Goal: Task Accomplishment & Management: Complete application form

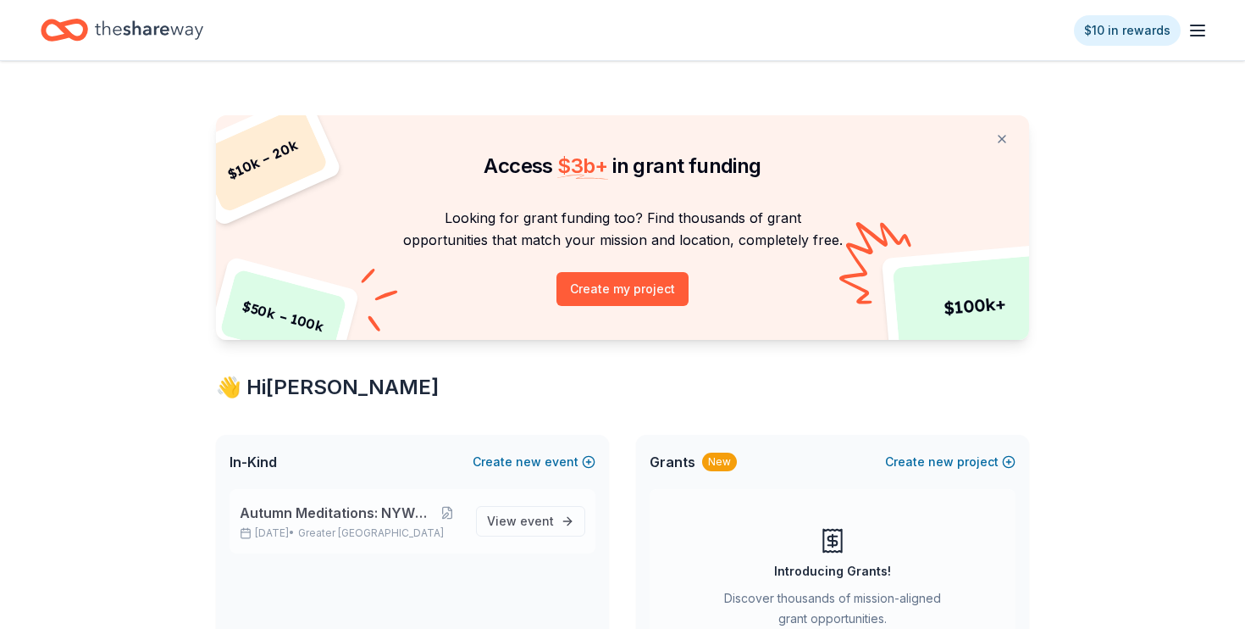
click at [335, 511] on span "Autumn Meditations: NYWC at 41" at bounding box center [336, 512] width 193 height 20
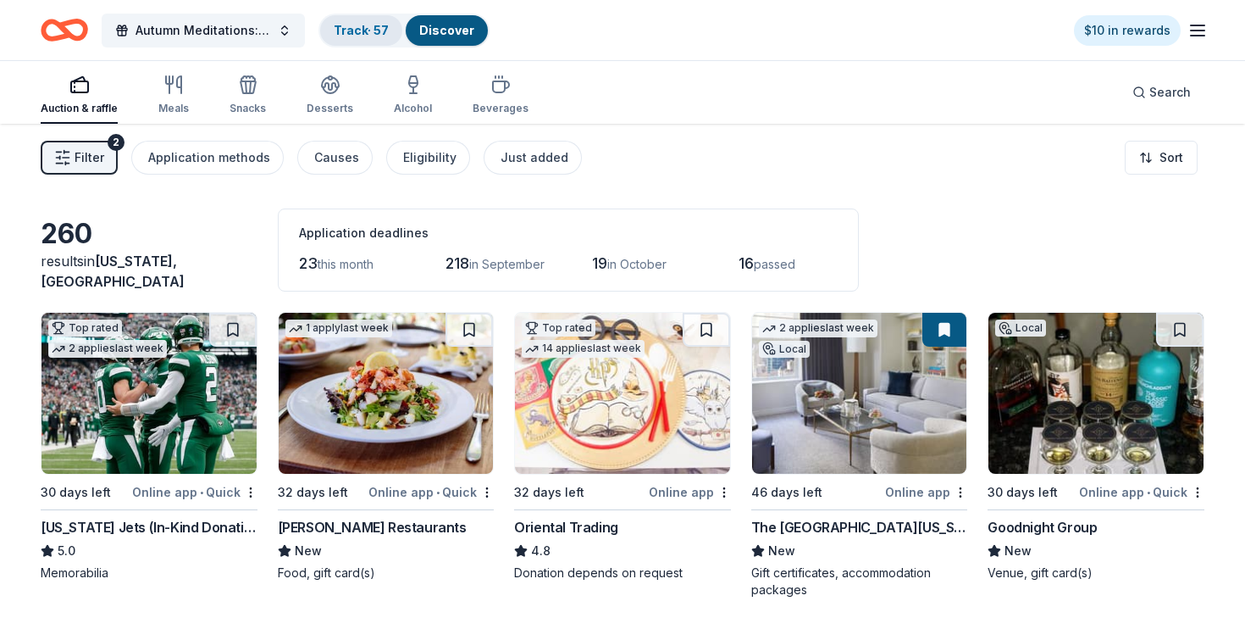
click at [349, 30] on link "Track · 57" at bounding box center [361, 30] width 55 height 14
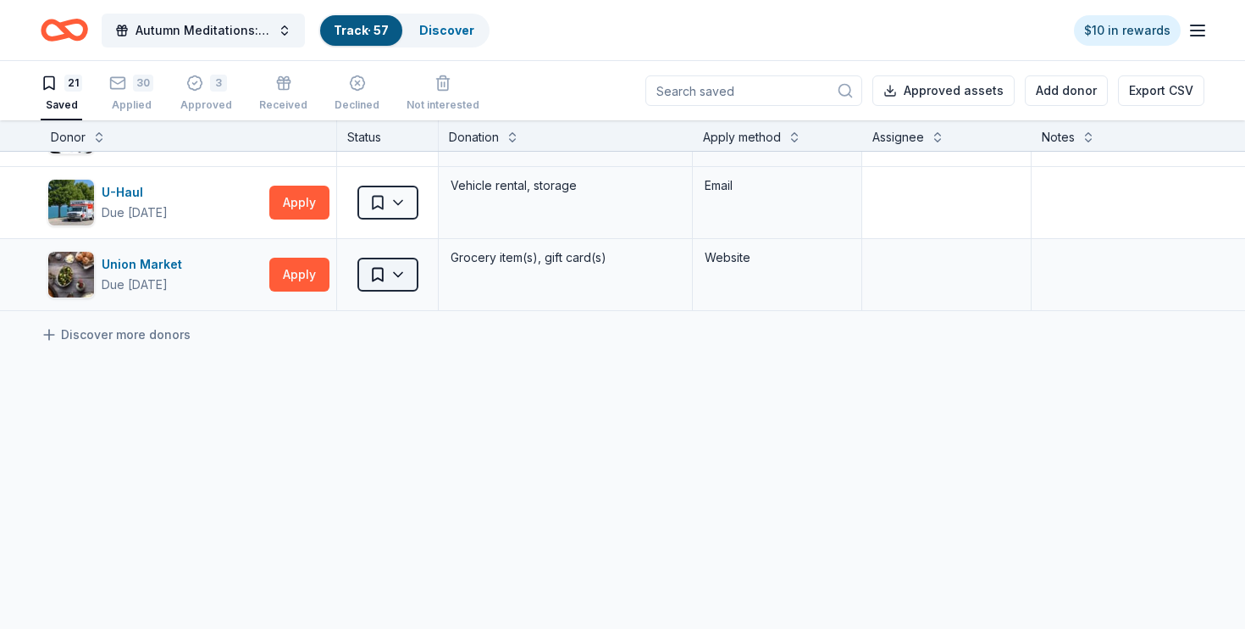
scroll to position [1366, 0]
click at [167, 263] on div "Union Market" at bounding box center [145, 264] width 87 height 20
click at [378, 274] on html "Autumn Meditations: NYWC at 41 Track · 57 Discover $10 in rewards 21 Saved 30 A…" at bounding box center [622, 314] width 1245 height 629
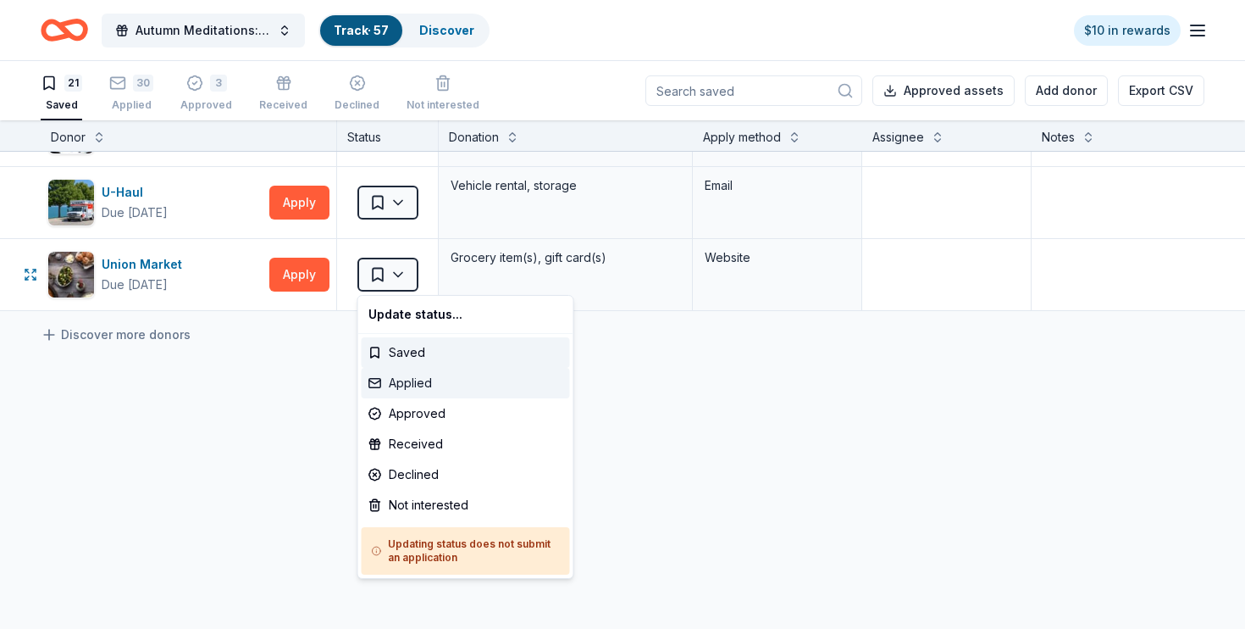
click at [407, 384] on div "Applied" at bounding box center [466, 383] width 208 height 30
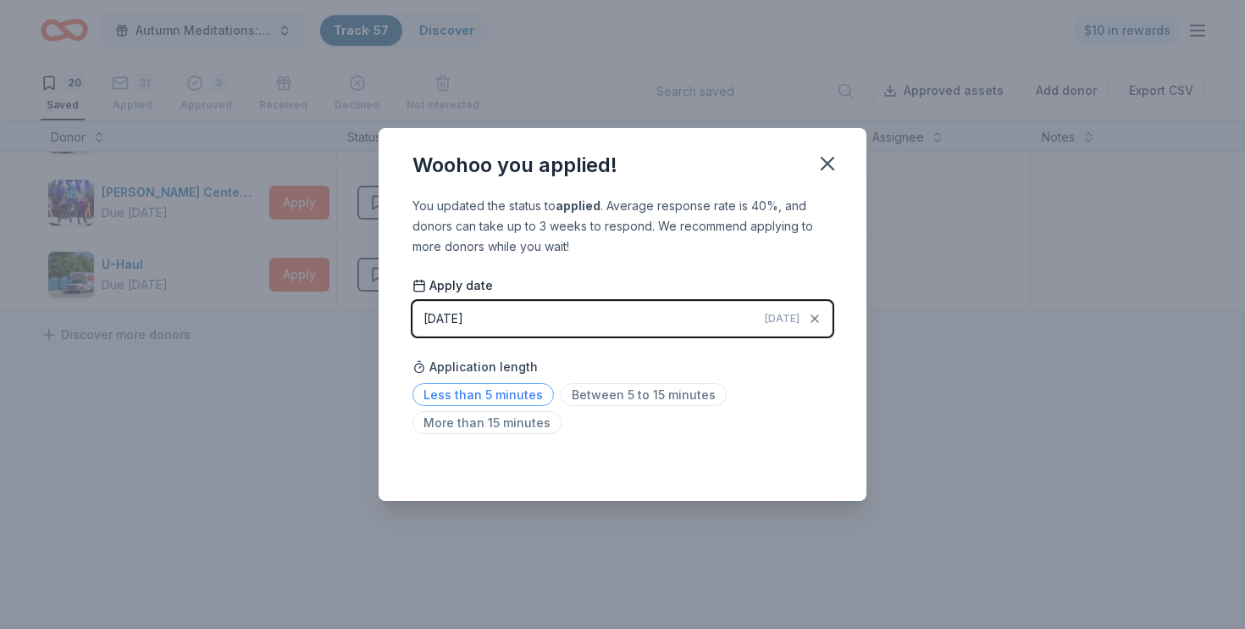
click at [457, 397] on span "Less than 5 minutes" at bounding box center [483, 394] width 141 height 23
click at [829, 162] on icon "button" at bounding box center [828, 164] width 12 height 12
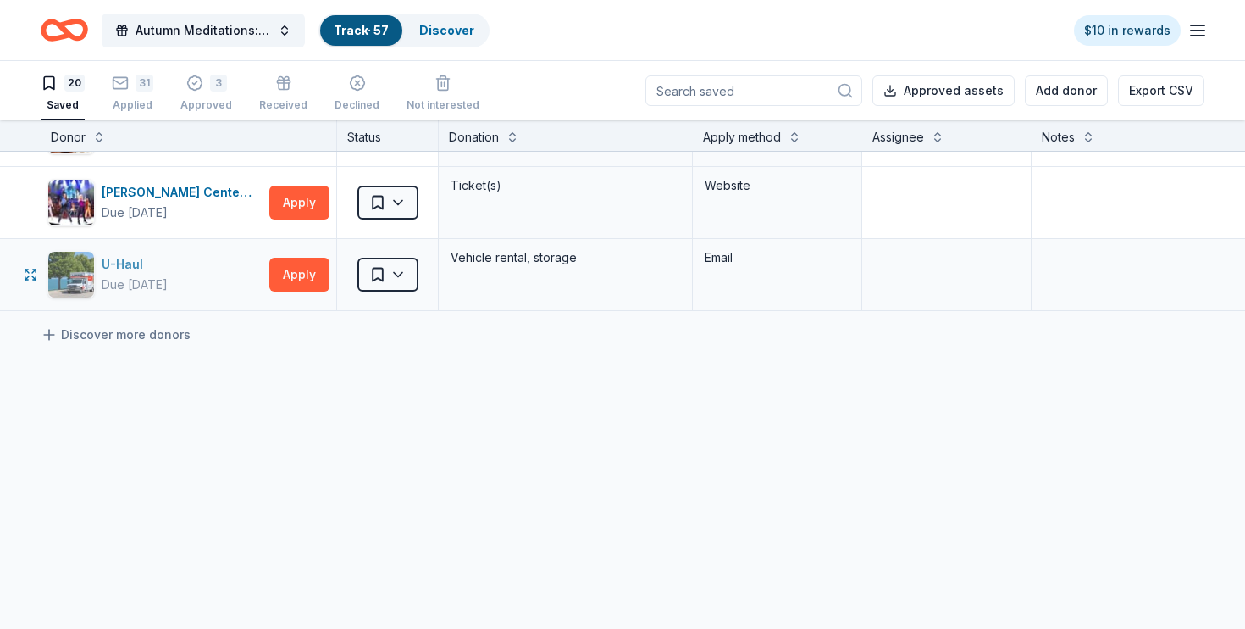
click at [122, 266] on div "U-Haul" at bounding box center [135, 264] width 66 height 20
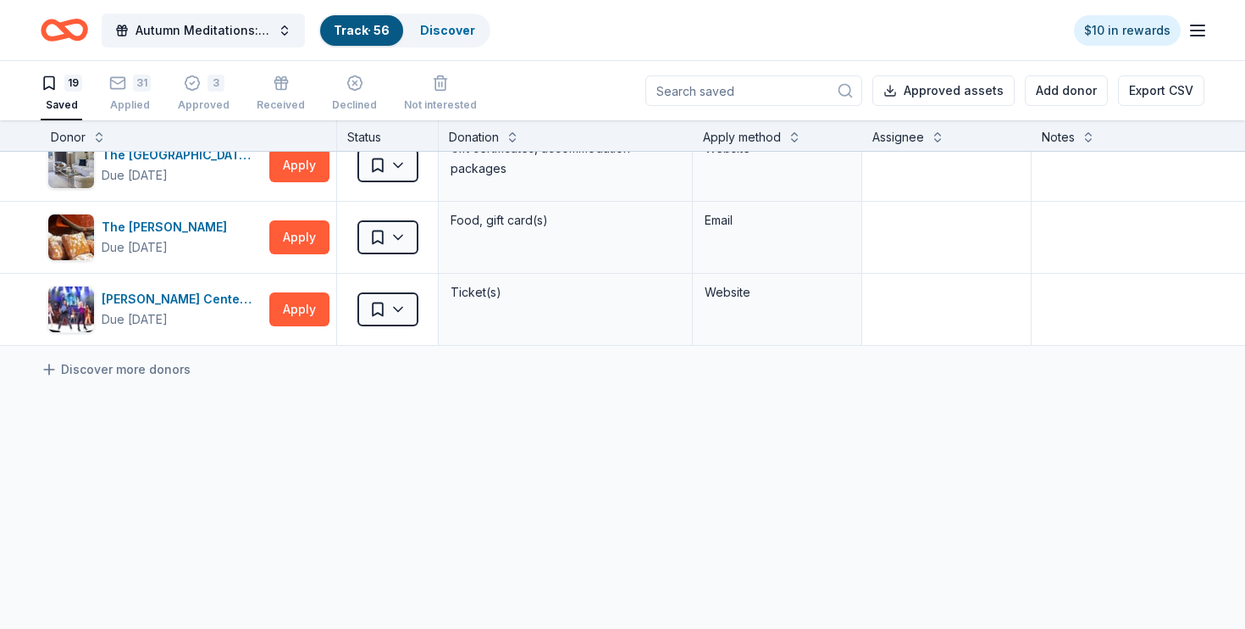
scroll to position [1181, 0]
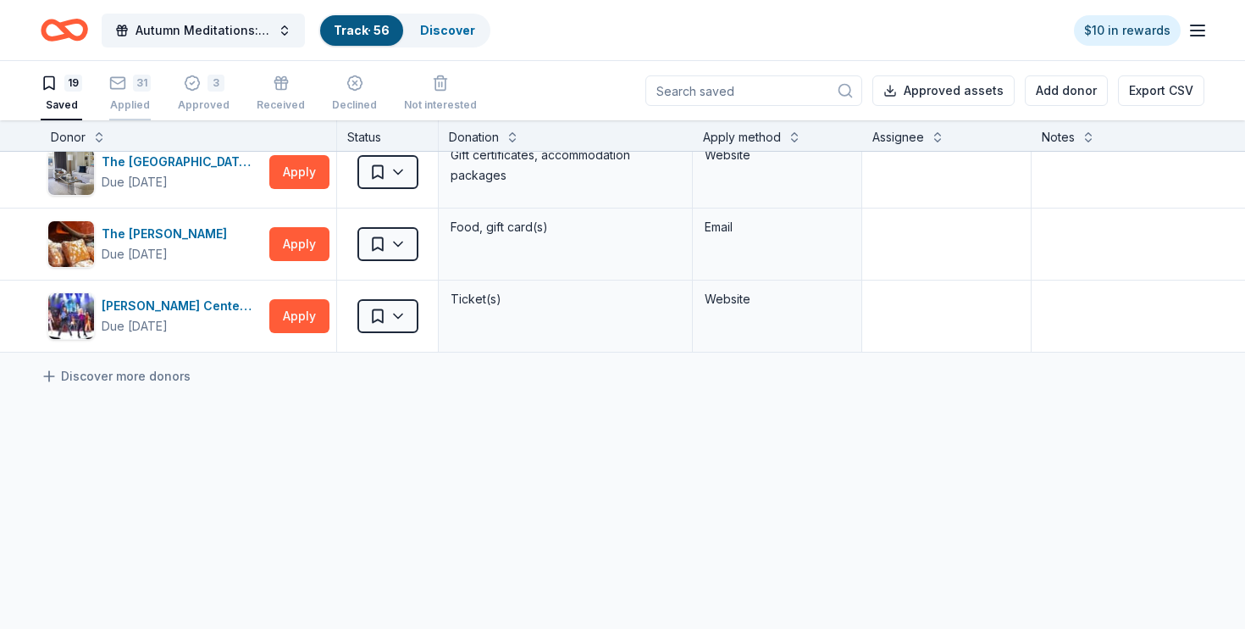
click at [136, 102] on div "Applied" at bounding box center [130, 96] width 42 height 14
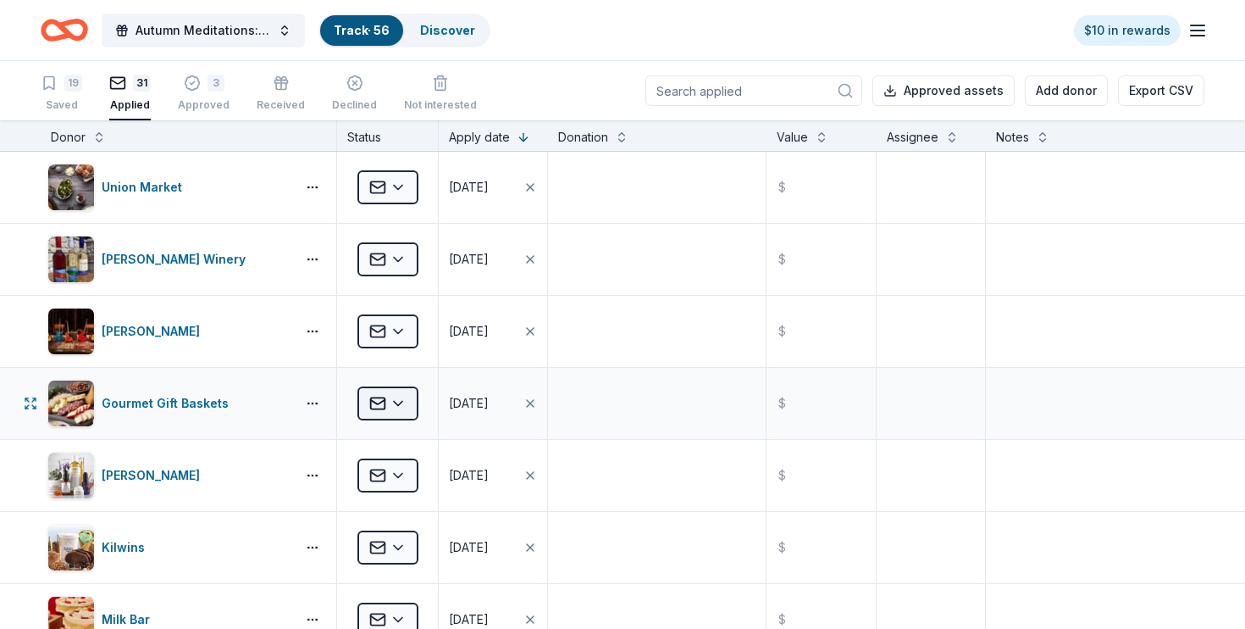
click at [381, 402] on html "Autumn Meditations: NYWC at 41 Track · 56 Discover $10 in rewards 19 Saved 31 A…" at bounding box center [622, 314] width 1245 height 629
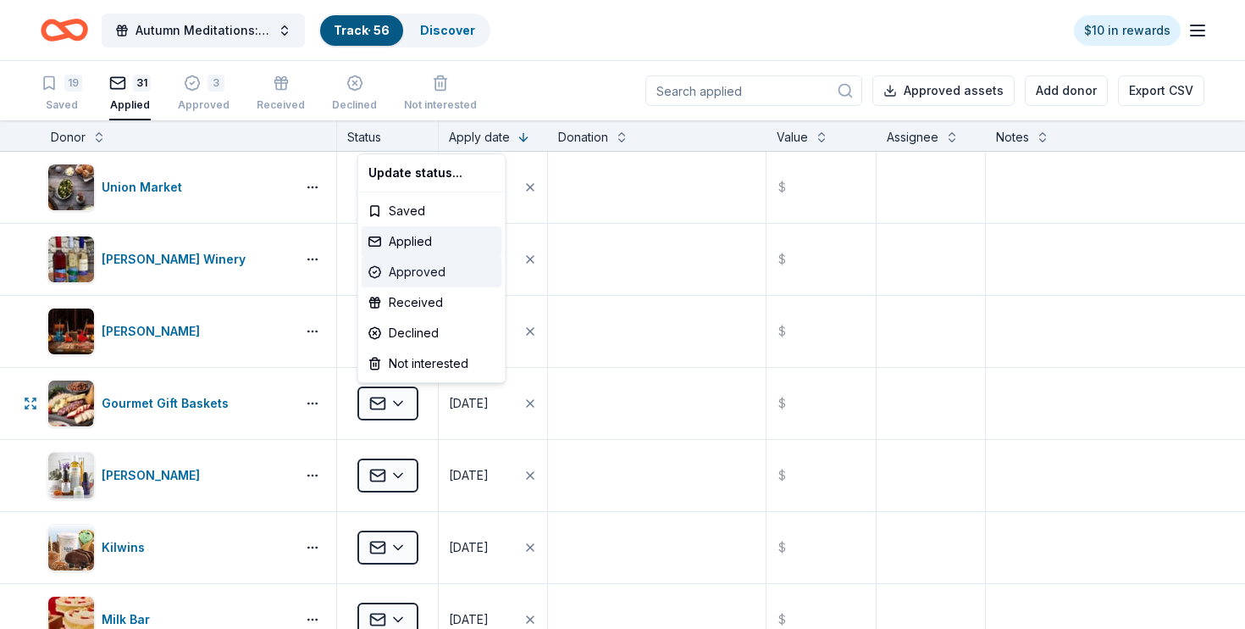
click at [426, 272] on div "Approved" at bounding box center [432, 272] width 141 height 30
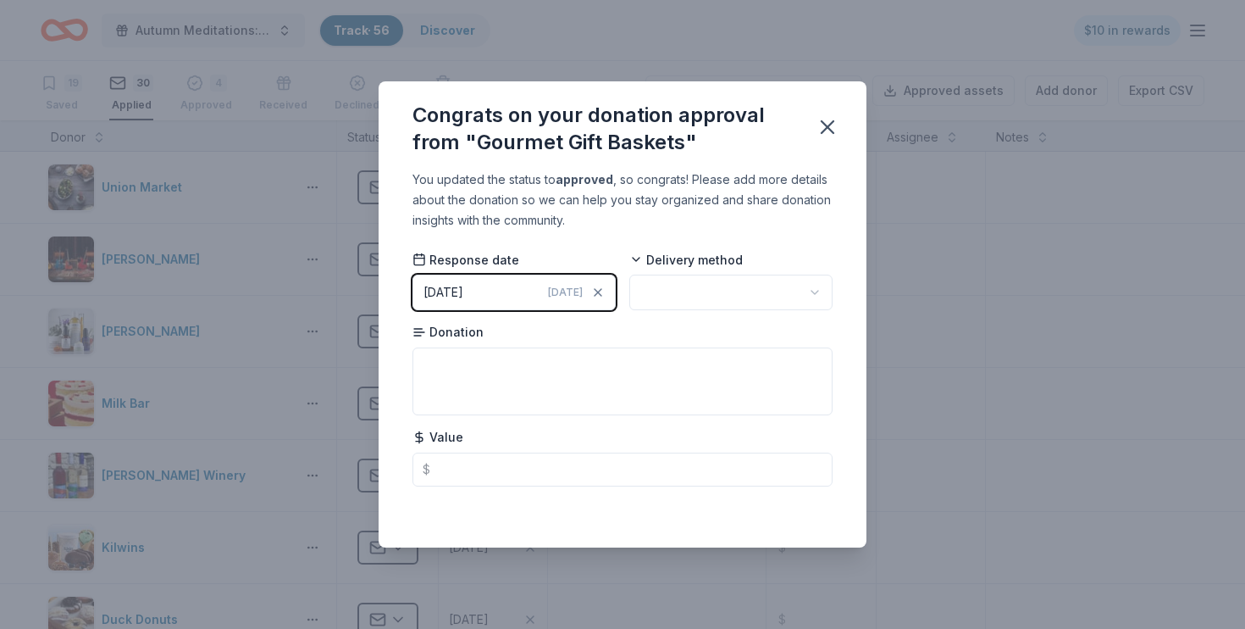
click at [697, 281] on html "Autumn Meditations: NYWC at 41 Track · 56 Discover $10 in rewards 19 Saved 30 A…" at bounding box center [622, 314] width 1245 height 629
click at [668, 290] on html "Autumn Meditations: NYWC at 41 Track · 56 Discover $10 in rewards 19 Saved 30 A…" at bounding box center [622, 314] width 1245 height 629
click at [586, 385] on textarea at bounding box center [623, 381] width 420 height 68
type textarea "Gift certificate"
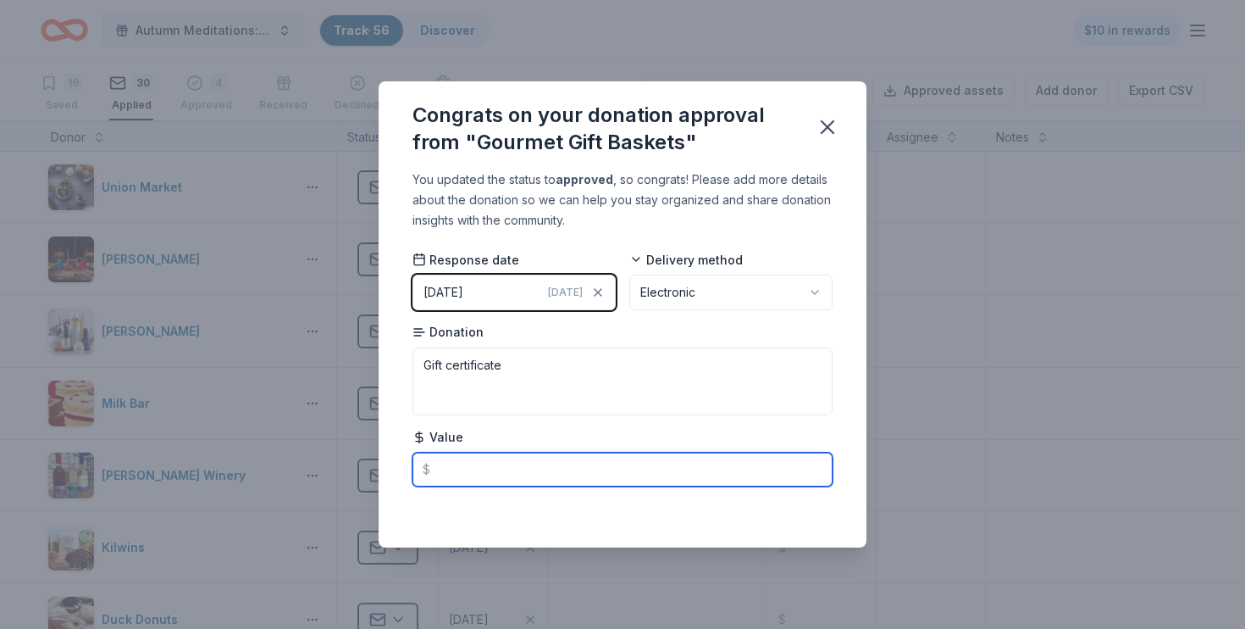
click at [550, 475] on input "text" at bounding box center [623, 469] width 420 height 34
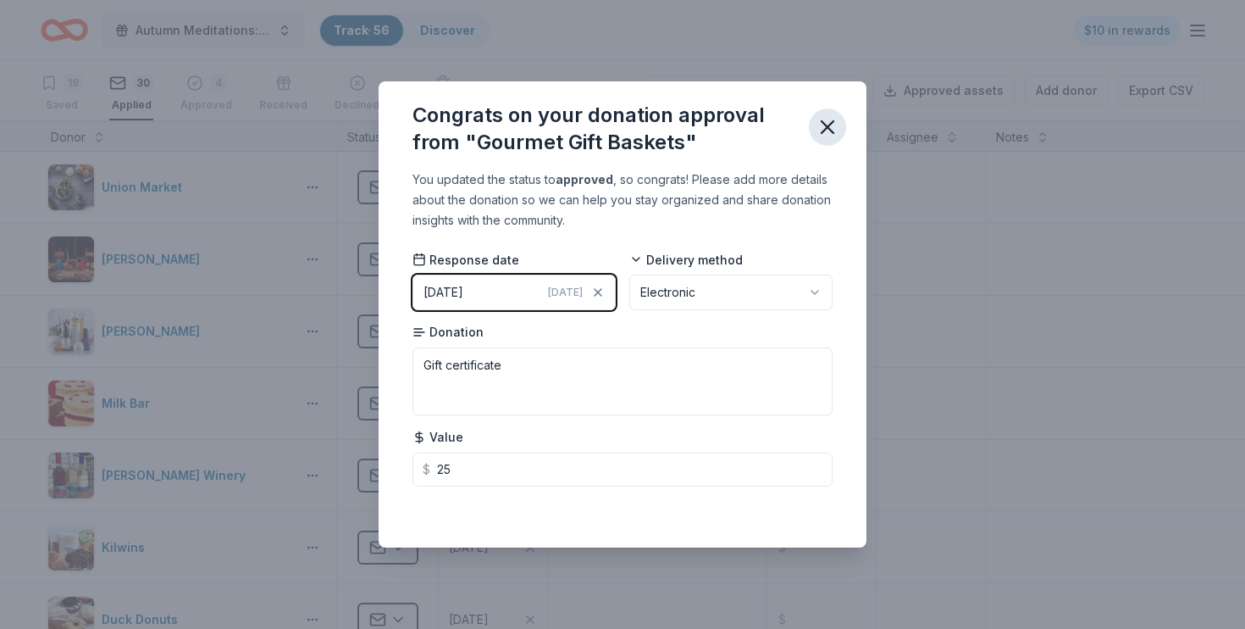
type input "25.00"
click at [827, 125] on icon "button" at bounding box center [828, 127] width 12 height 12
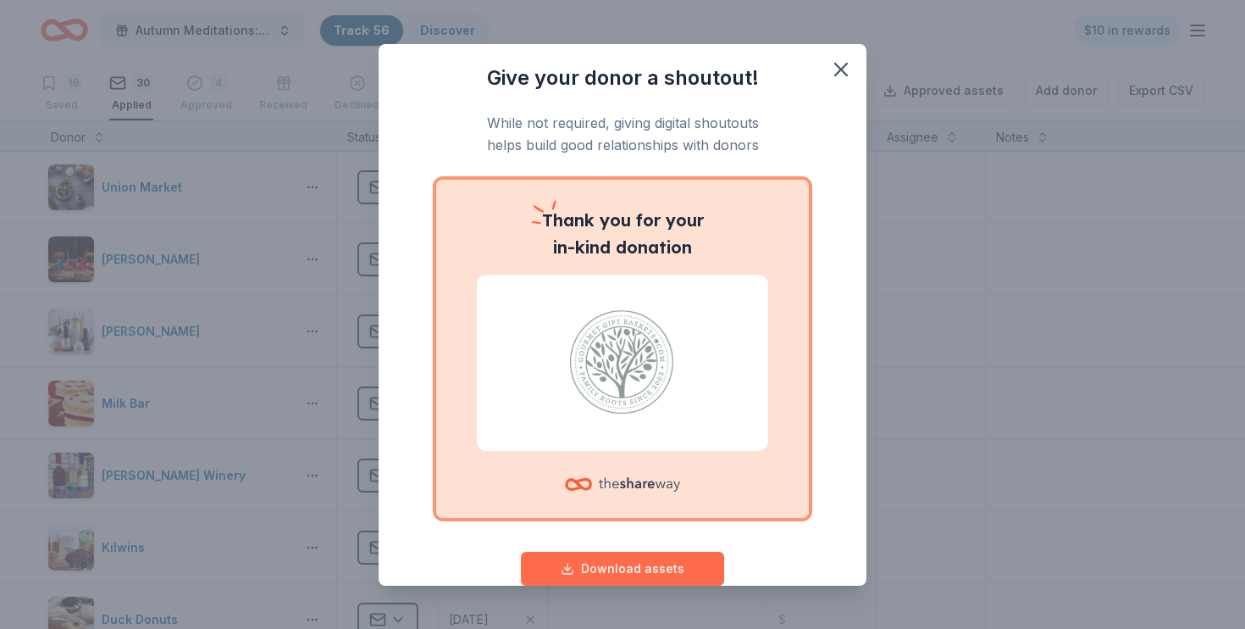
click at [651, 566] on button "Download assets" at bounding box center [622, 568] width 203 height 34
click at [842, 67] on icon "button" at bounding box center [841, 70] width 12 height 12
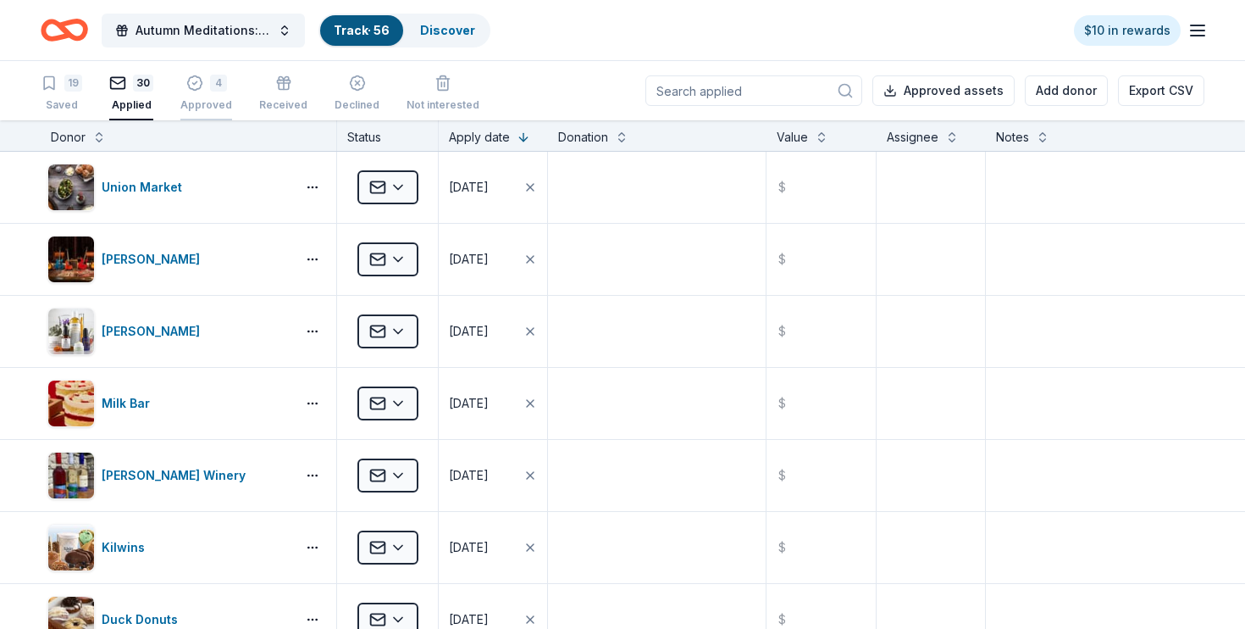
click at [202, 100] on div "Approved" at bounding box center [206, 105] width 52 height 14
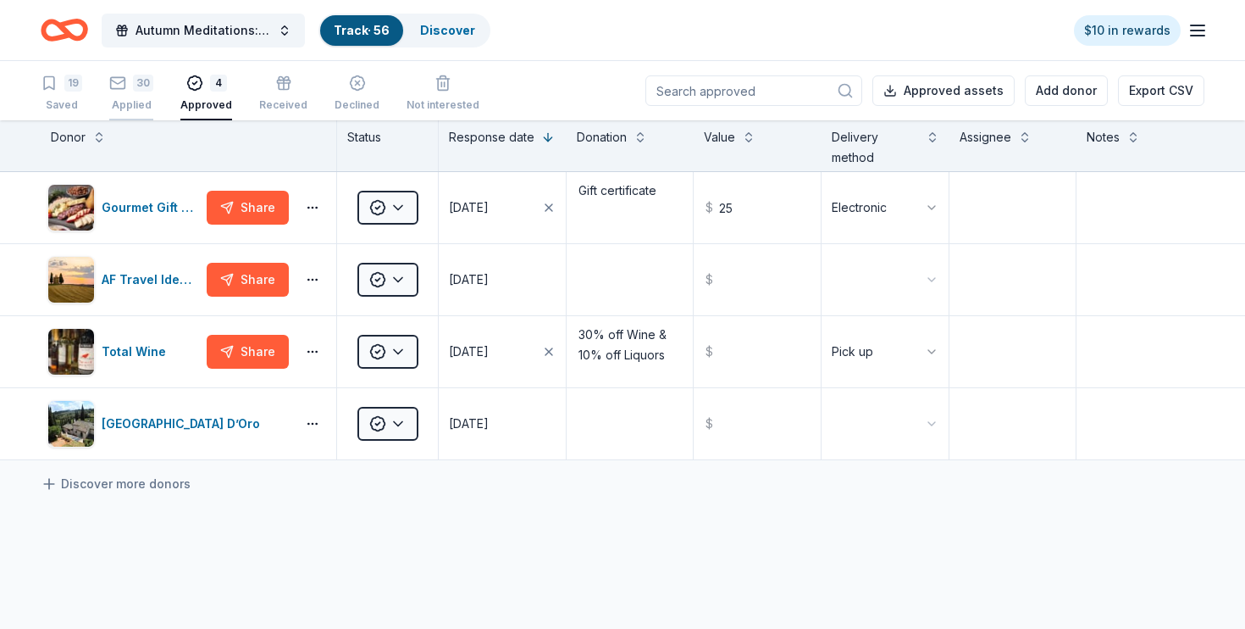
click at [133, 98] on div "Applied" at bounding box center [131, 96] width 44 height 14
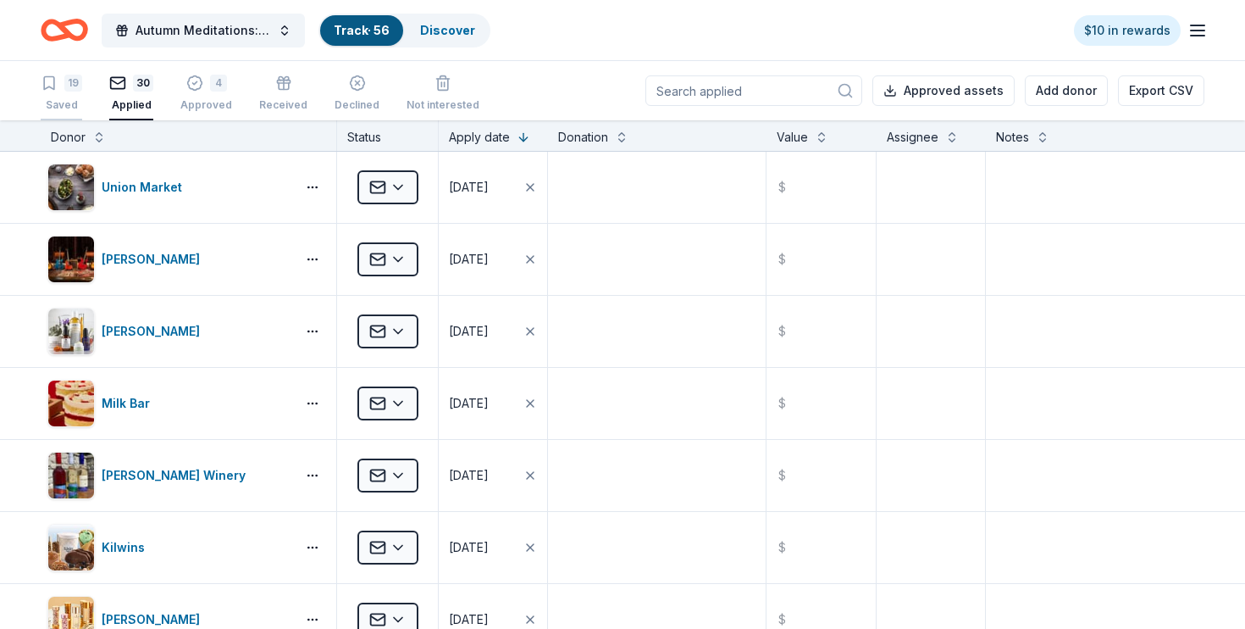
click at [58, 105] on div "Saved" at bounding box center [62, 105] width 42 height 14
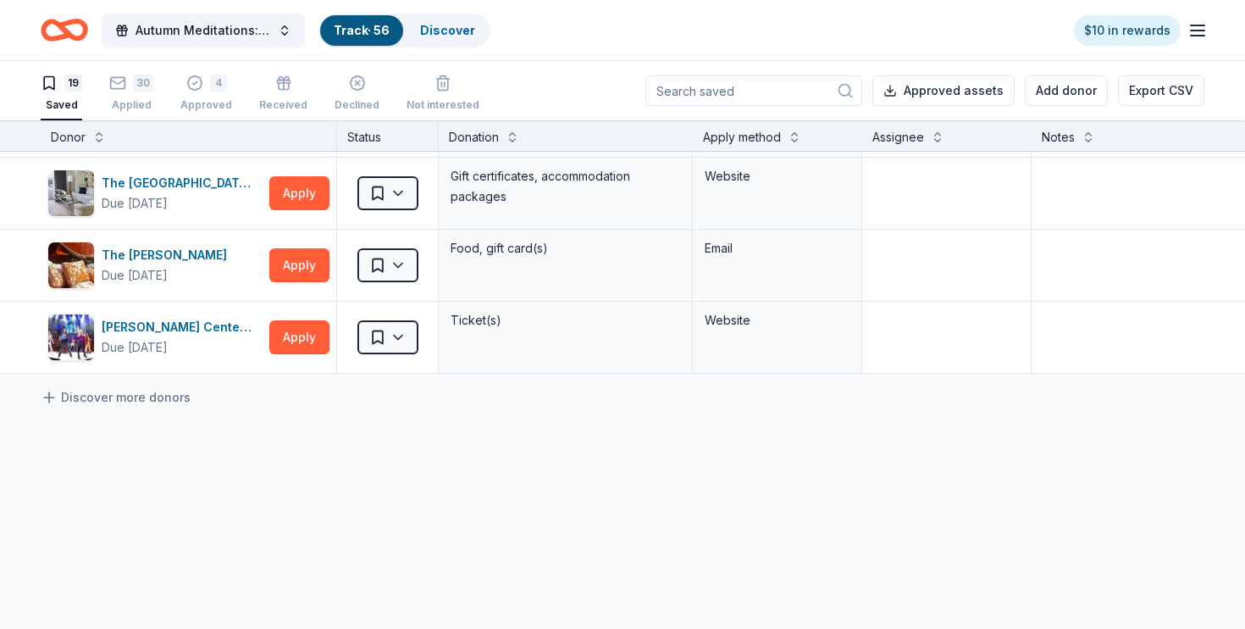
scroll to position [1163, 0]
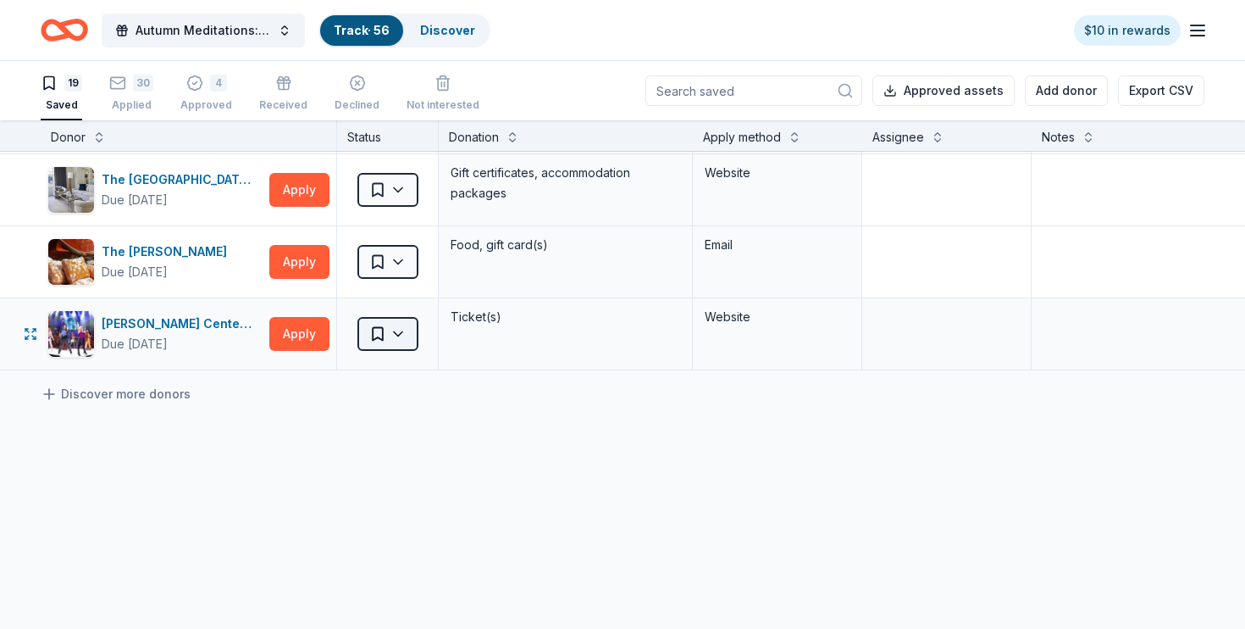
click at [369, 335] on html "Autumn Meditations: NYWC at 41 Track · 56 Discover $10 in rewards 19 Saved 30 A…" at bounding box center [622, 314] width 1245 height 629
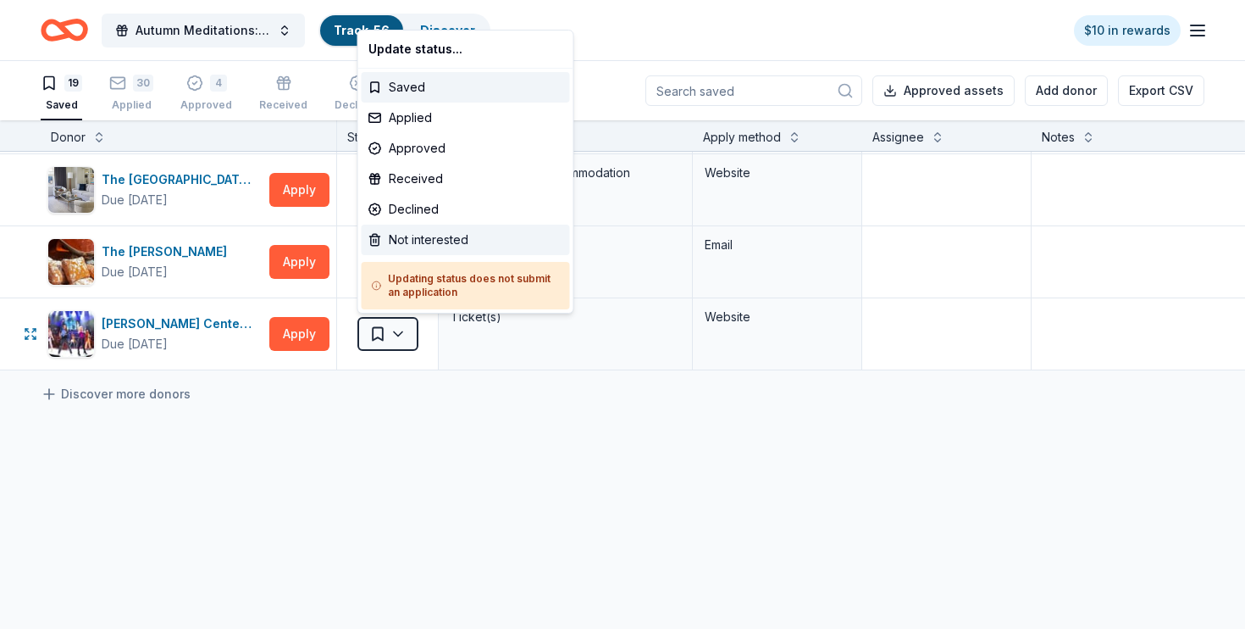
click at [411, 240] on div "Not interested" at bounding box center [466, 239] width 208 height 30
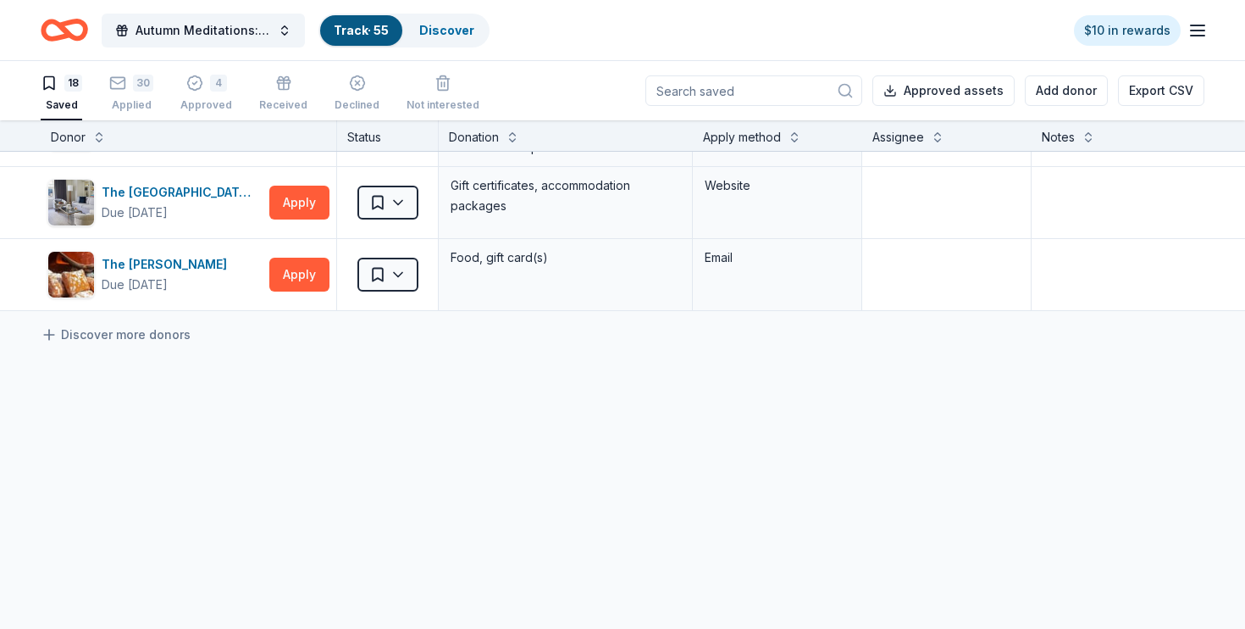
scroll to position [1150, 0]
click at [130, 263] on div "The Smith" at bounding box center [168, 264] width 132 height 20
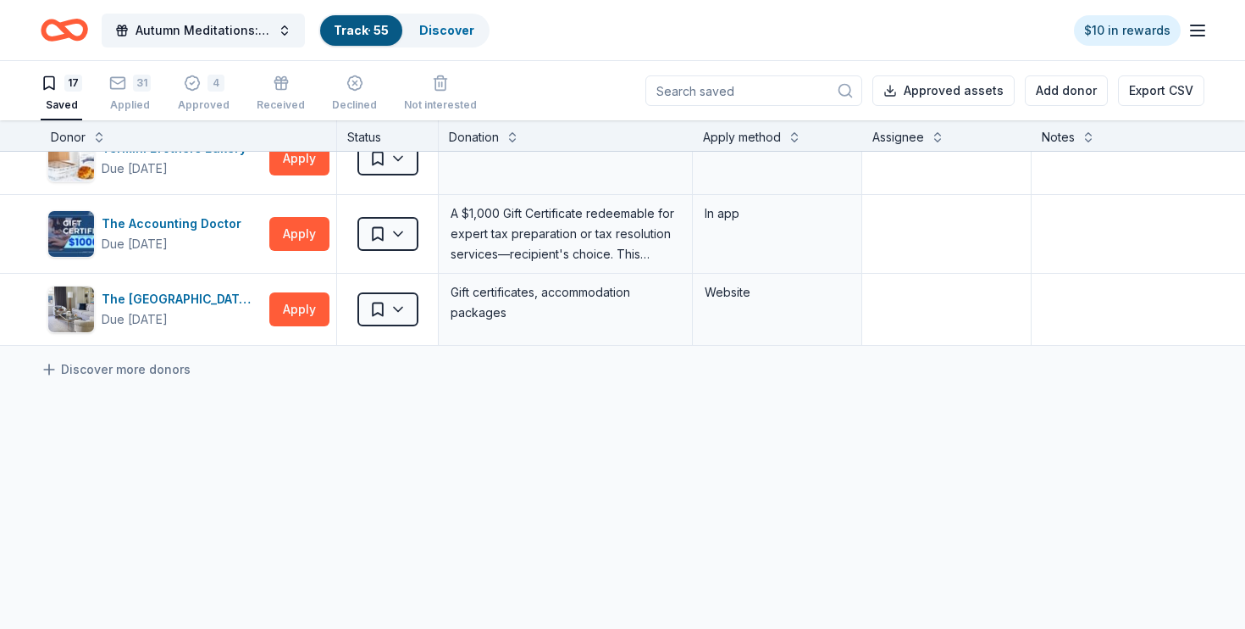
scroll to position [1041, 0]
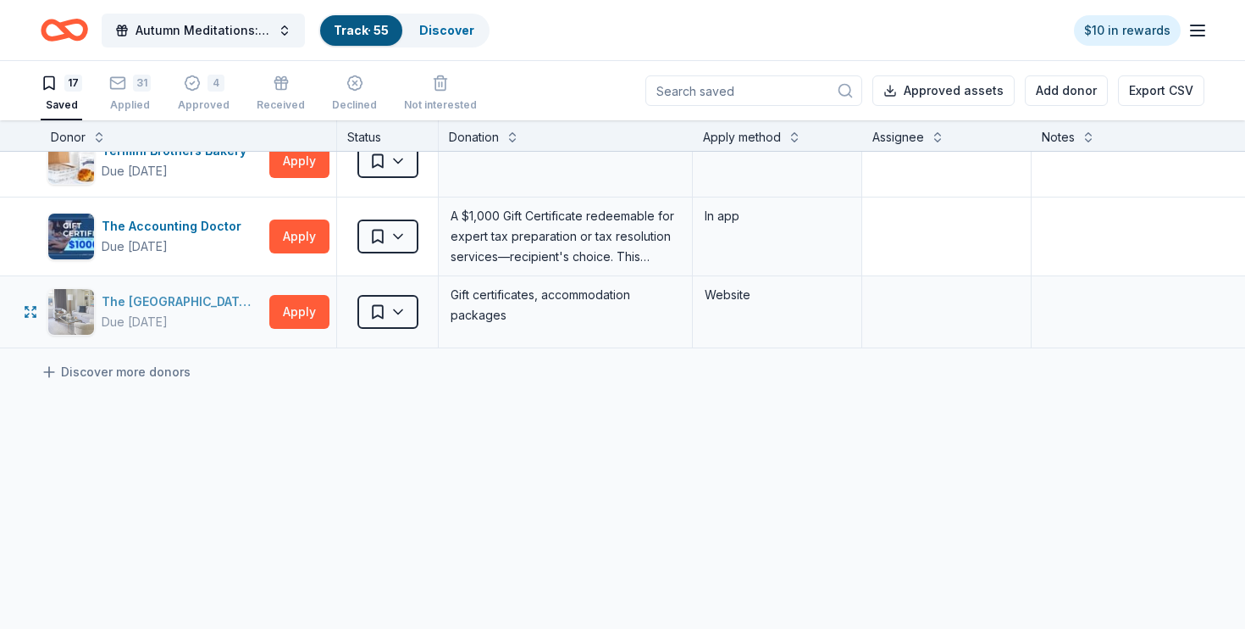
click at [173, 309] on div "The Peninsula New York" at bounding box center [182, 301] width 161 height 20
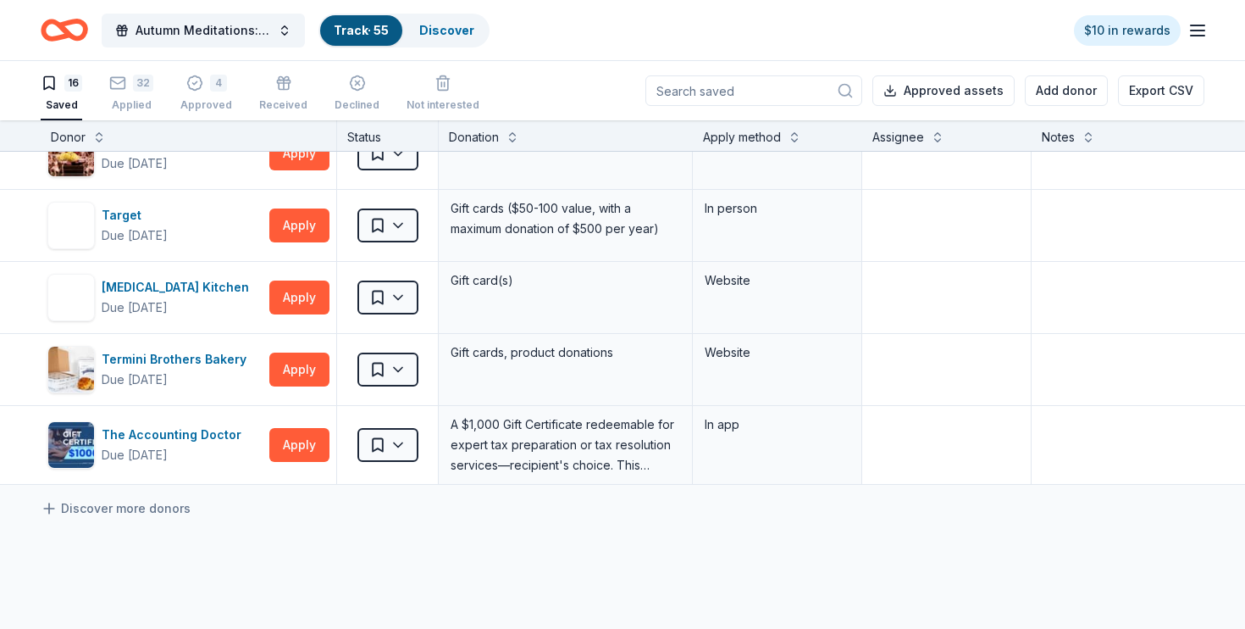
scroll to position [840, 0]
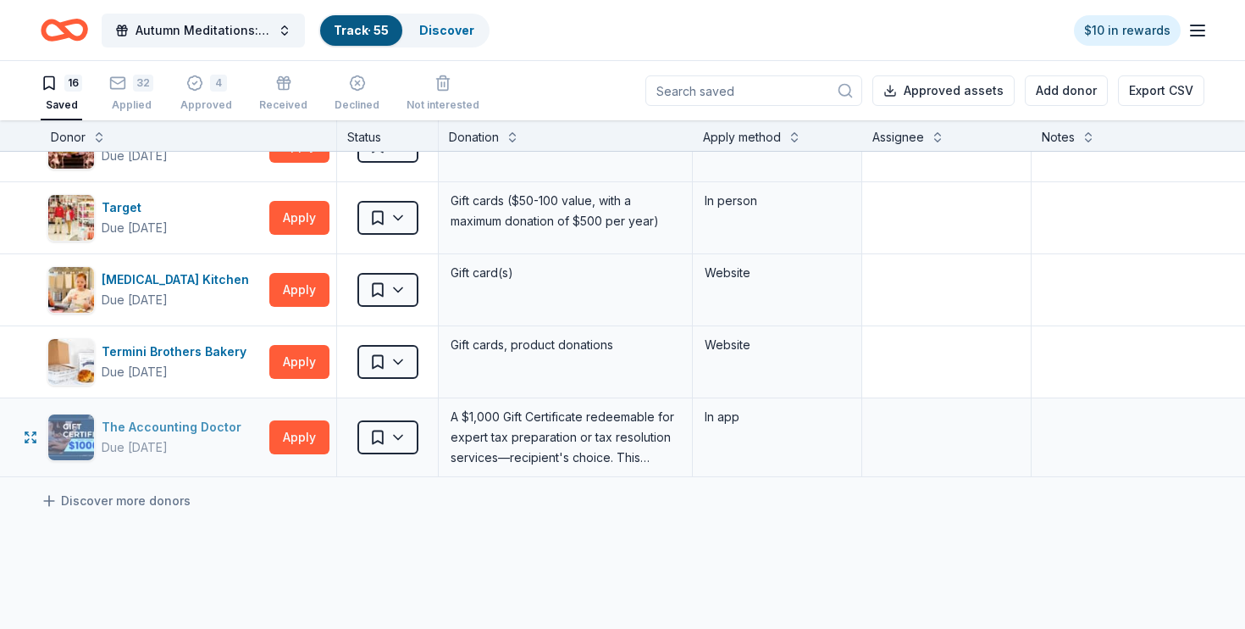
click at [185, 428] on div "The Accounting Doctor" at bounding box center [175, 427] width 147 height 20
click at [186, 92] on div "4 Approved" at bounding box center [206, 93] width 52 height 37
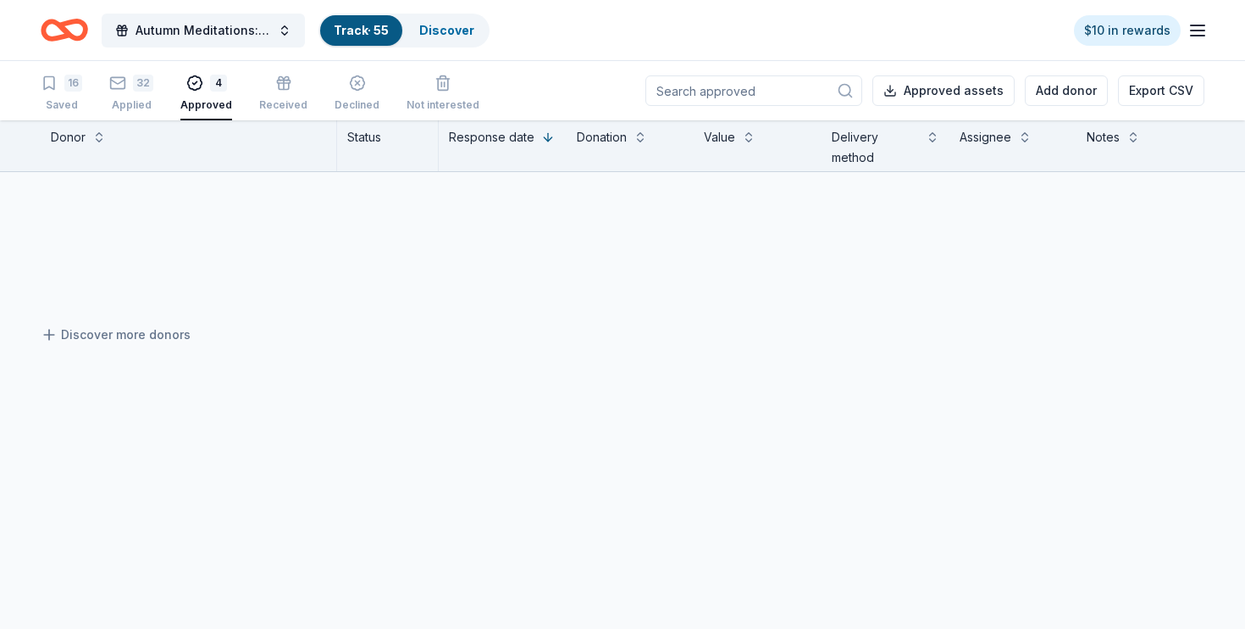
scroll to position [149, 0]
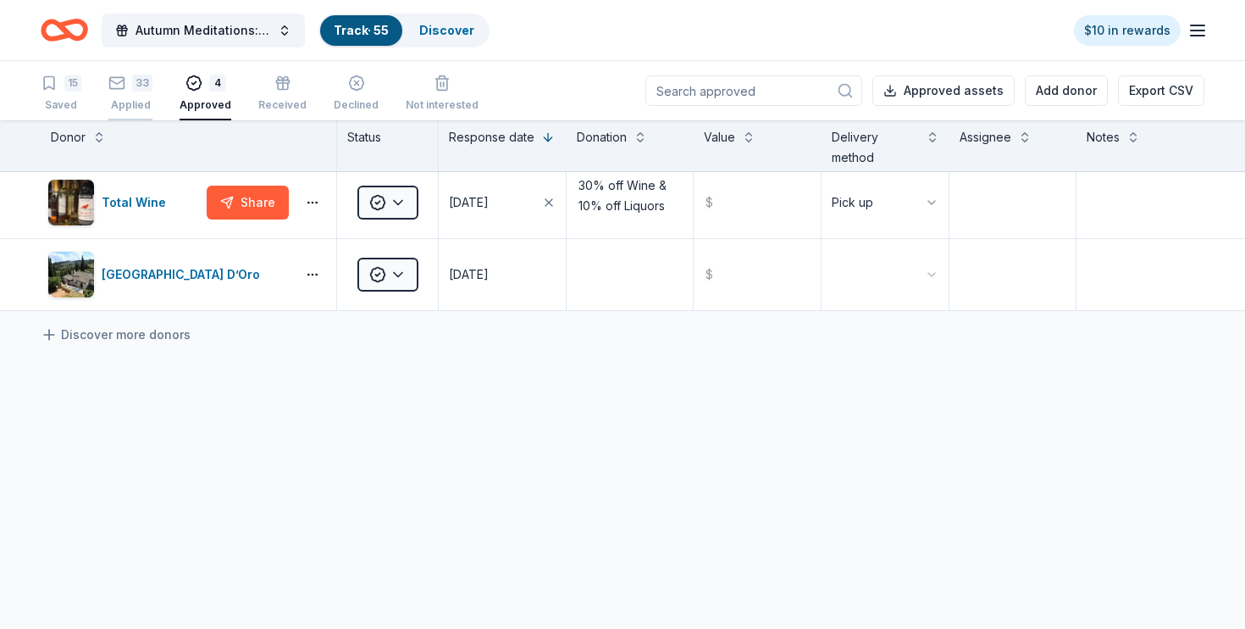
click at [128, 102] on div "Applied" at bounding box center [130, 96] width 44 height 14
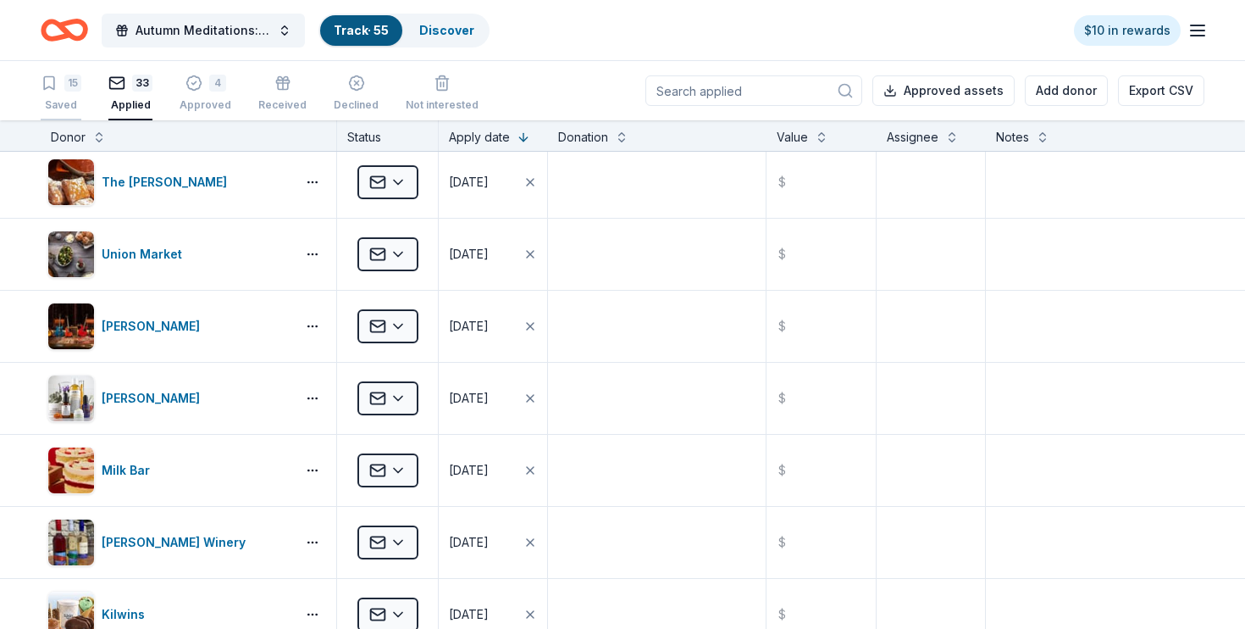
click at [62, 108] on div "Saved" at bounding box center [61, 105] width 41 height 14
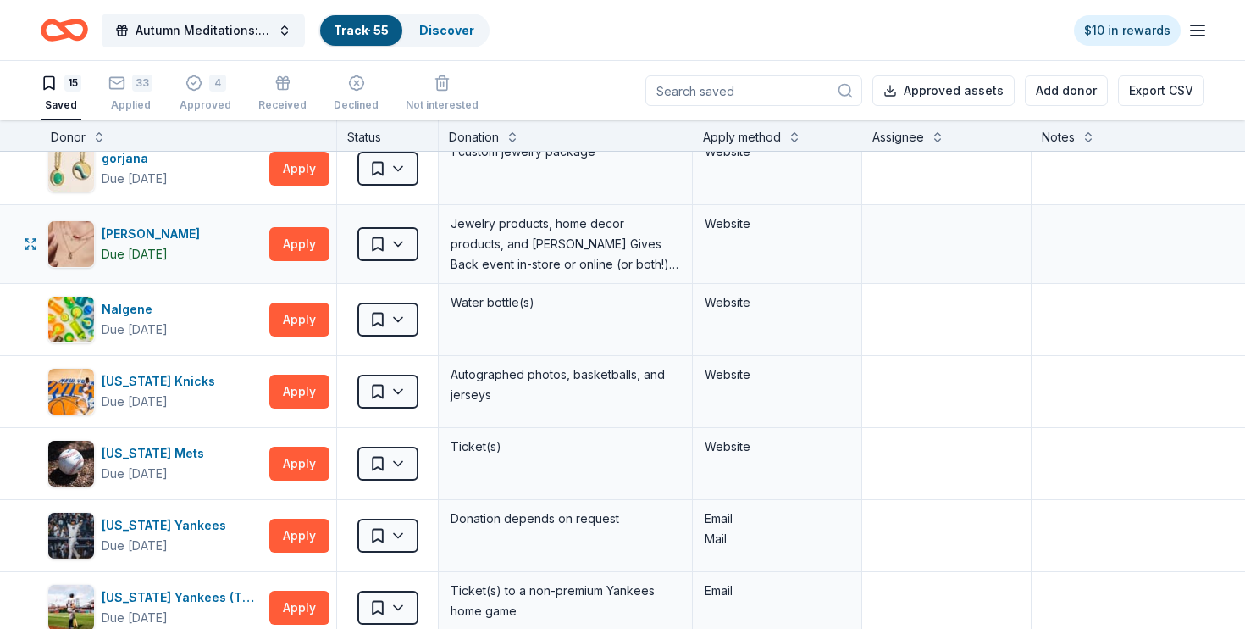
scroll to position [242, 0]
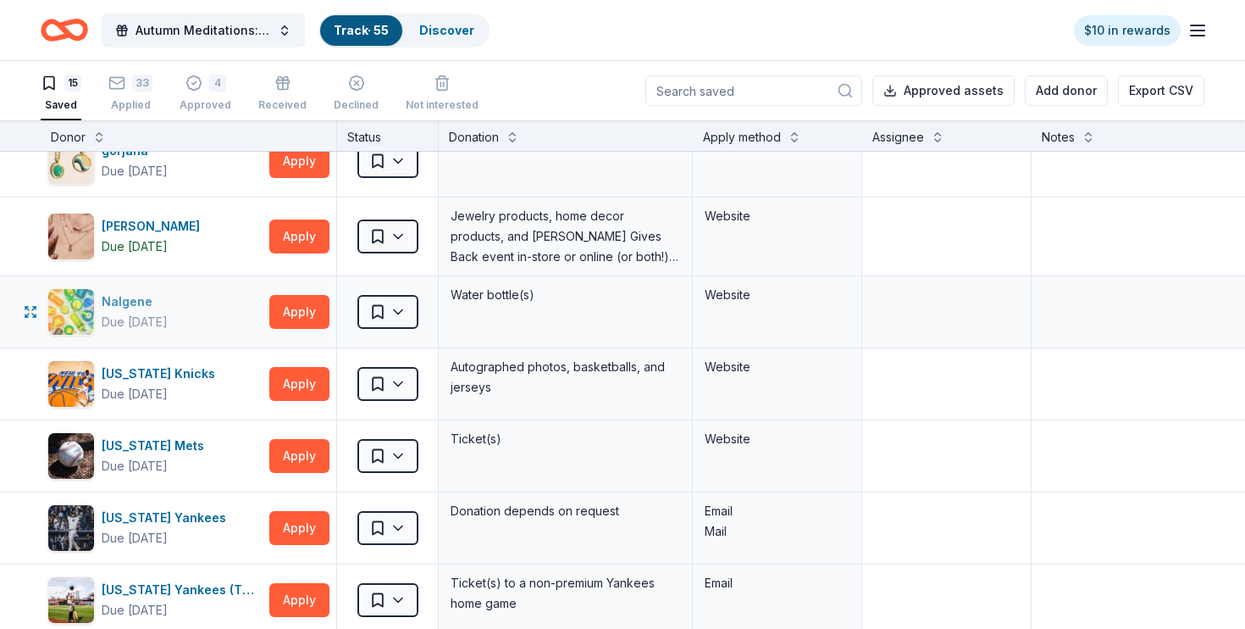
click at [121, 297] on div "Nalgene" at bounding box center [135, 301] width 66 height 20
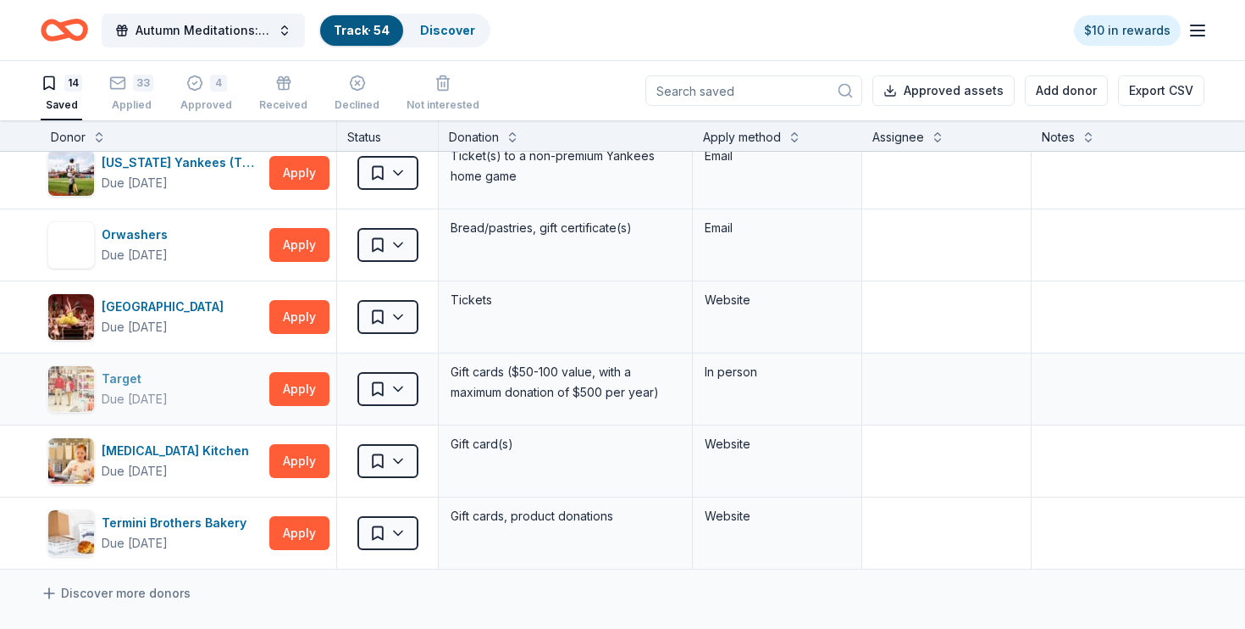
scroll to position [598, 0]
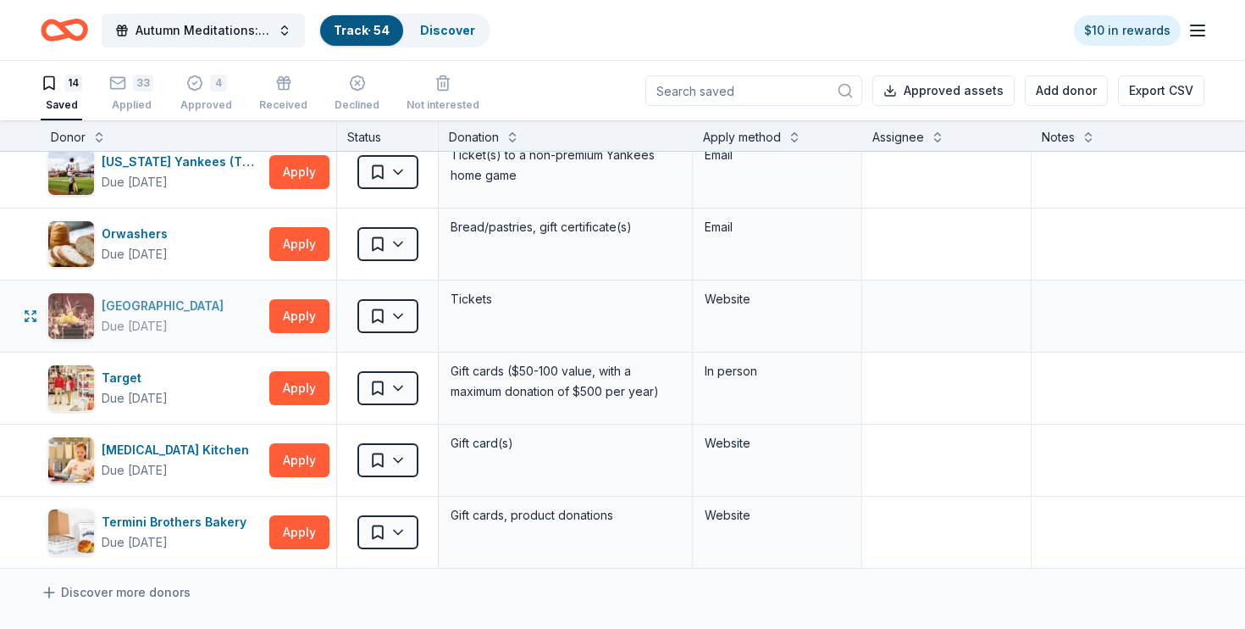
click at [197, 302] on div "Saratoga Performing Arts Center" at bounding box center [166, 306] width 129 height 20
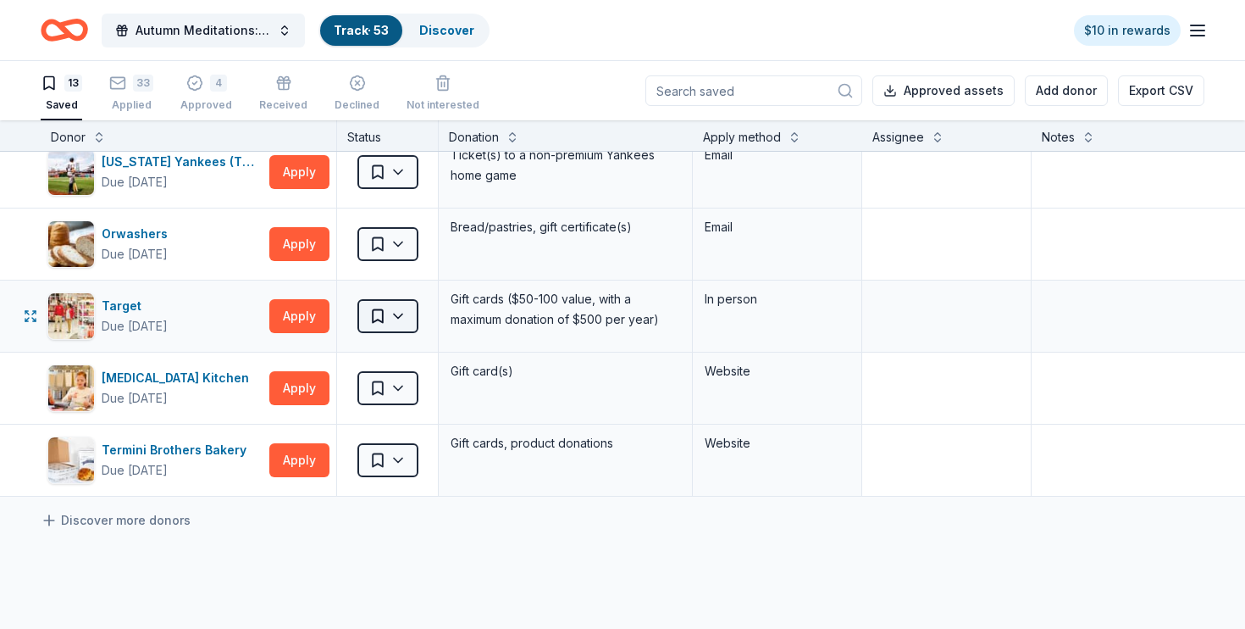
click at [385, 319] on html "Autumn Meditations: NYWC at 41 Track · 53 Discover $10 in rewards 13 Saved 33 A…" at bounding box center [622, 314] width 1245 height 629
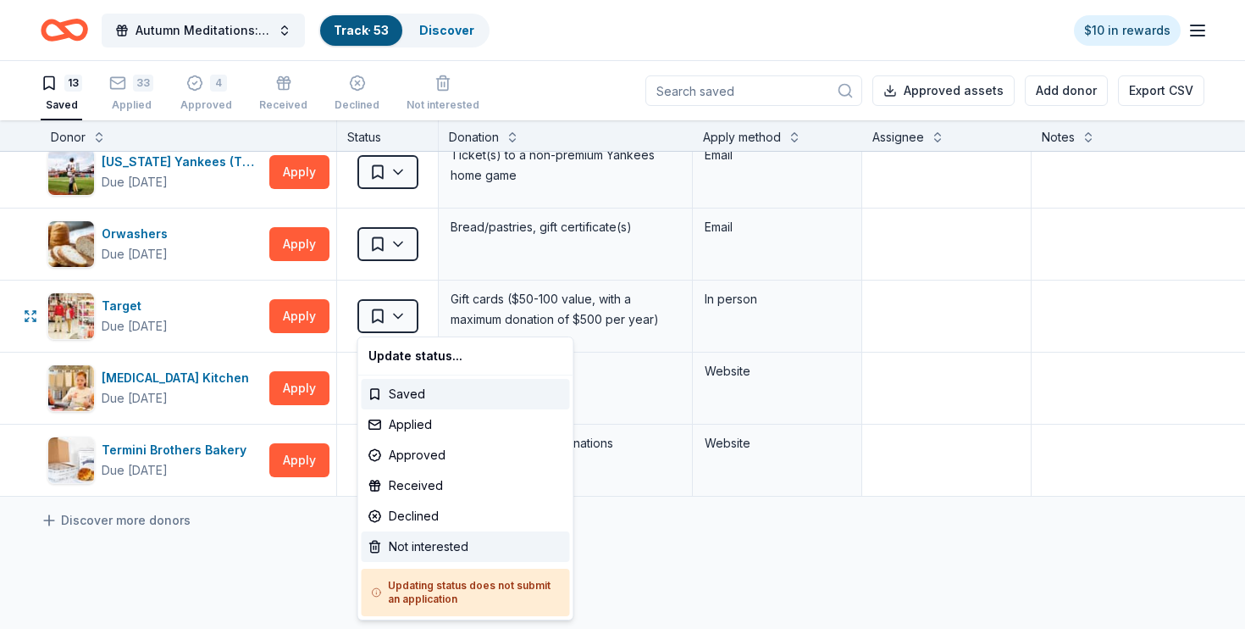
click at [399, 542] on div "Not interested" at bounding box center [466, 546] width 208 height 30
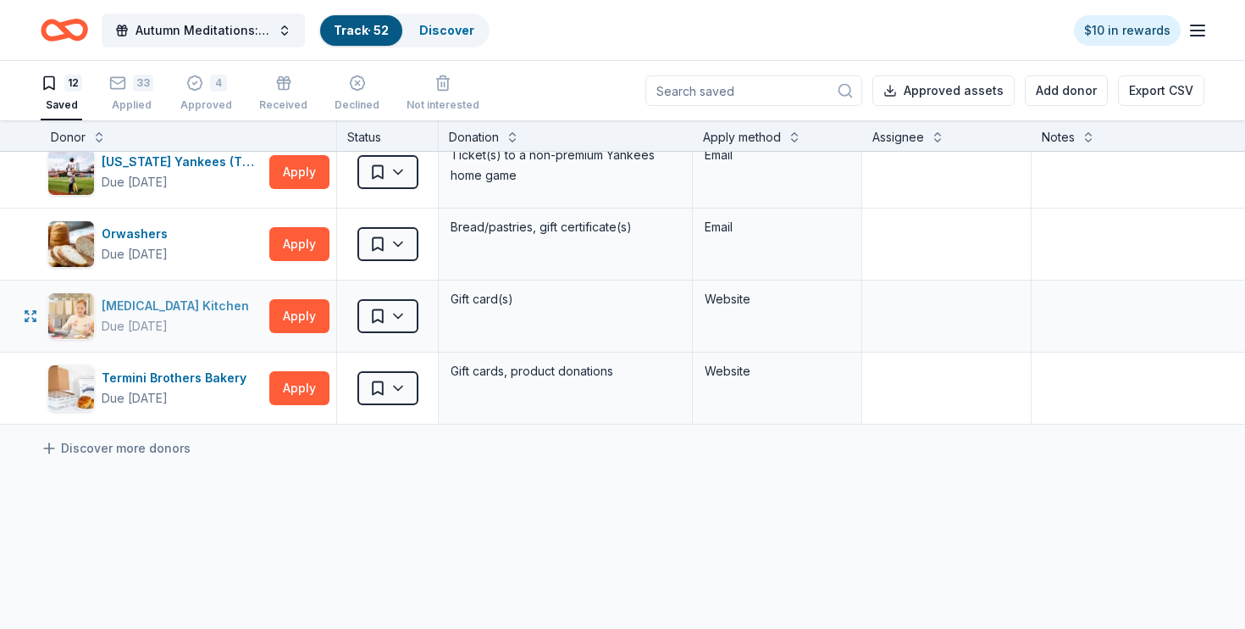
click at [161, 316] on div "Due [DATE]" at bounding box center [135, 326] width 66 height 20
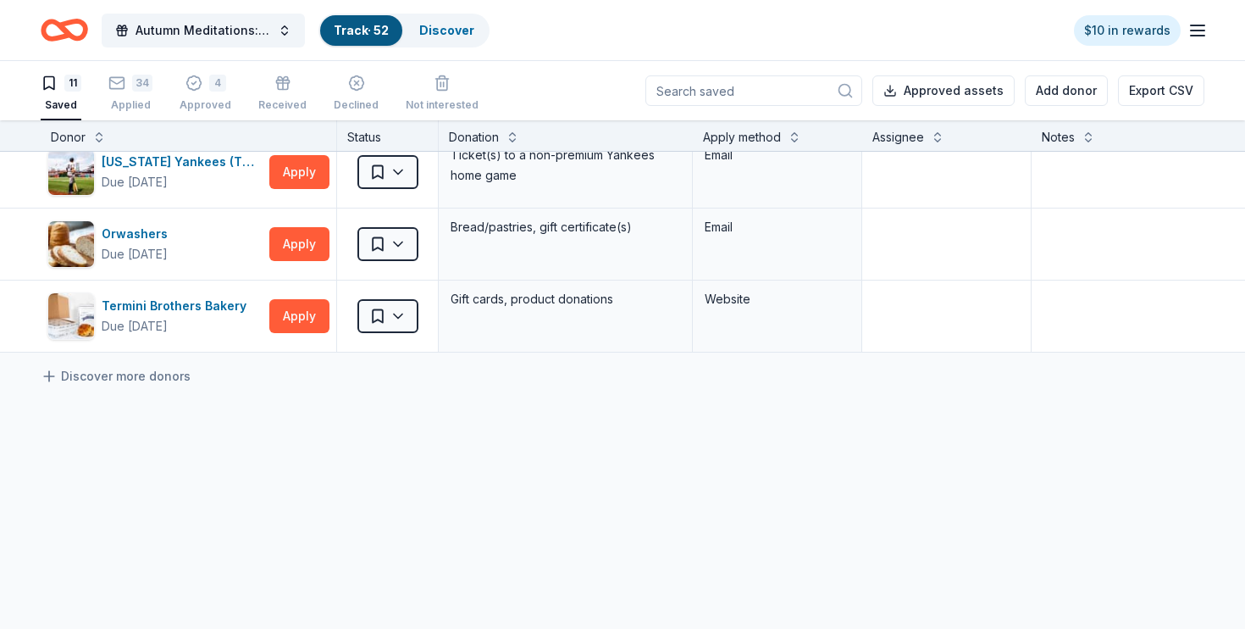
scroll to position [581, 0]
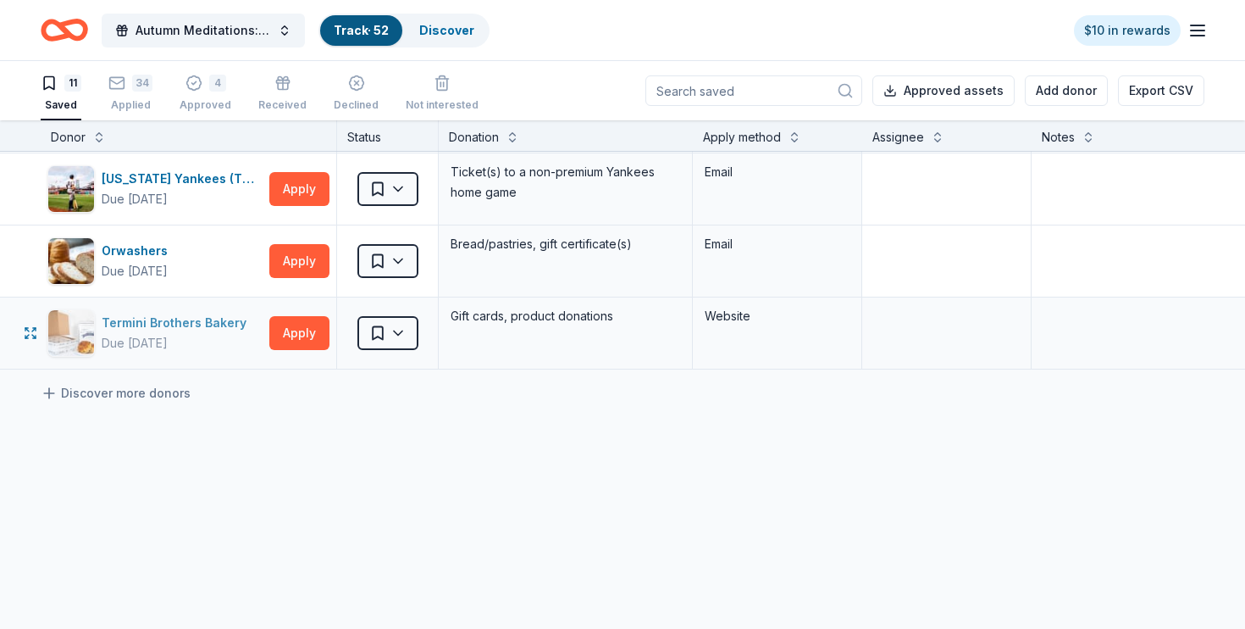
click at [189, 332] on div "Termini Brothers Bakery" at bounding box center [178, 323] width 152 height 20
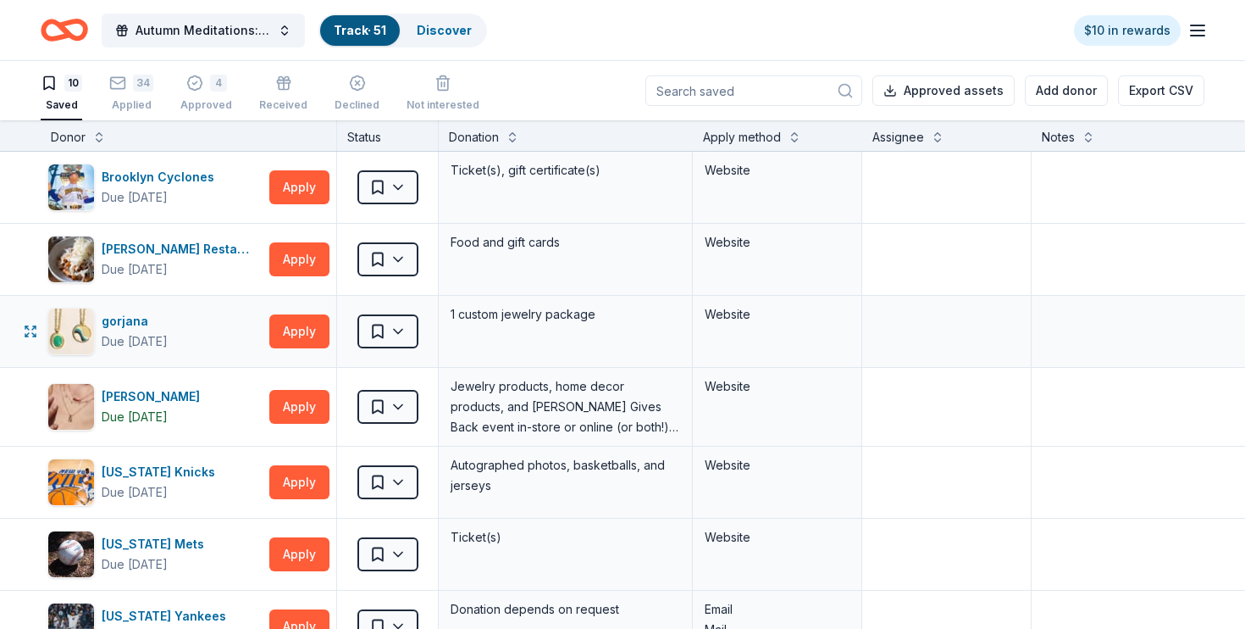
scroll to position [113, 0]
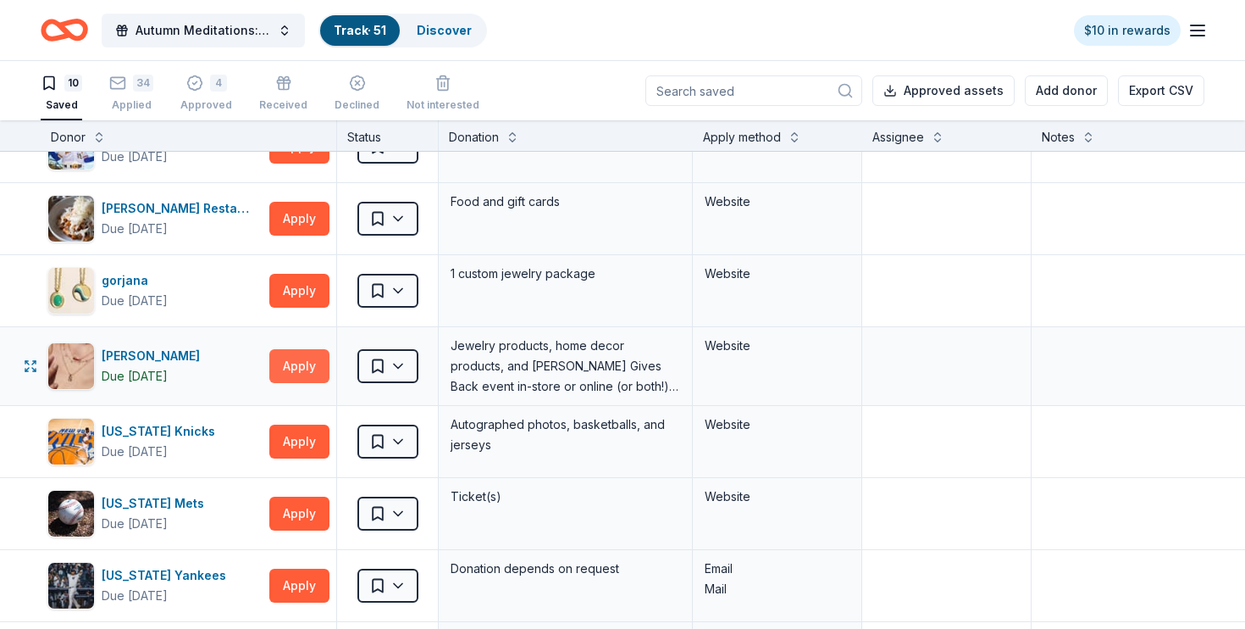
click at [308, 365] on button "Apply" at bounding box center [299, 366] width 60 height 34
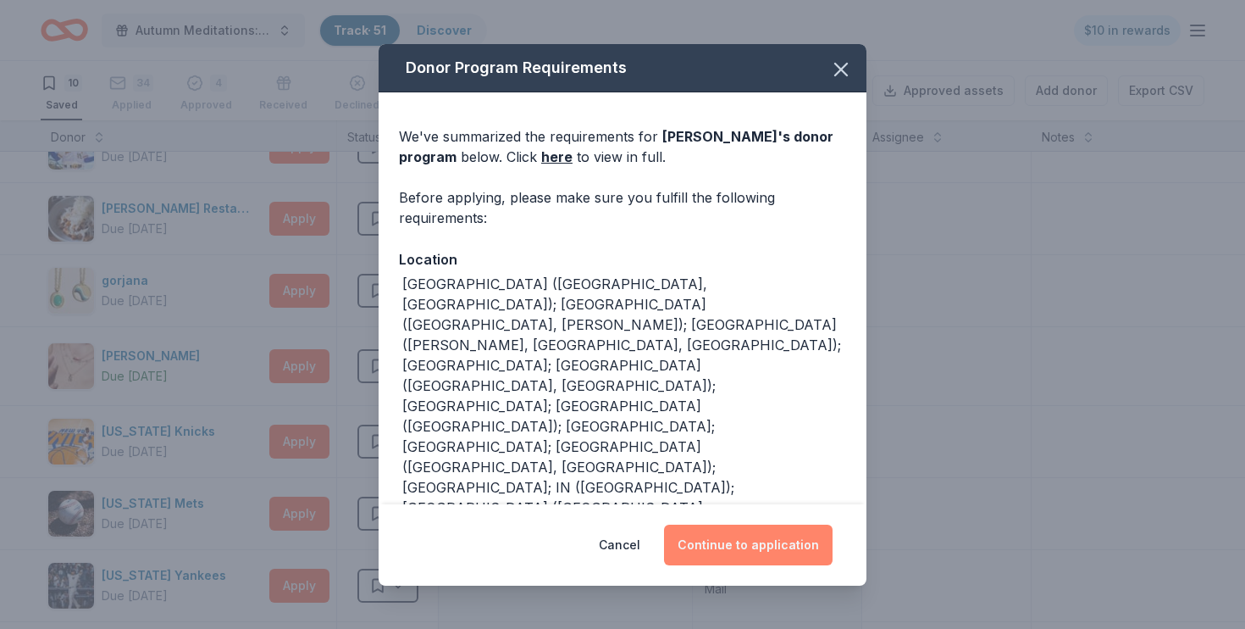
click at [721, 542] on button "Continue to application" at bounding box center [748, 544] width 169 height 41
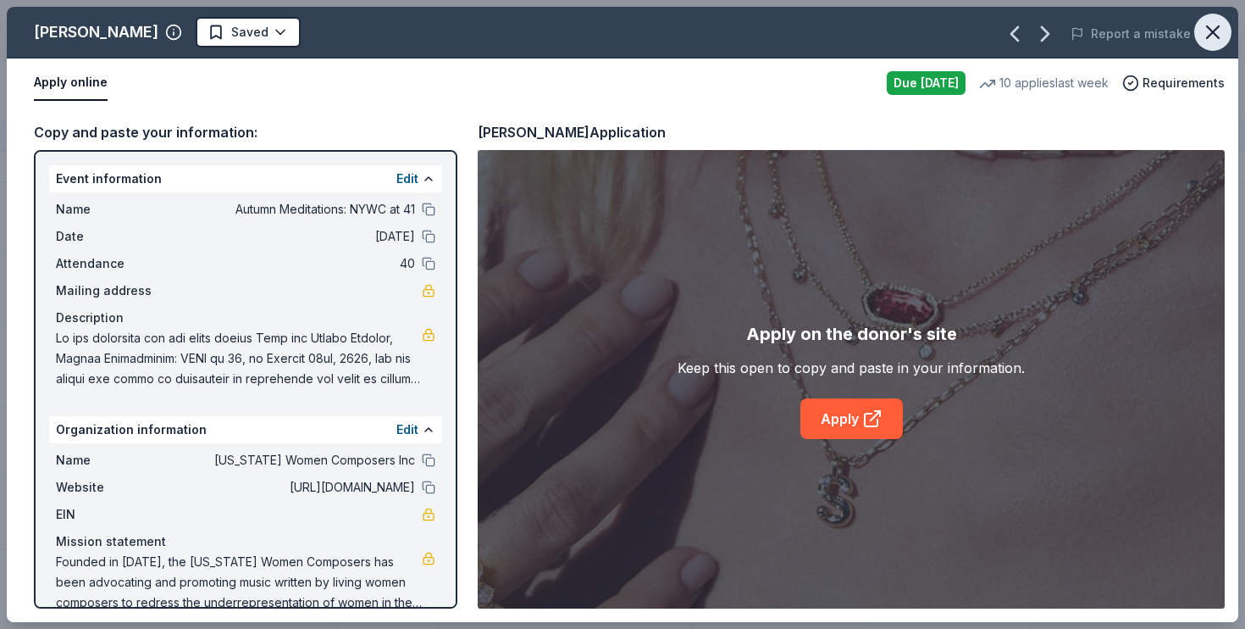
click at [1203, 28] on icon "button" at bounding box center [1213, 32] width 24 height 24
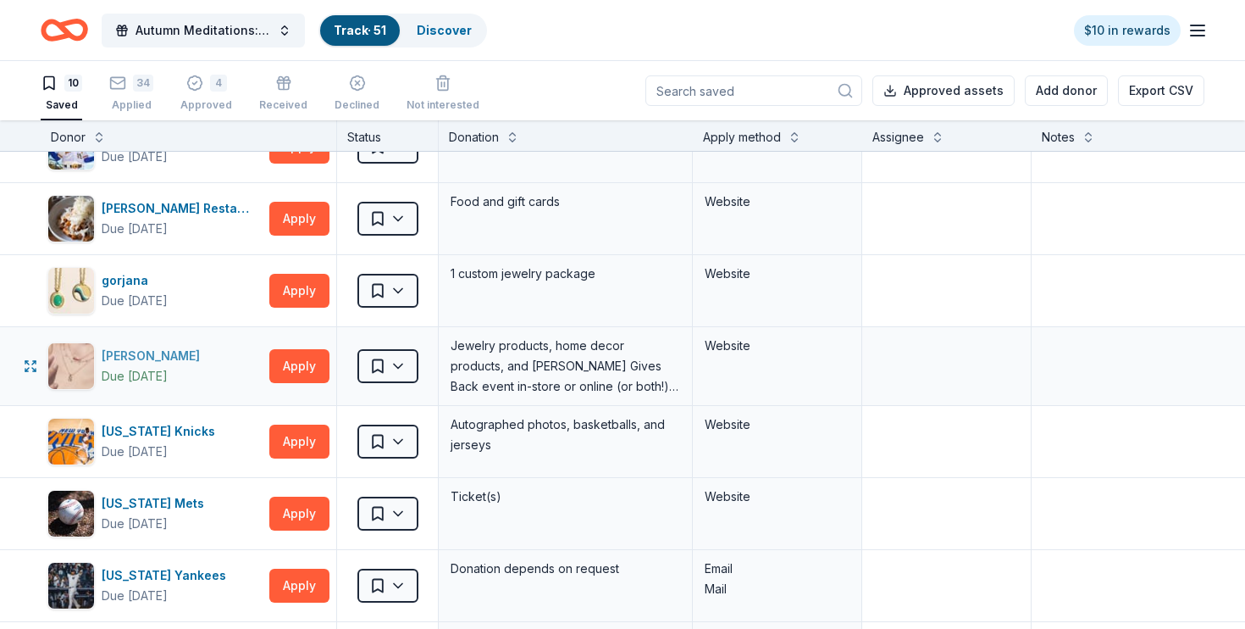
click at [130, 361] on div "Kendra Scott" at bounding box center [154, 356] width 105 height 20
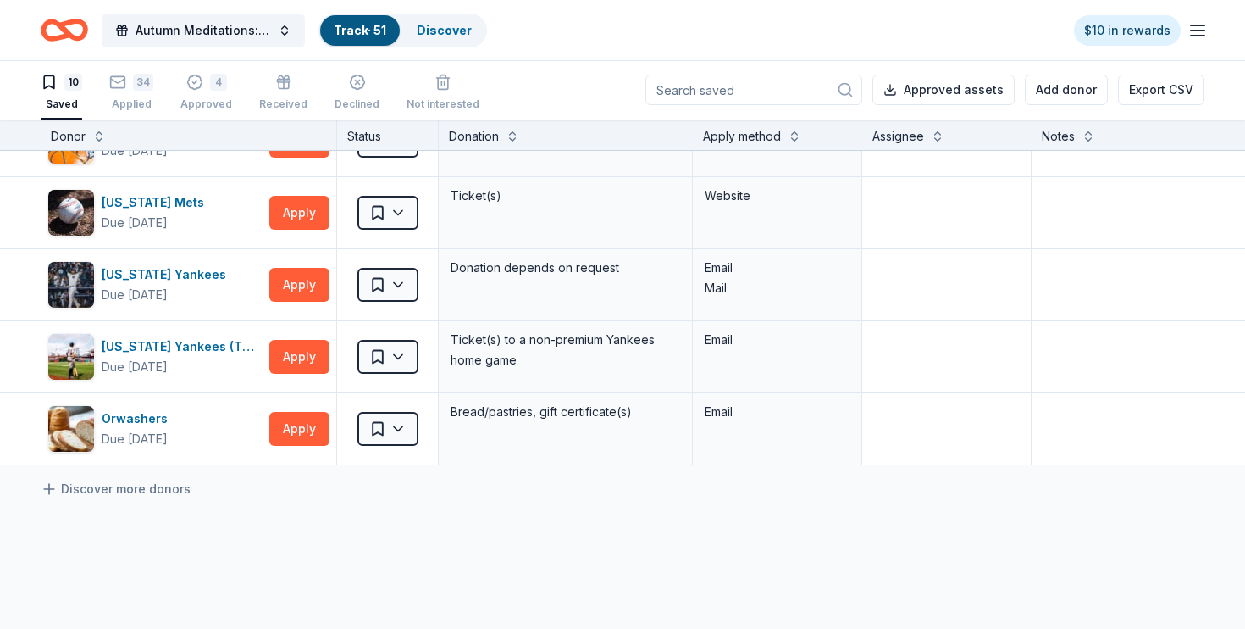
scroll to position [413, 0]
click at [120, 430] on div "Due [DATE]" at bounding box center [135, 438] width 66 height 20
click at [398, 424] on html "Autumn Meditations: NYWC at 41 Track · 51 Discover $10 in rewards 10 Saved 34 A…" at bounding box center [622, 313] width 1245 height 629
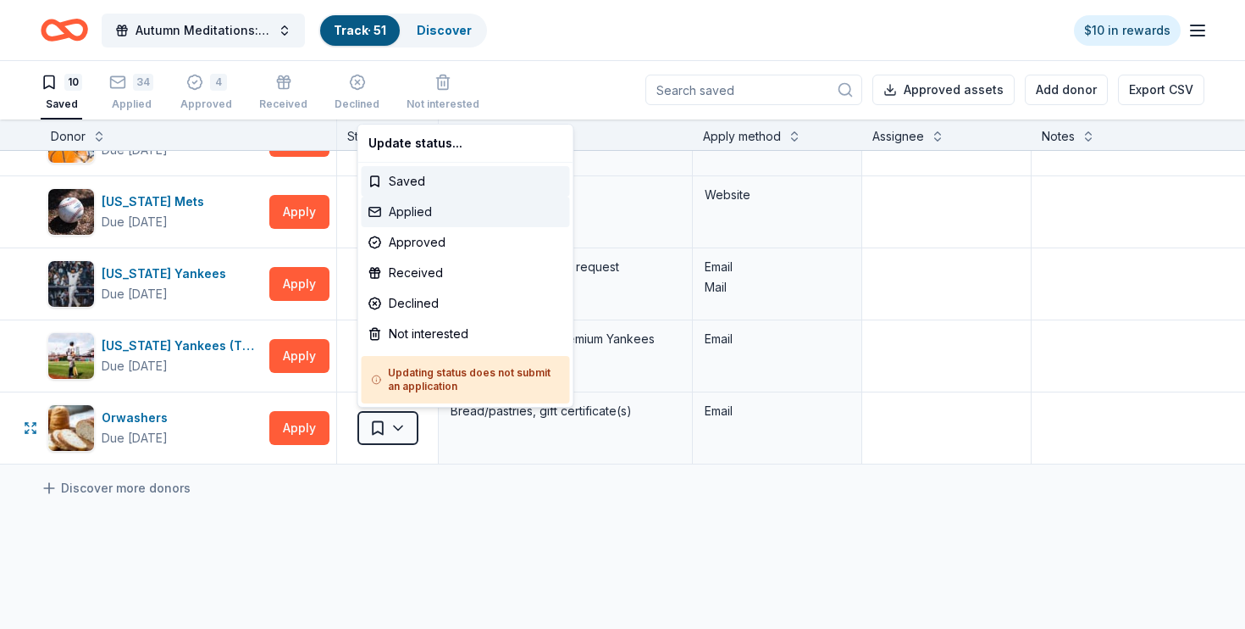
click at [457, 217] on div "Applied" at bounding box center [466, 212] width 208 height 30
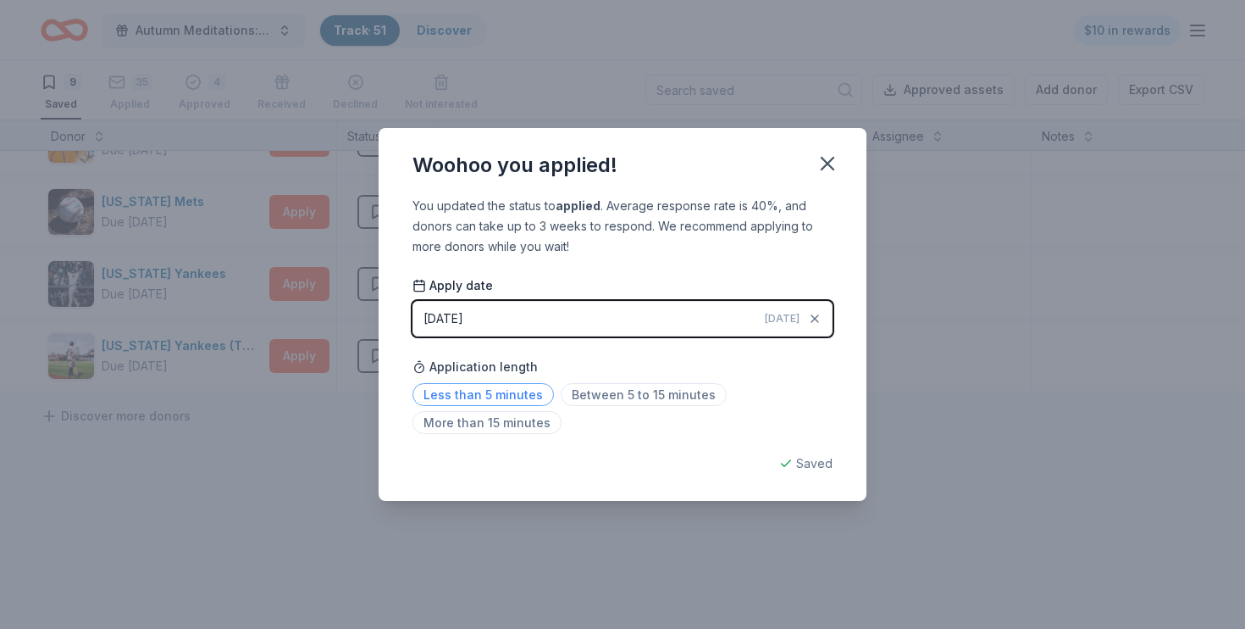
click at [508, 387] on span "Less than 5 minutes" at bounding box center [483, 394] width 141 height 23
click at [828, 168] on icon "button" at bounding box center [828, 164] width 24 height 24
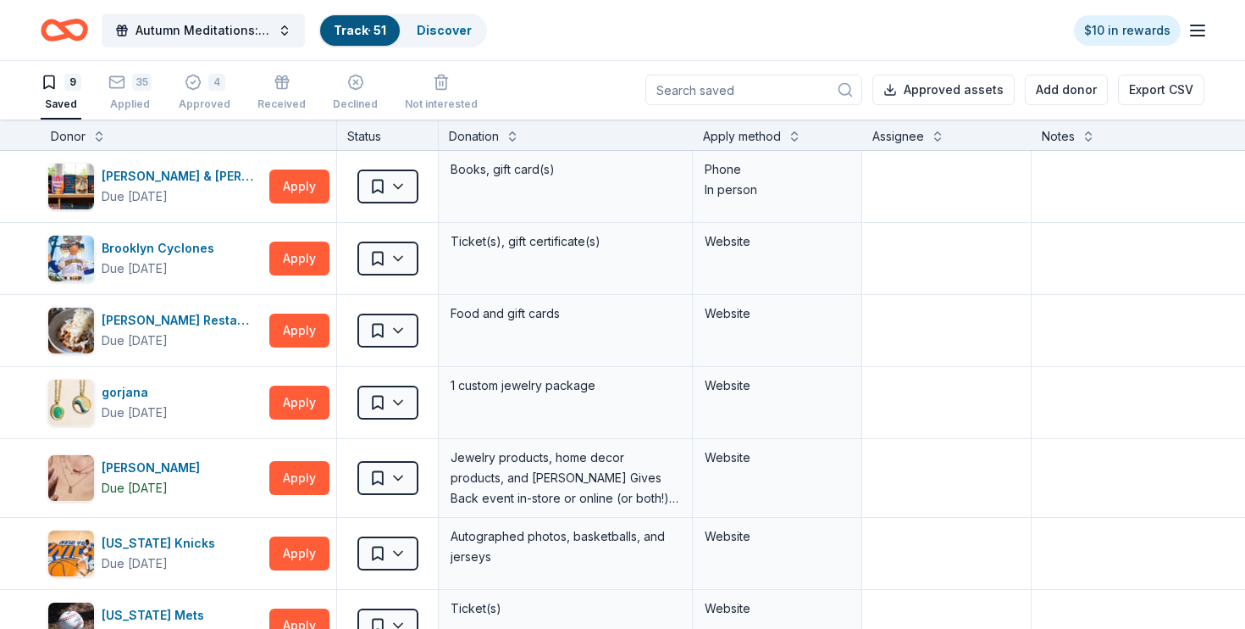
scroll to position [0, 0]
click at [133, 102] on div "Applied" at bounding box center [129, 95] width 43 height 14
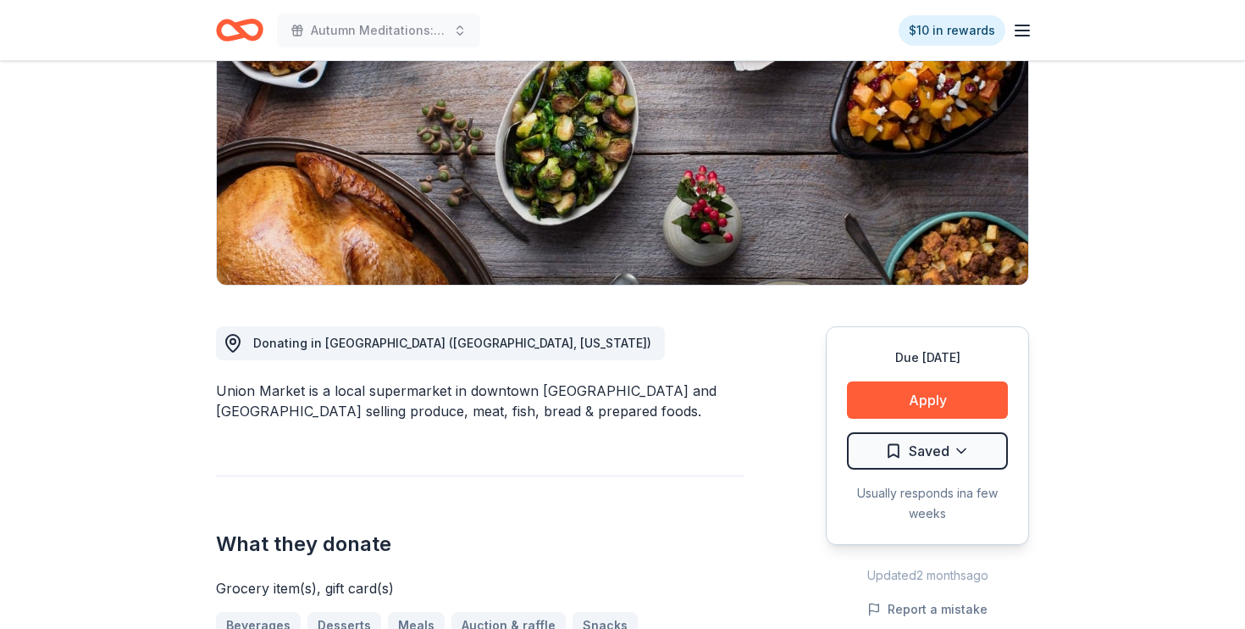
scroll to position [236, 0]
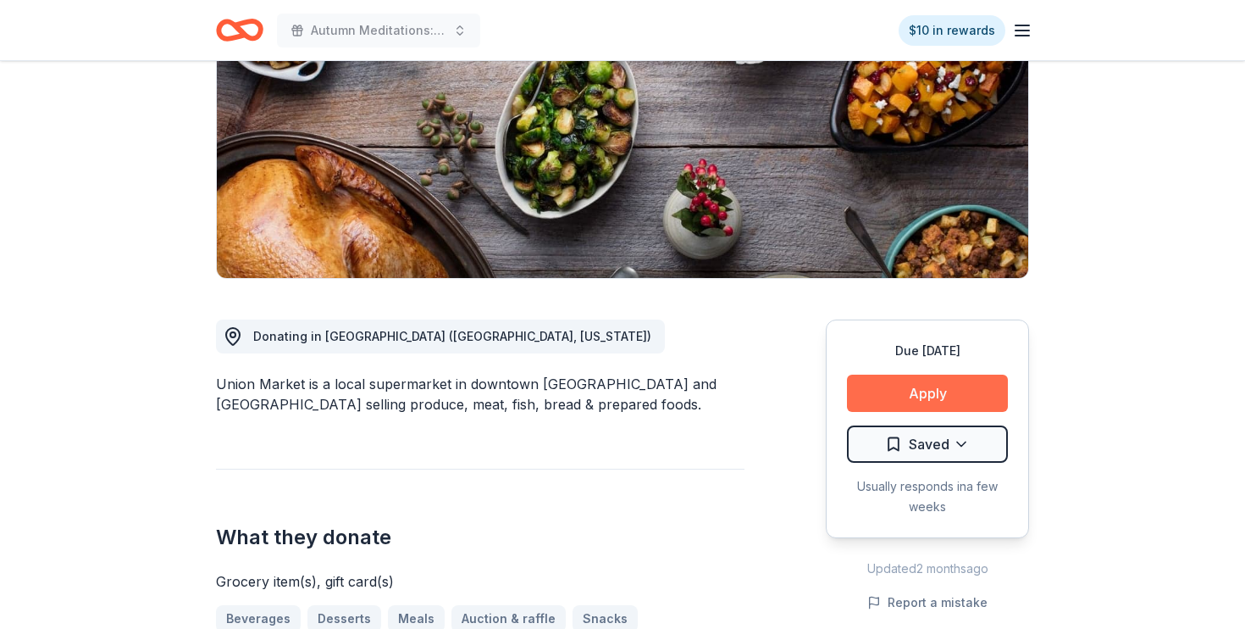
click at [956, 389] on button "Apply" at bounding box center [927, 392] width 161 height 37
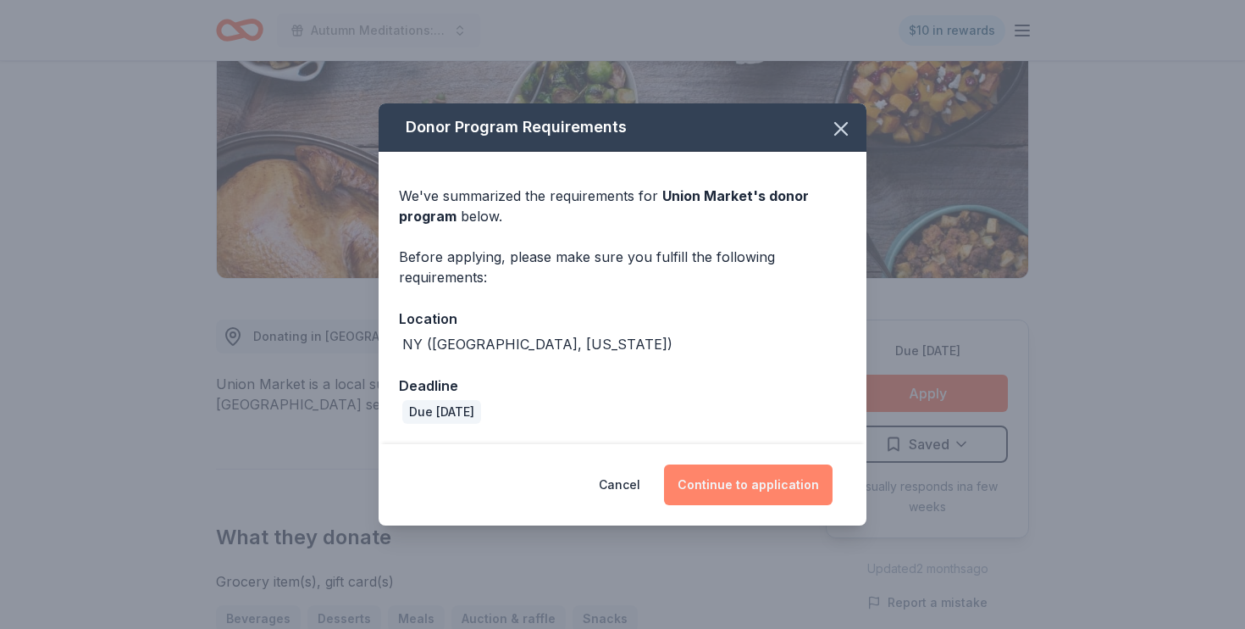
click at [765, 487] on button "Continue to application" at bounding box center [748, 484] width 169 height 41
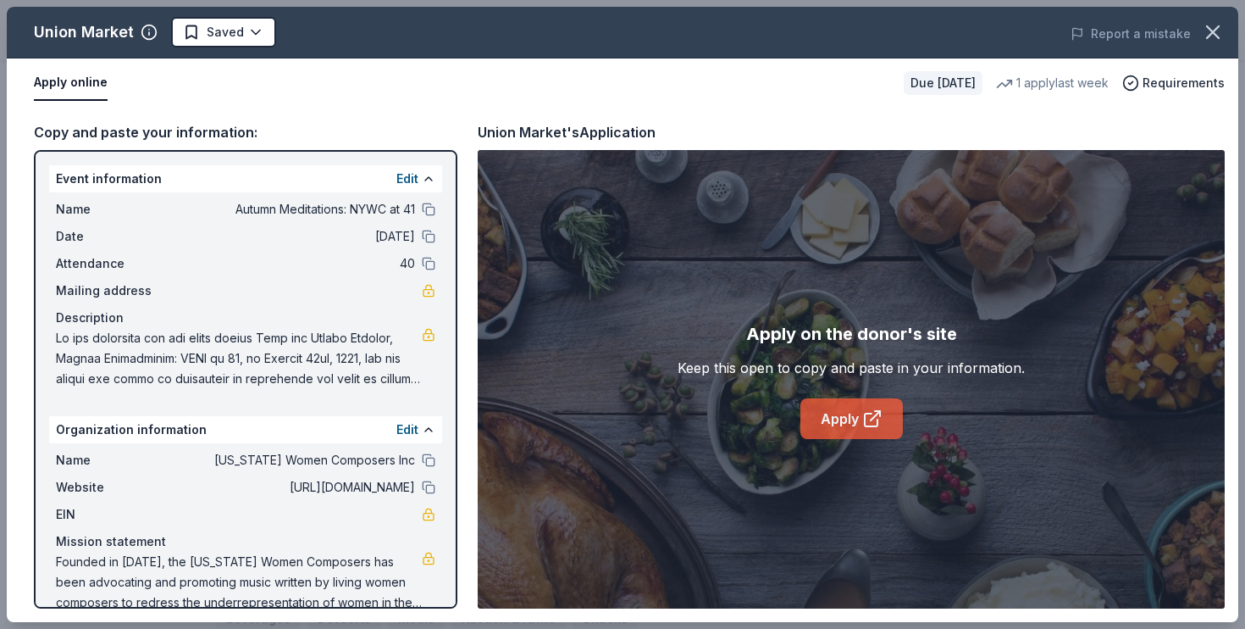
click at [859, 417] on link "Apply" at bounding box center [852, 418] width 102 height 41
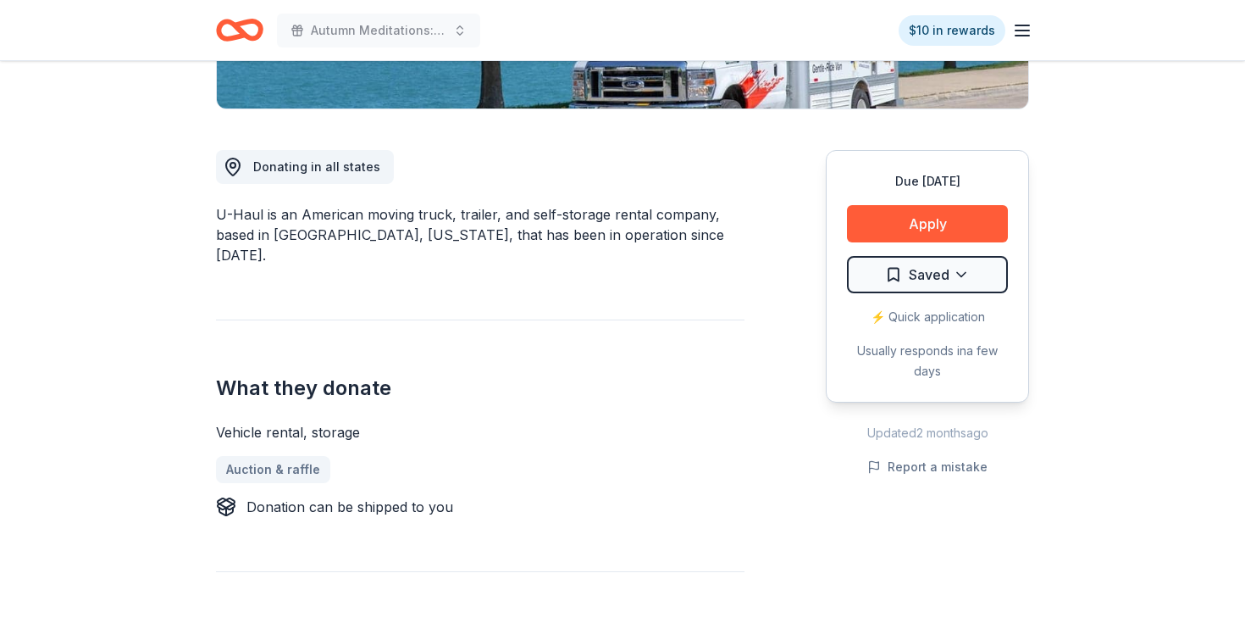
scroll to position [313, 0]
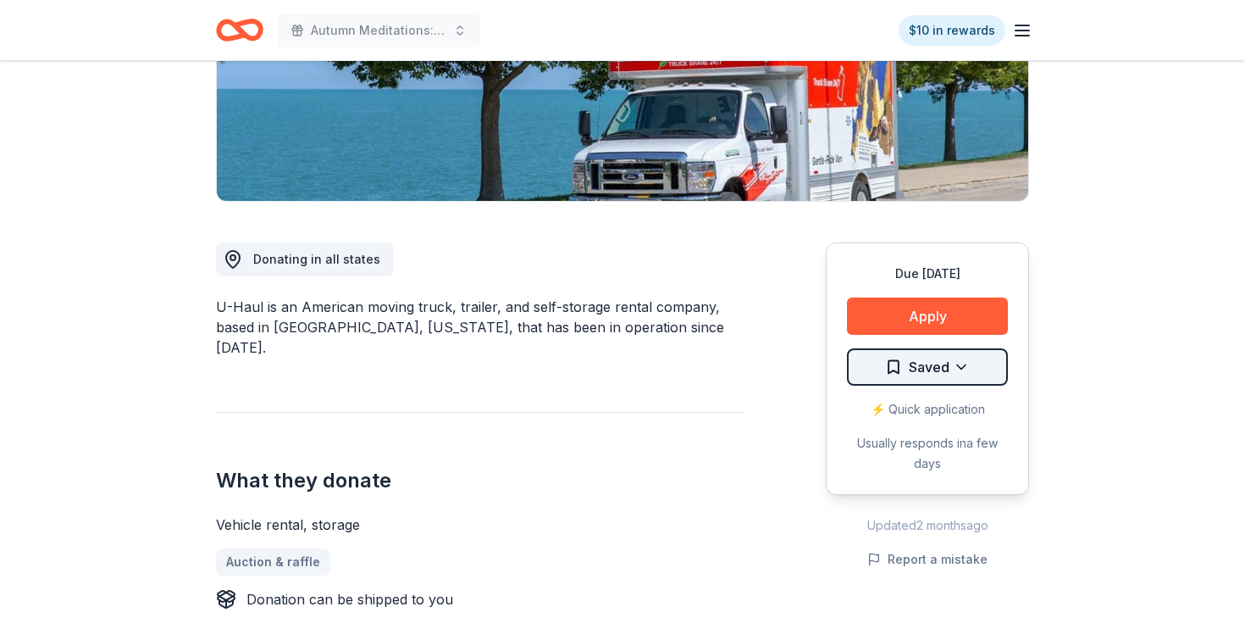
click at [884, 315] on html "Autumn Meditations: NYWC at 41 $10 in rewards Due in 39 days Share U-Haul New •…" at bounding box center [622, 1] width 1245 height 629
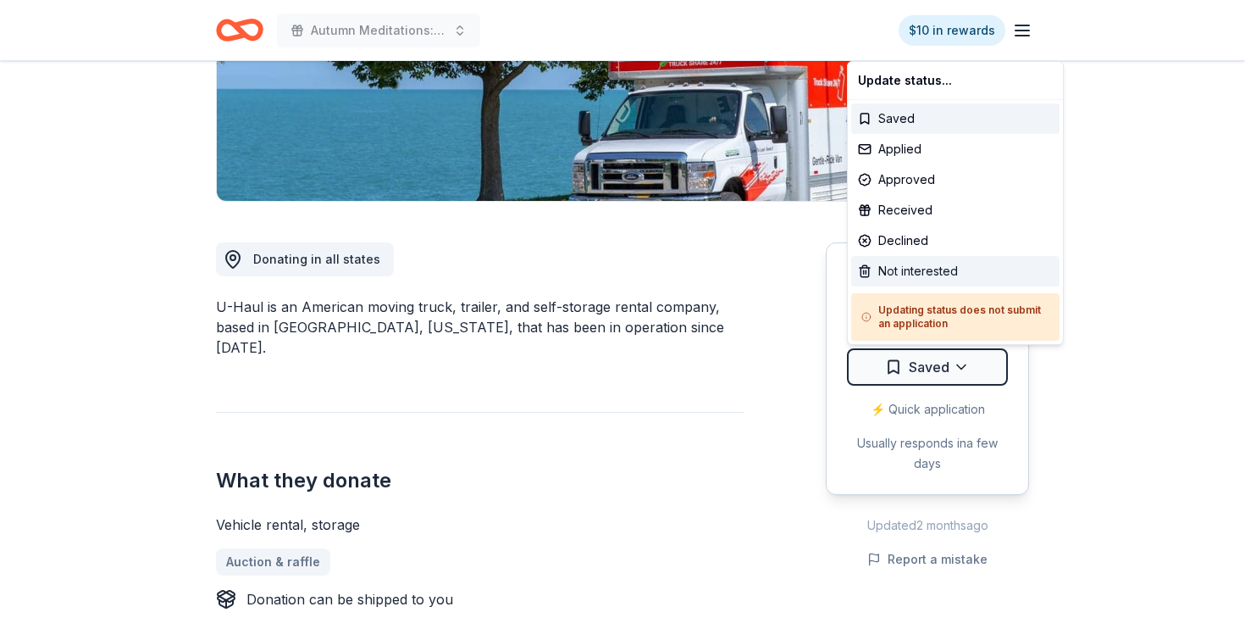
click at [928, 269] on div "Not interested" at bounding box center [955, 271] width 208 height 30
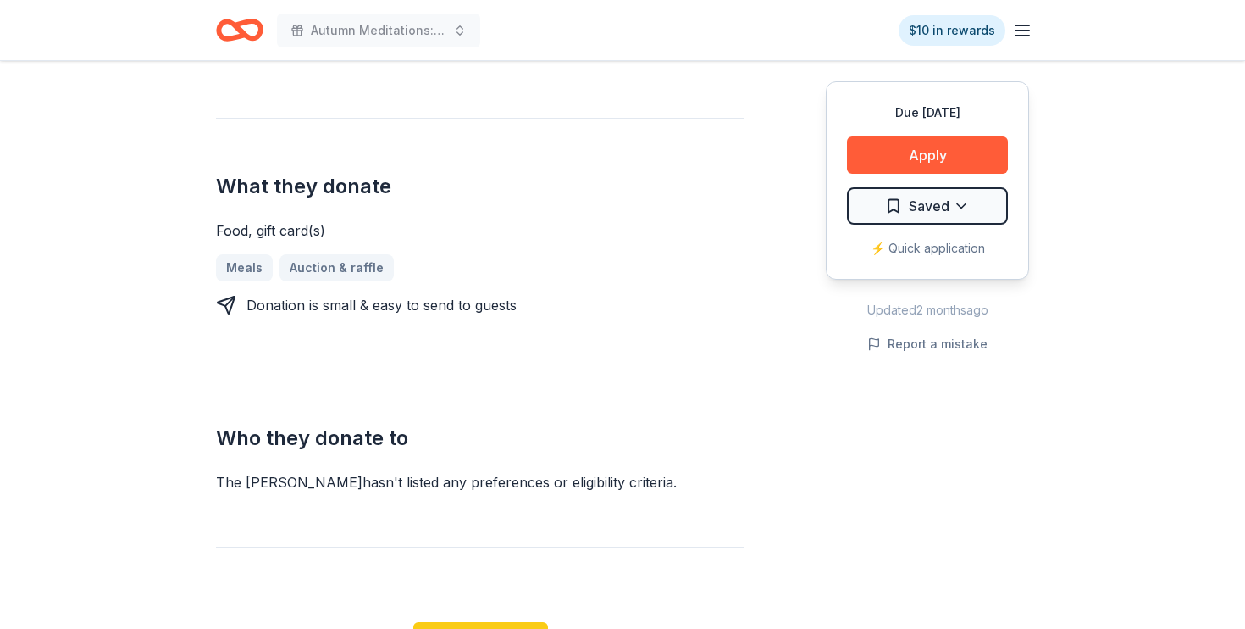
scroll to position [601, 0]
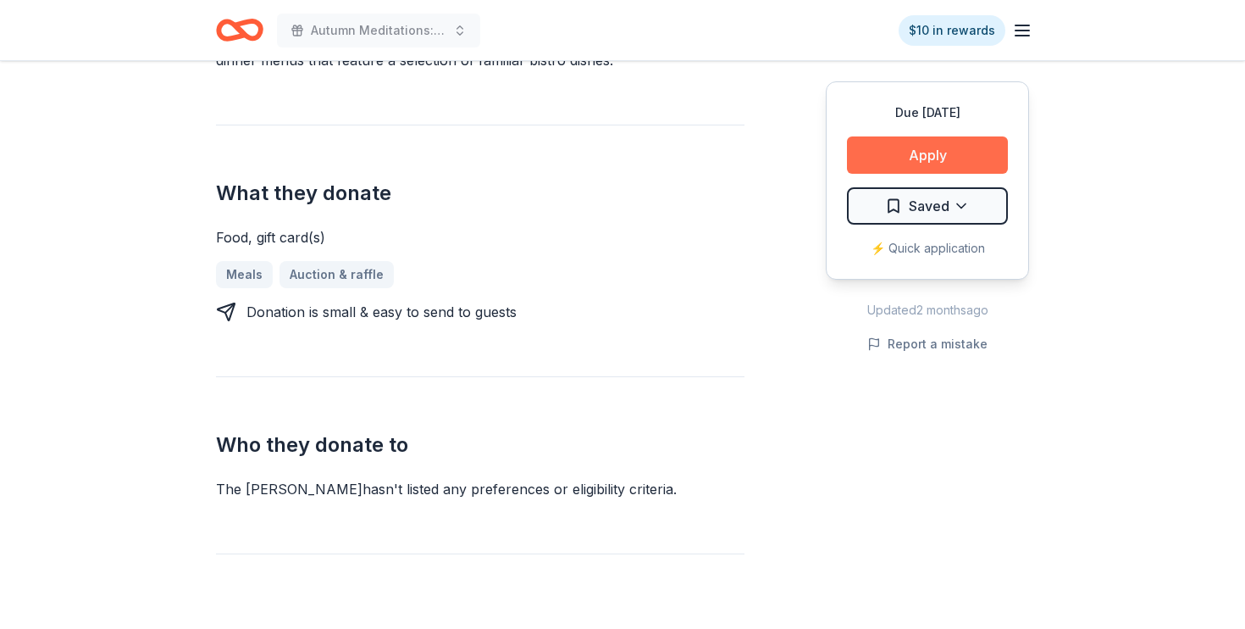
click at [917, 156] on button "Apply" at bounding box center [927, 154] width 161 height 37
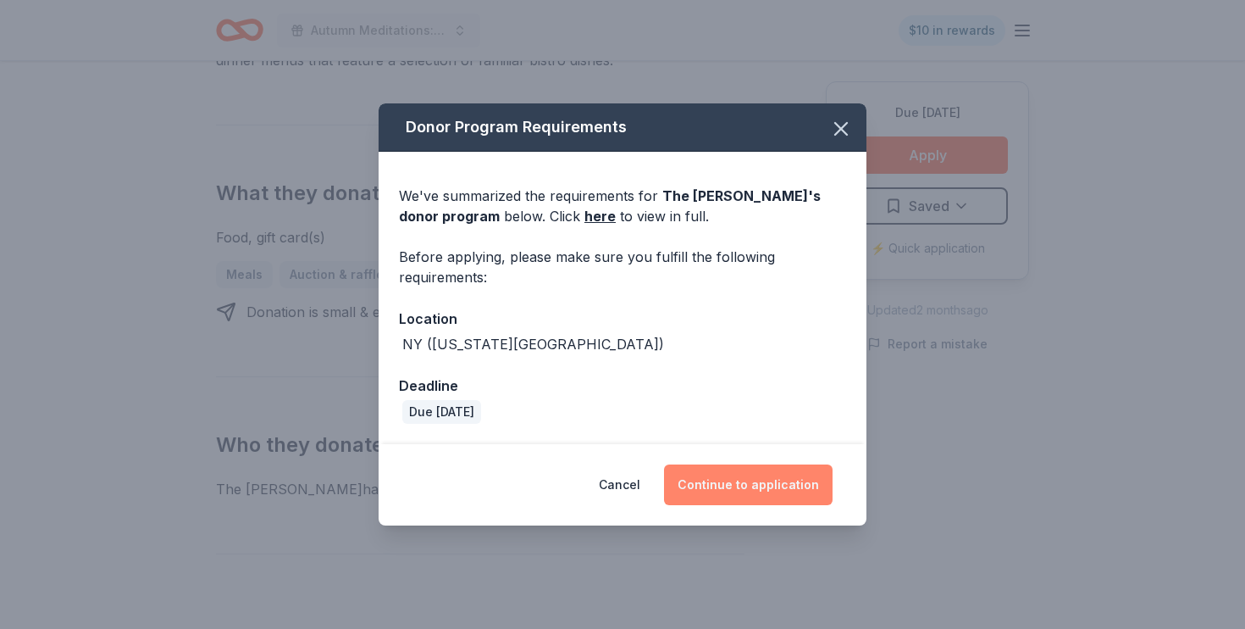
click at [755, 476] on button "Continue to application" at bounding box center [748, 484] width 169 height 41
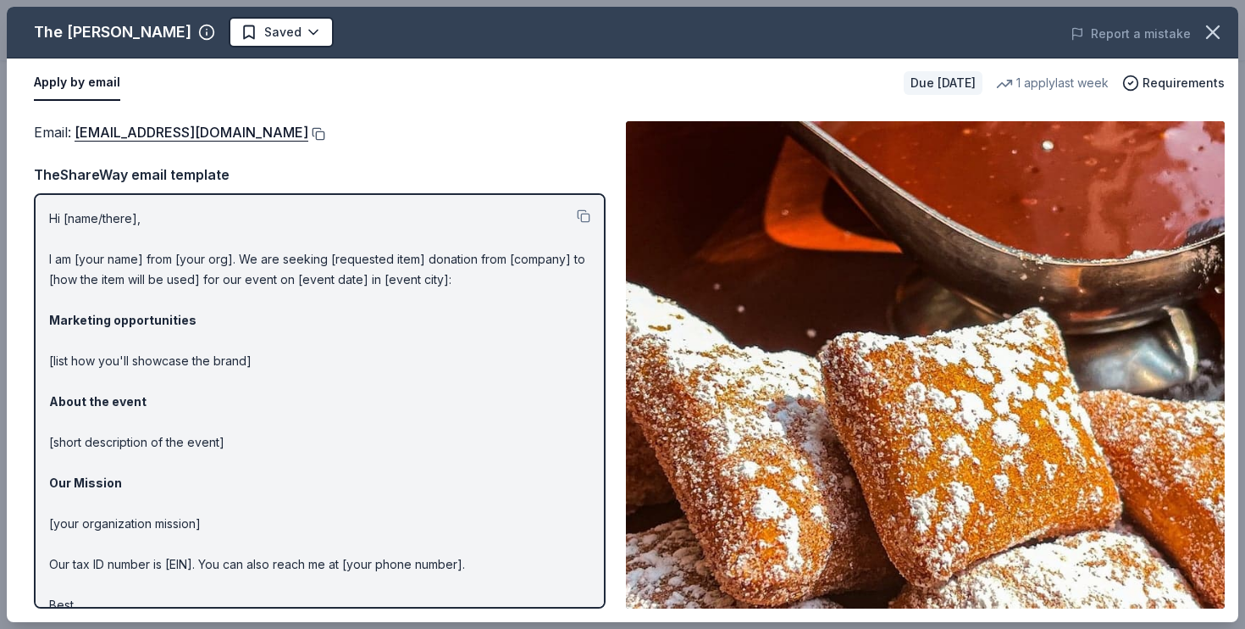
click at [308, 130] on button at bounding box center [316, 134] width 17 height 14
click at [1216, 28] on icon "button" at bounding box center [1213, 32] width 12 height 12
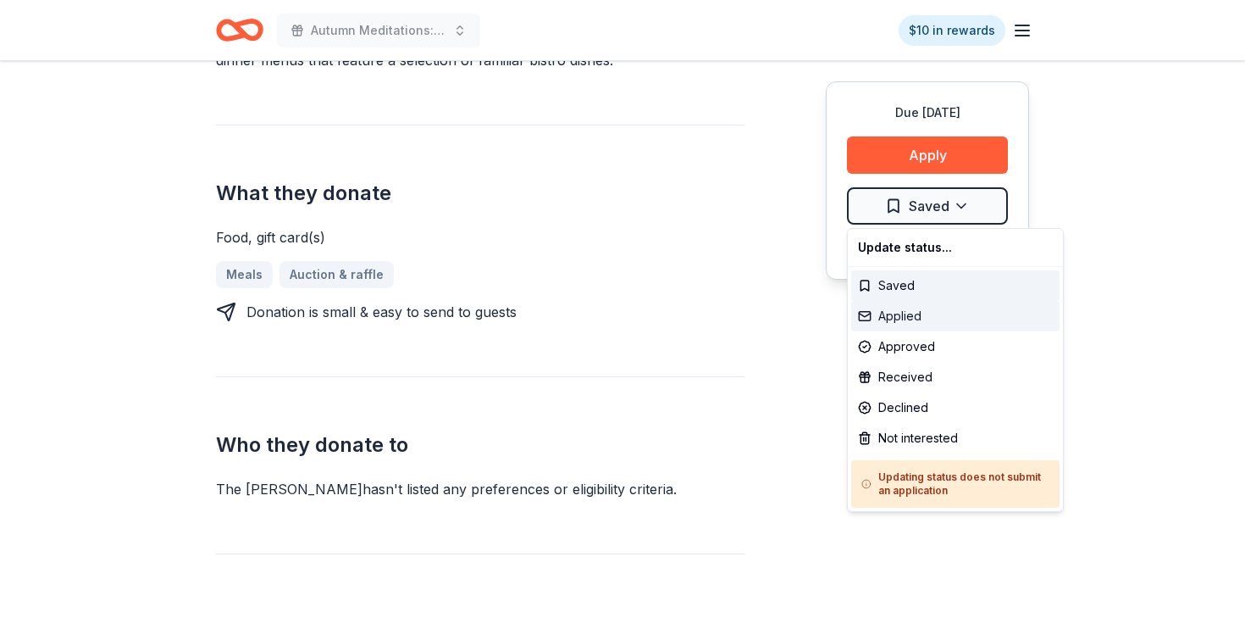
click at [913, 309] on div "Applied" at bounding box center [955, 316] width 208 height 30
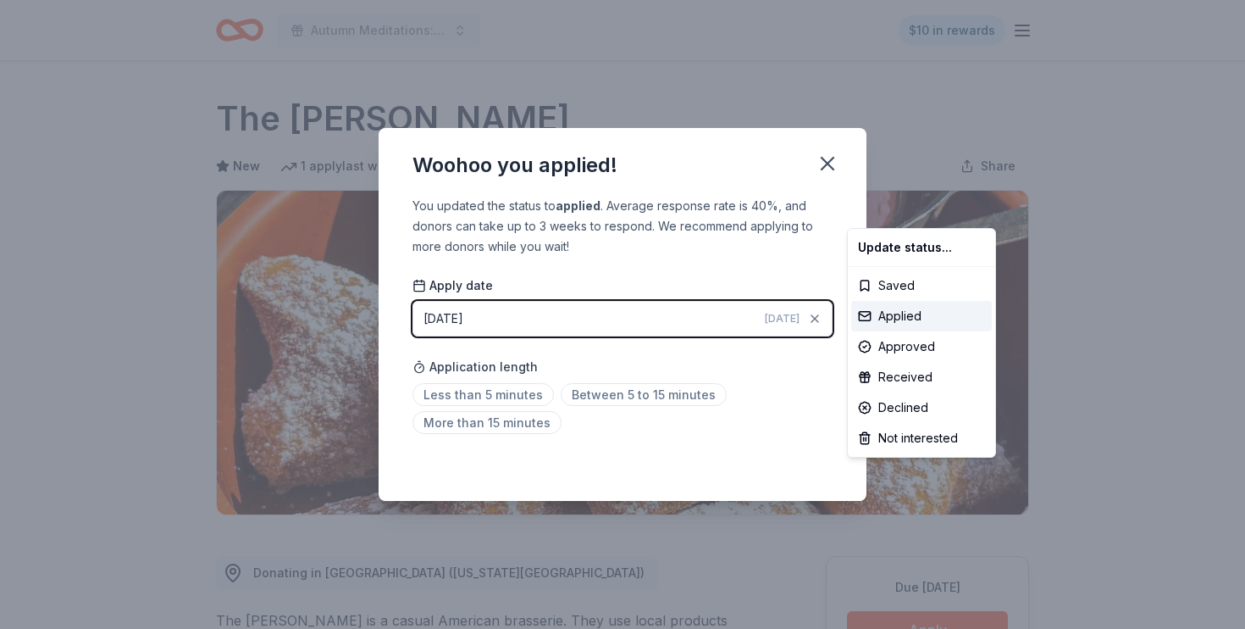
click at [513, 387] on html "Autumn Meditations: NYWC at 41 $10 in rewards Due in 30 days Share The Smith Ne…" at bounding box center [622, 314] width 1245 height 629
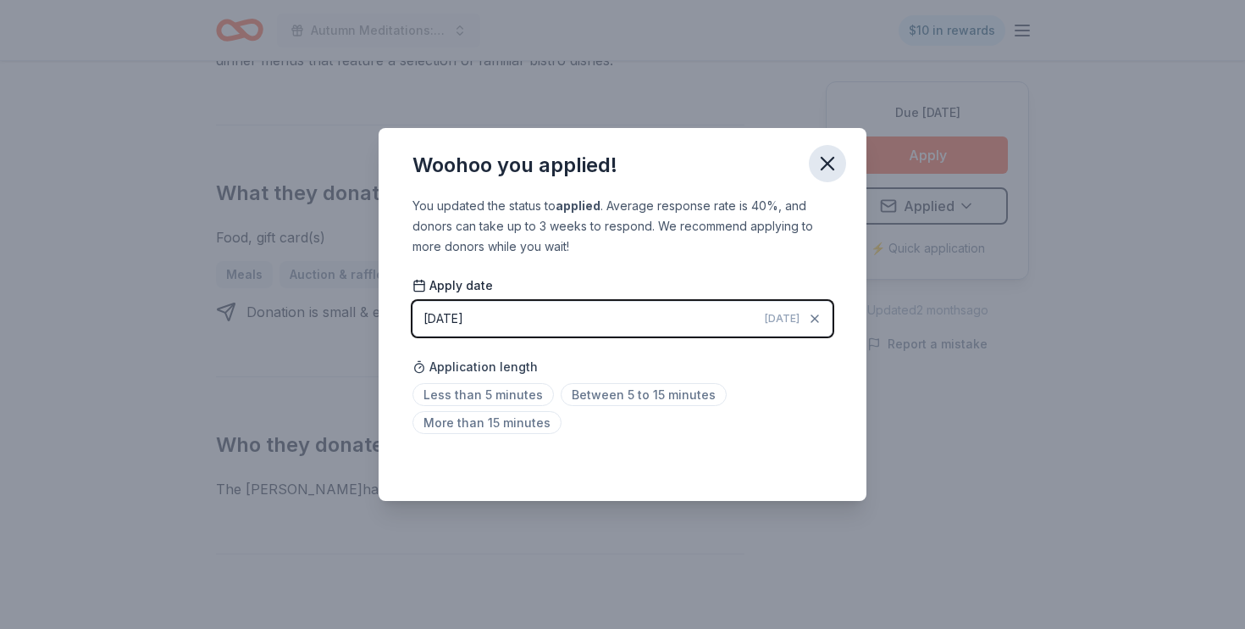
click at [823, 154] on icon "button" at bounding box center [828, 164] width 24 height 24
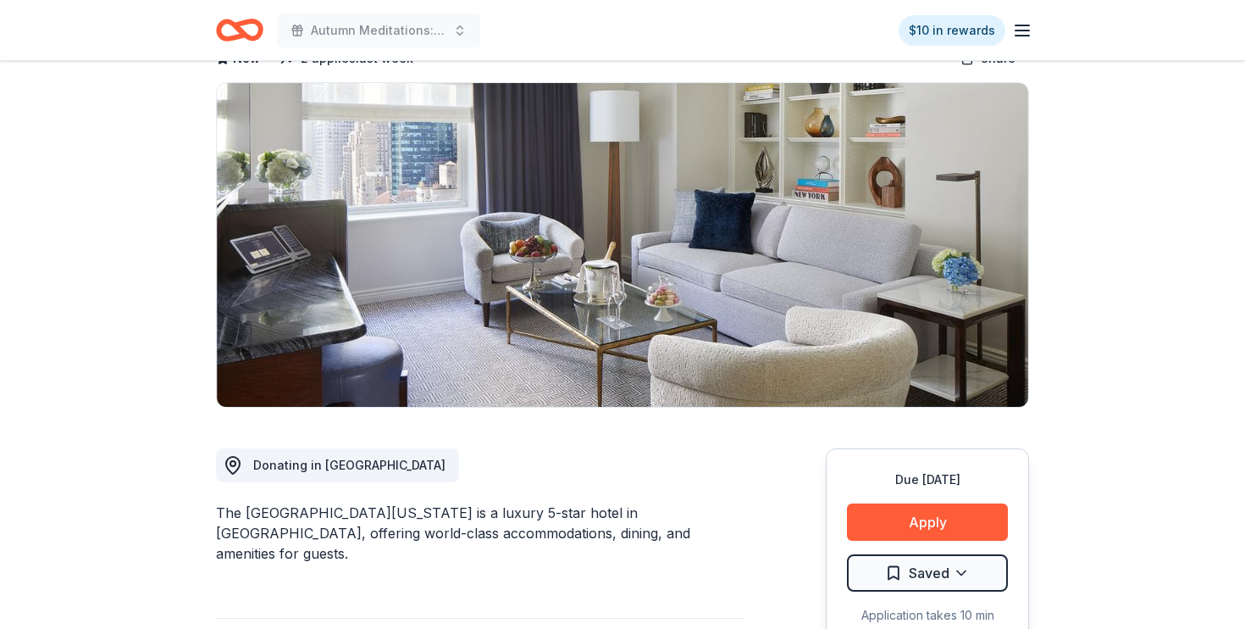
scroll to position [134, 0]
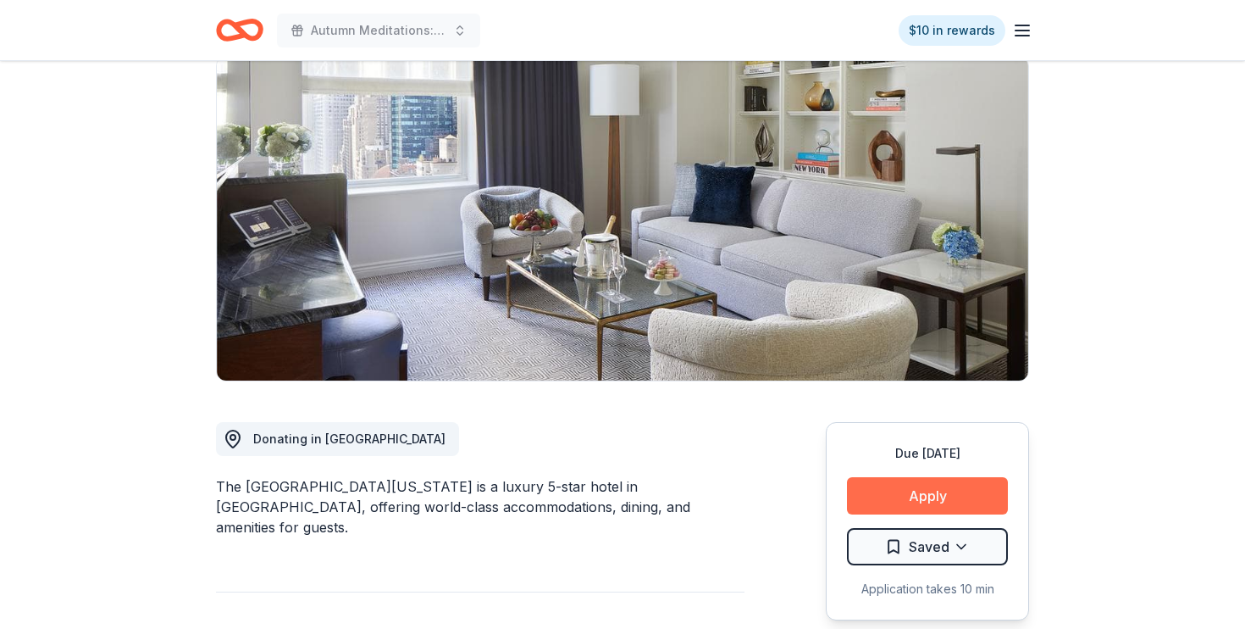
click at [904, 488] on button "Apply" at bounding box center [927, 495] width 161 height 37
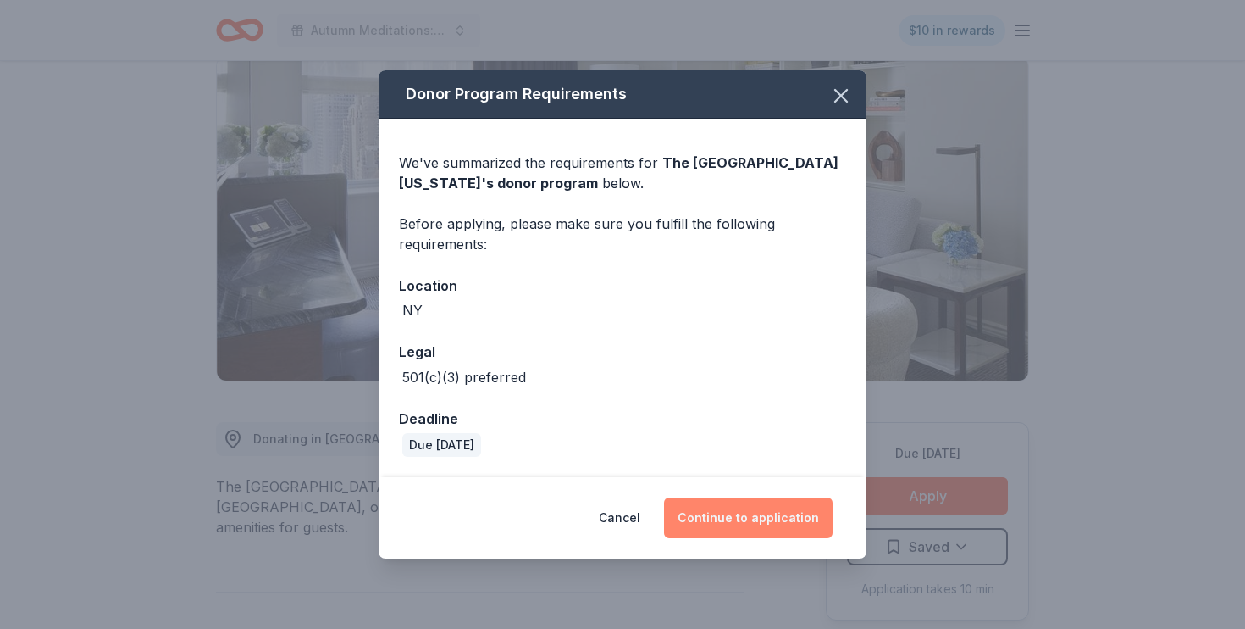
click at [756, 524] on button "Continue to application" at bounding box center [748, 517] width 169 height 41
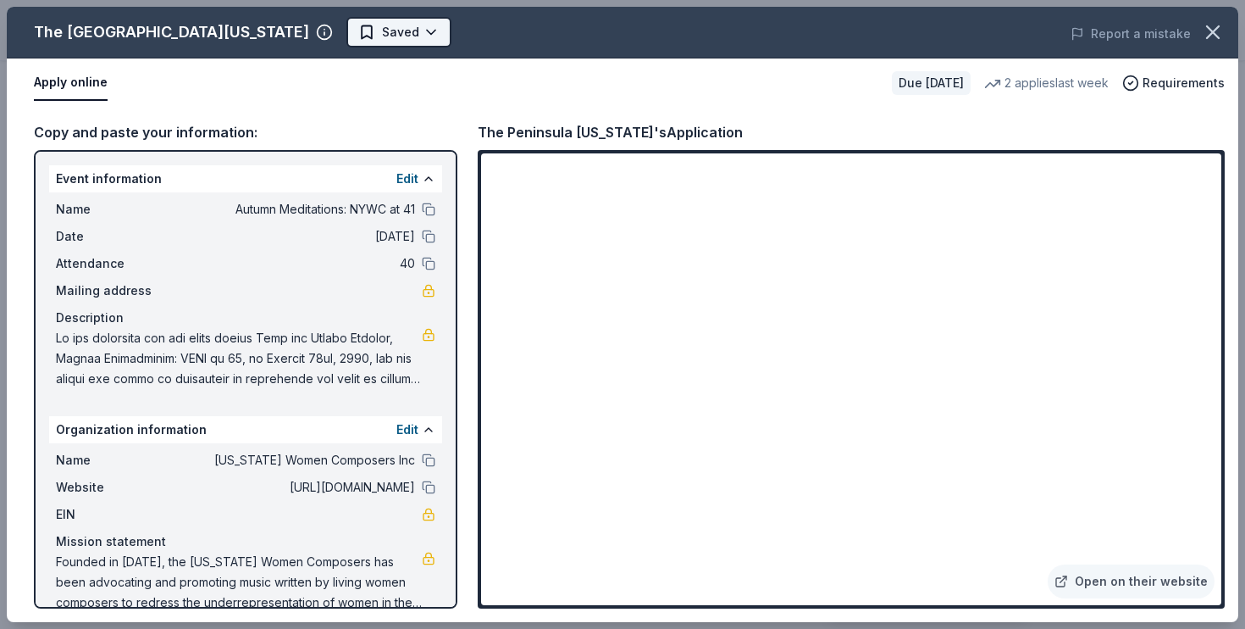
click at [321, 30] on body "Autumn Meditations: NYWC at 41 $10 in rewards Due in 46 days Share The Peninsul…" at bounding box center [622, 180] width 1245 height 629
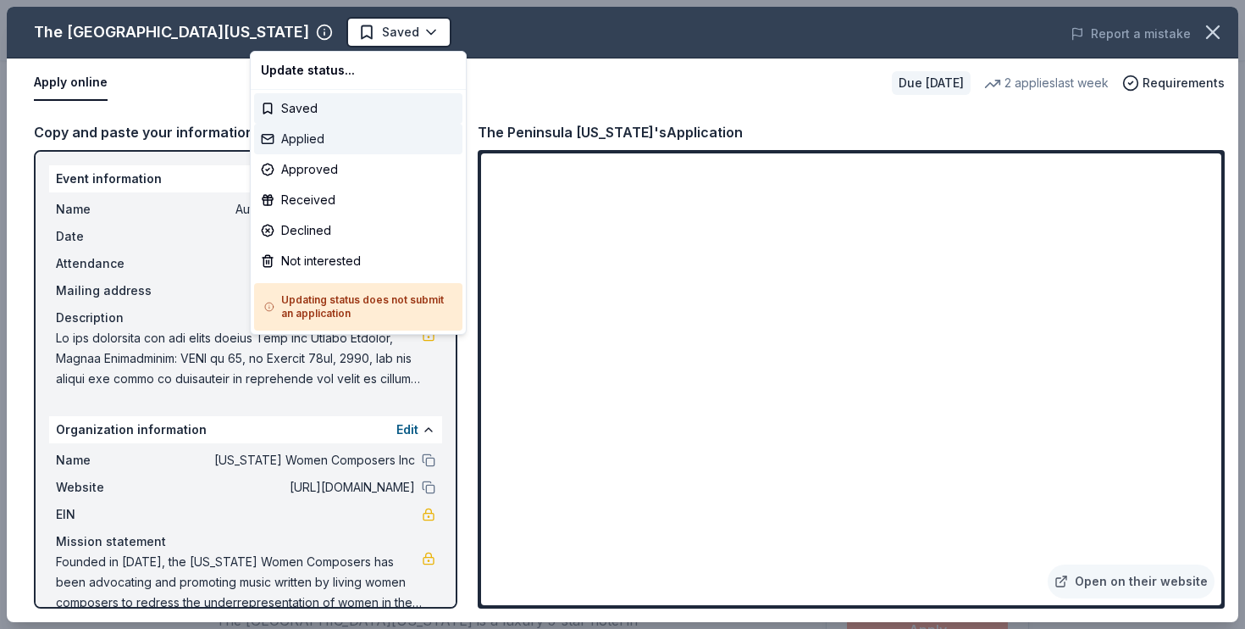
click at [328, 130] on div "Applied" at bounding box center [358, 139] width 208 height 30
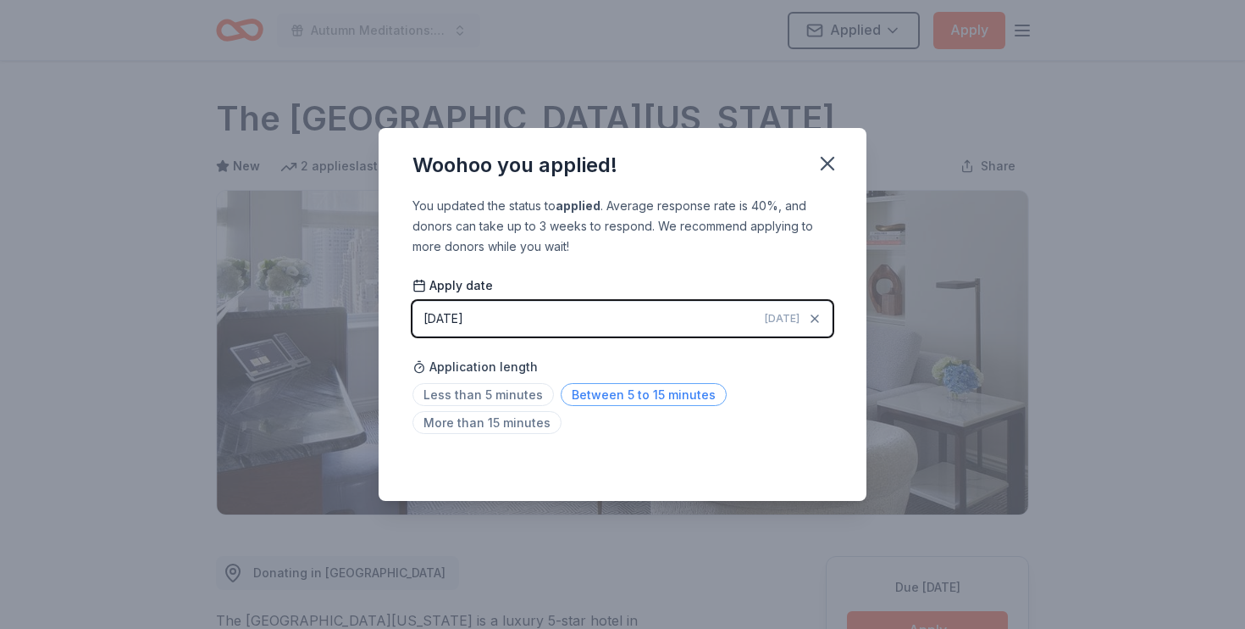
click at [623, 396] on span "Between 5 to 15 minutes" at bounding box center [644, 394] width 166 height 23
click at [823, 162] on icon "button" at bounding box center [828, 164] width 24 height 24
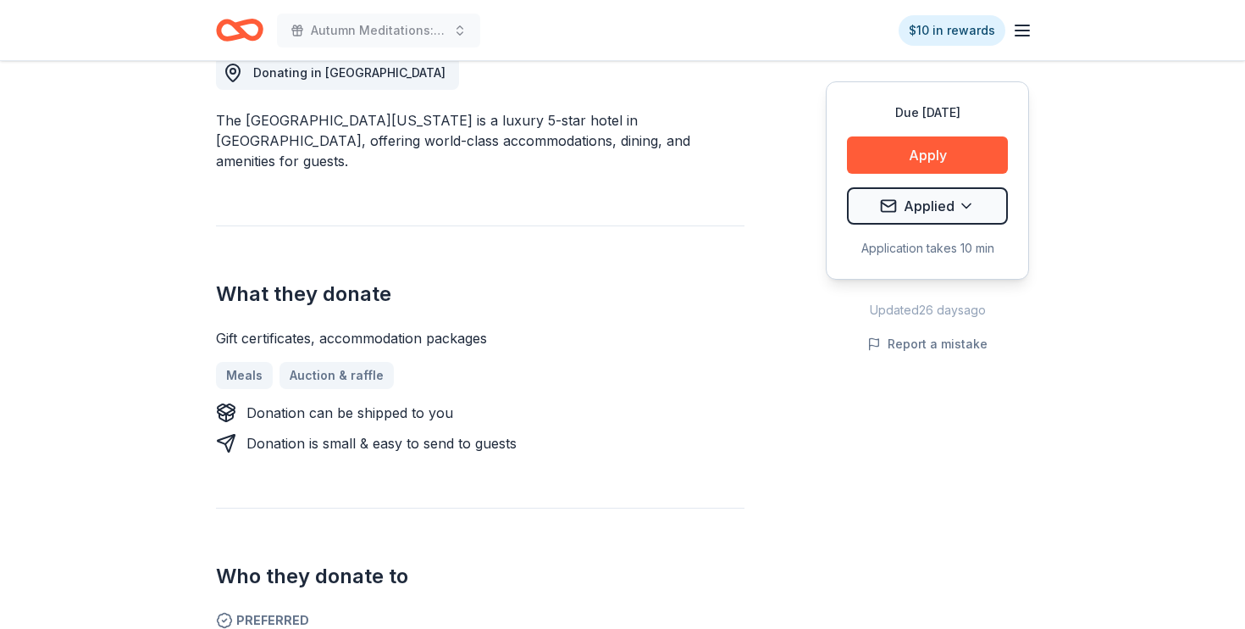
scroll to position [501, 0]
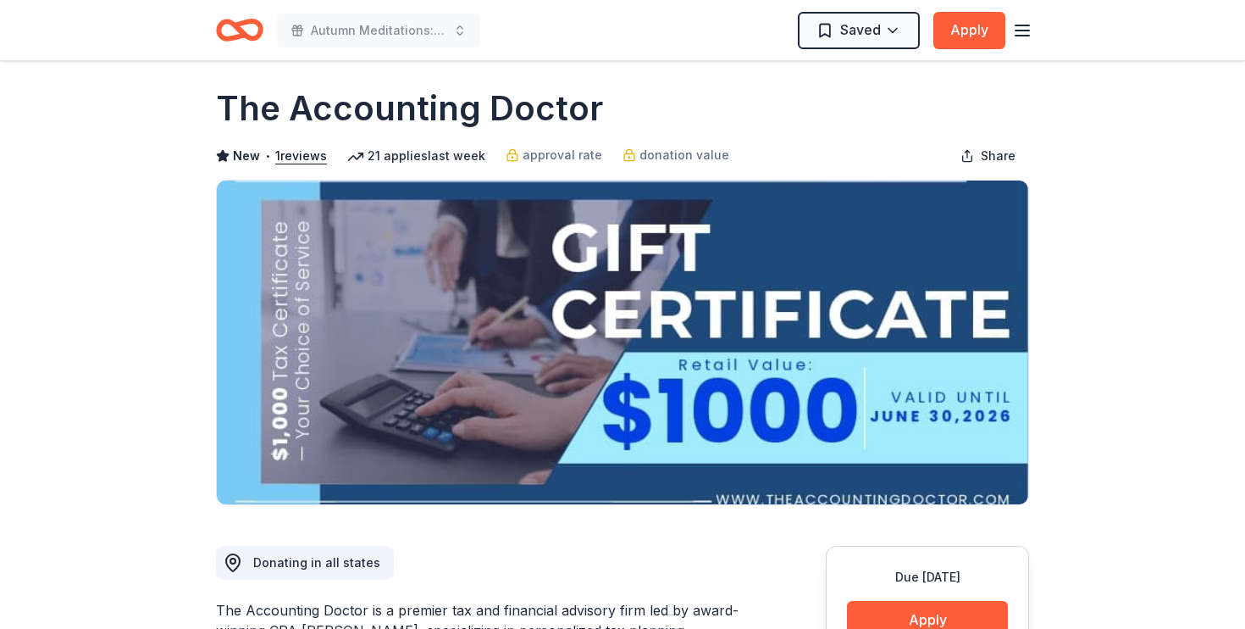
scroll to position [14, 0]
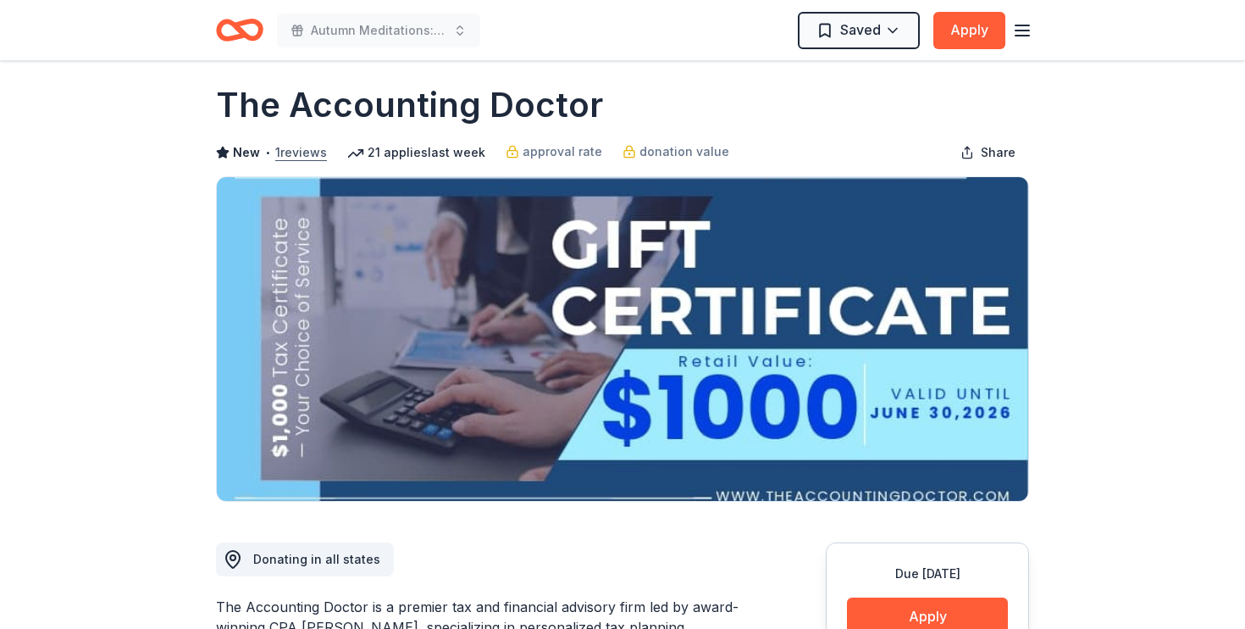
click at [312, 152] on button "1 reviews" at bounding box center [301, 152] width 52 height 20
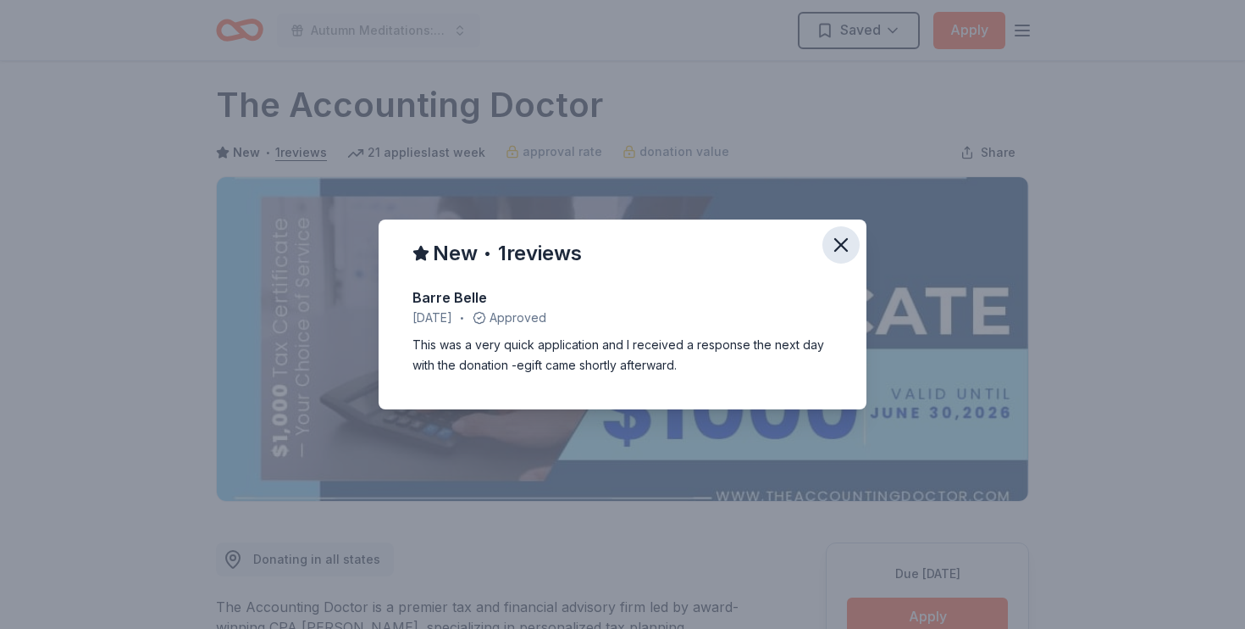
click at [843, 247] on icon "button" at bounding box center [841, 245] width 12 height 12
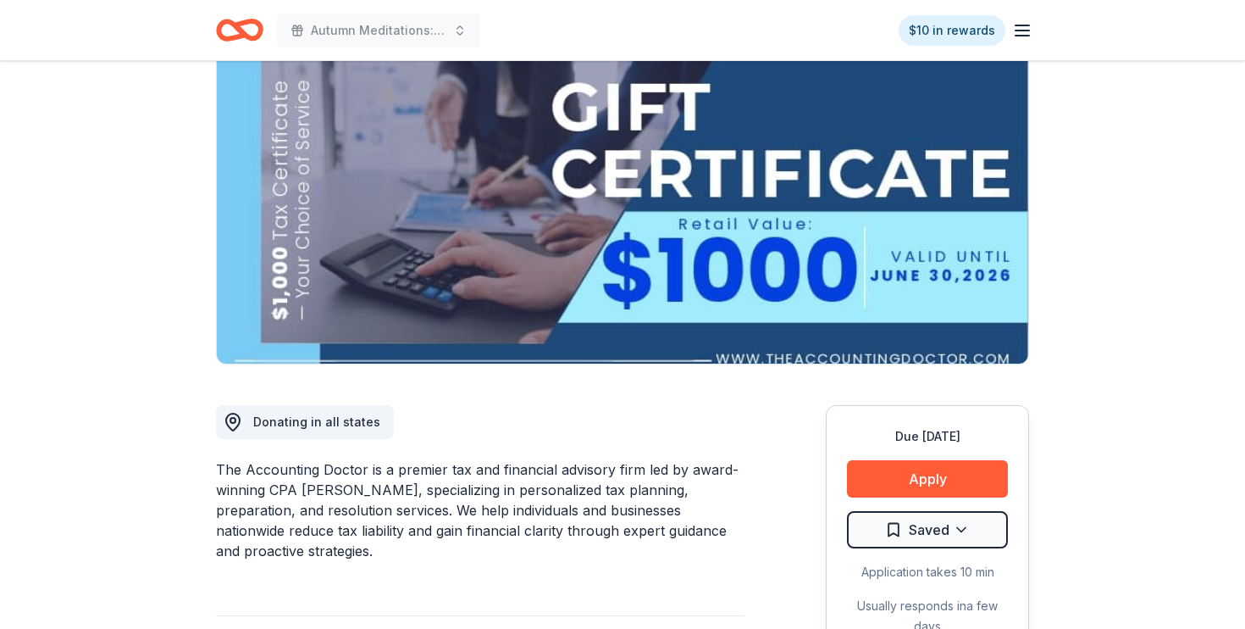
scroll to position [286, 0]
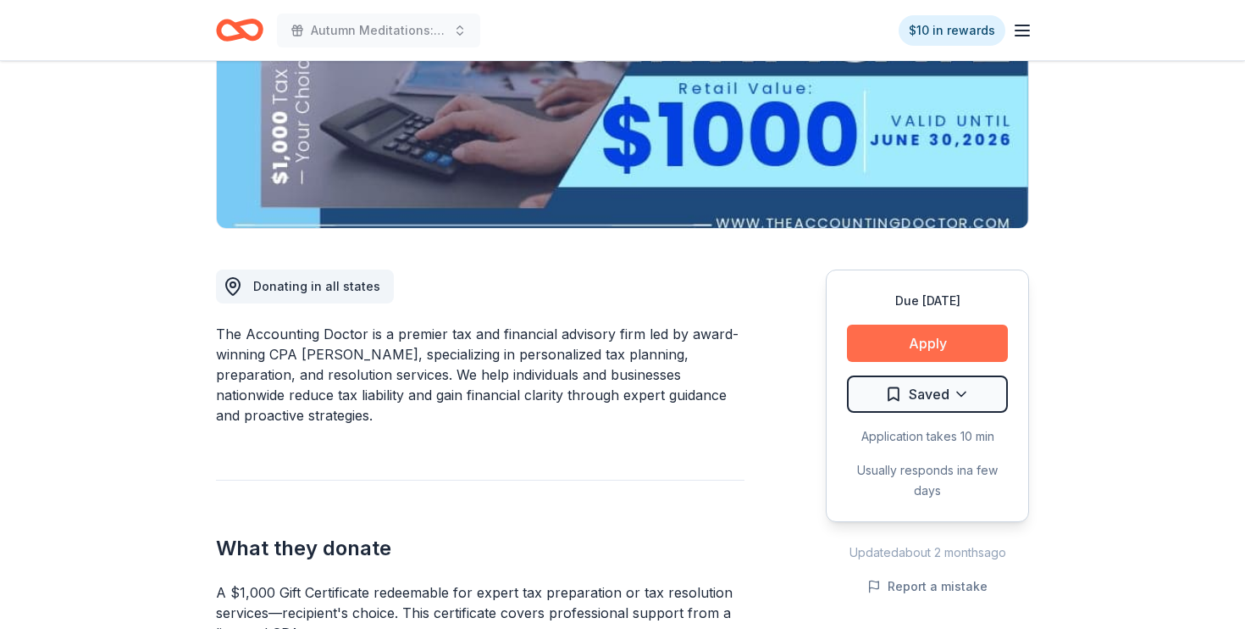
click at [946, 344] on button "Apply" at bounding box center [927, 342] width 161 height 37
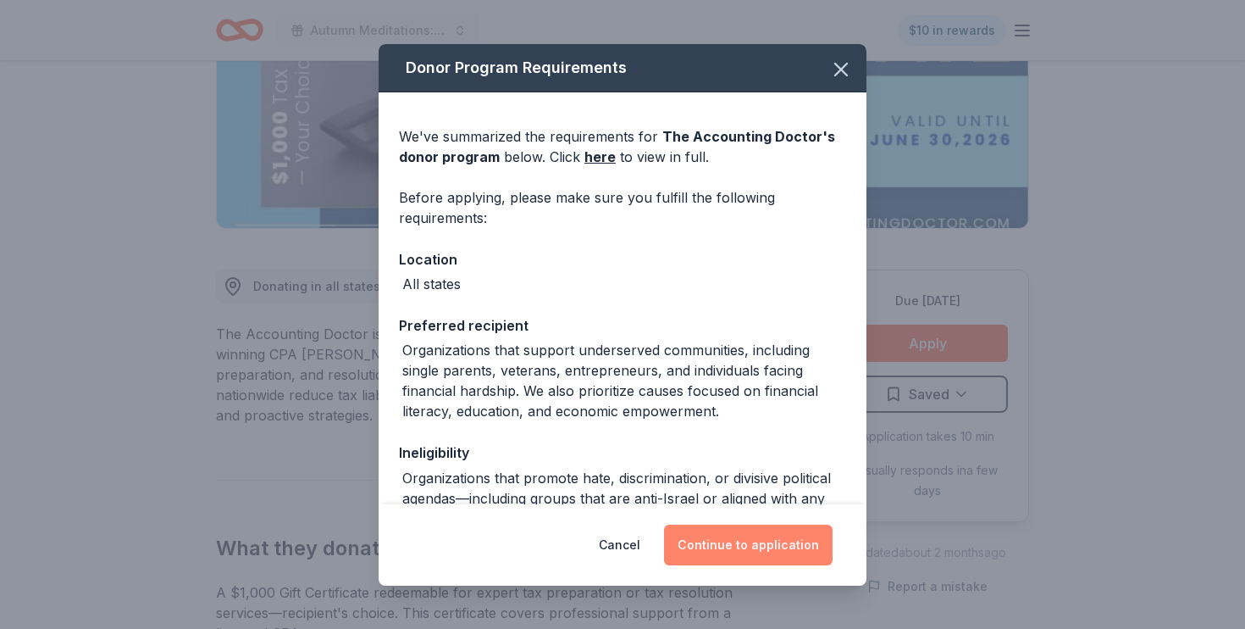
click at [773, 557] on button "Continue to application" at bounding box center [748, 544] width 169 height 41
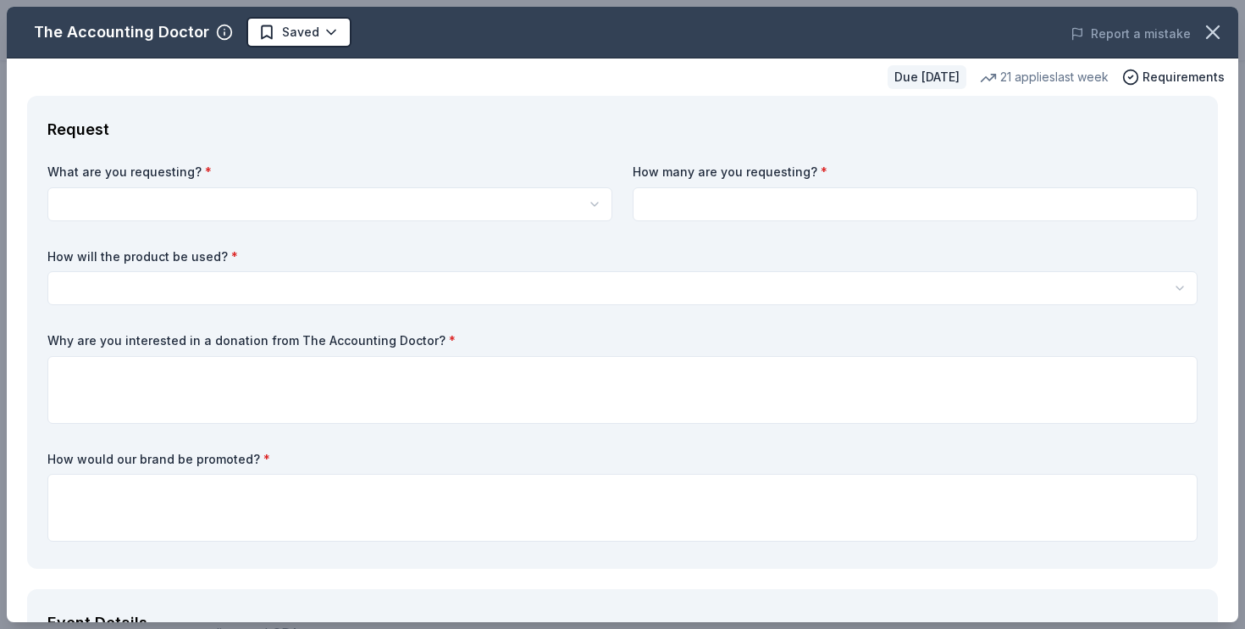
click at [463, 209] on html "Autumn Meditations: NYWC at 41 $10 in rewards Due in 53 days Share The Accounti…" at bounding box center [622, 28] width 1245 height 629
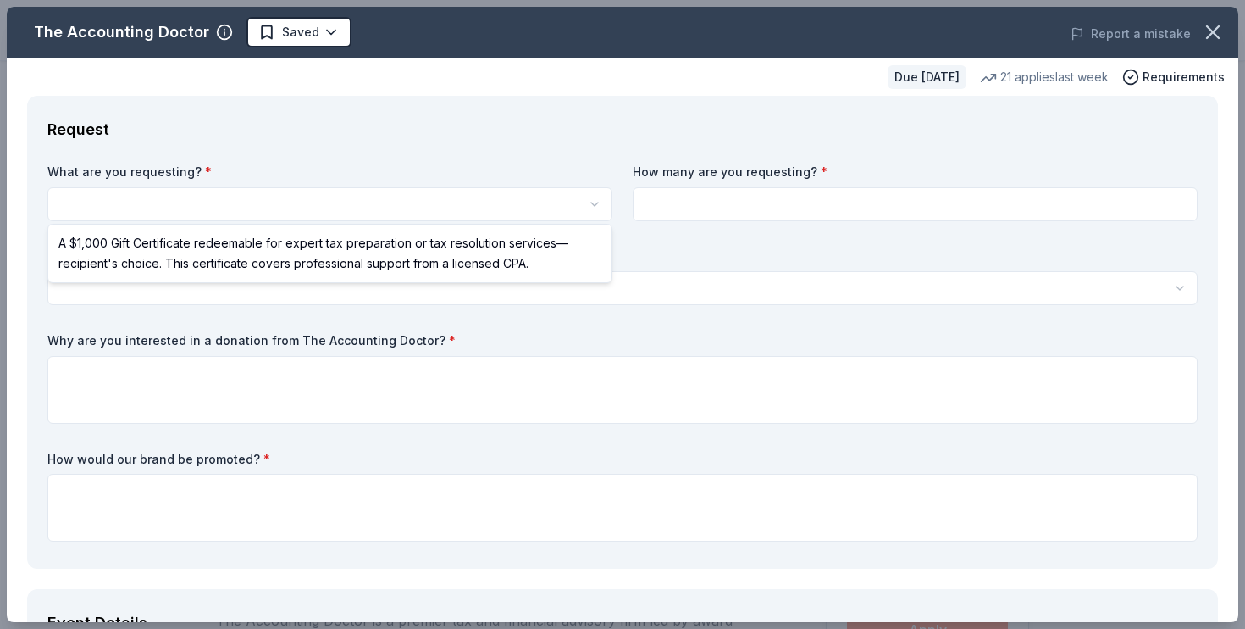
select select "A $1,000 Gift Certificate redeemable for expert tax preparation or tax resoluti…"
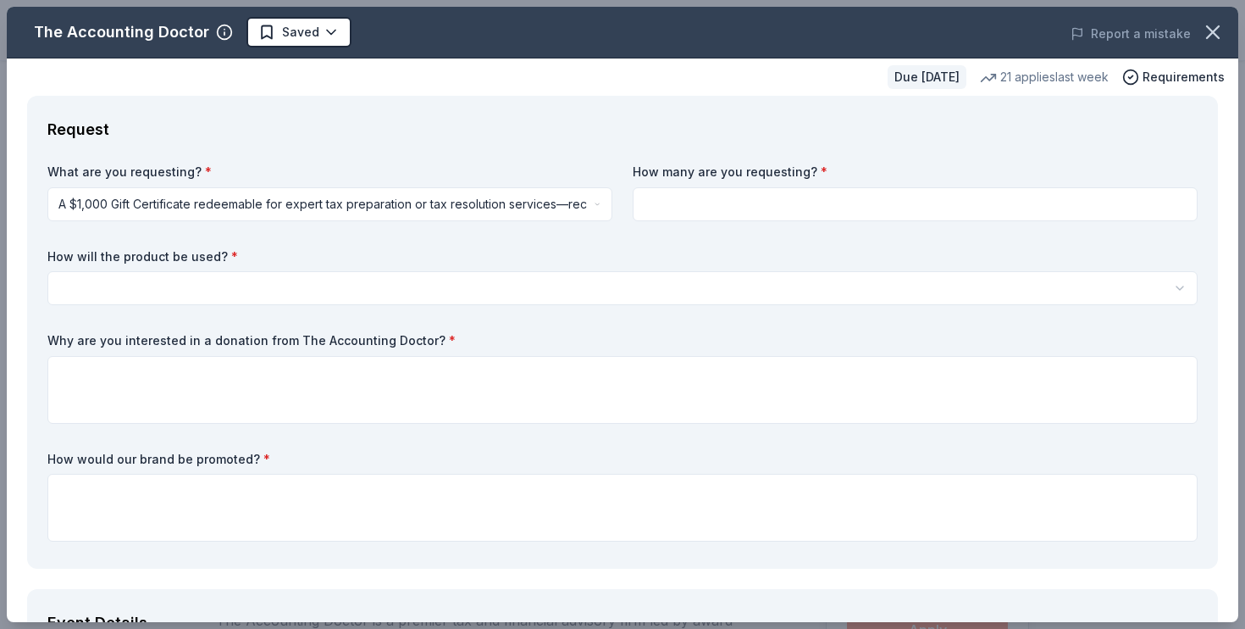
click at [676, 186] on div "How many are you requesting? *" at bounding box center [915, 192] width 565 height 58
click at [674, 205] on input at bounding box center [915, 204] width 565 height 34
type input "1"
click at [482, 278] on html "Autumn Meditations: NYWC at 41 Saved Apply Due in 53 days Share The Accounting …" at bounding box center [622, 314] width 1245 height 629
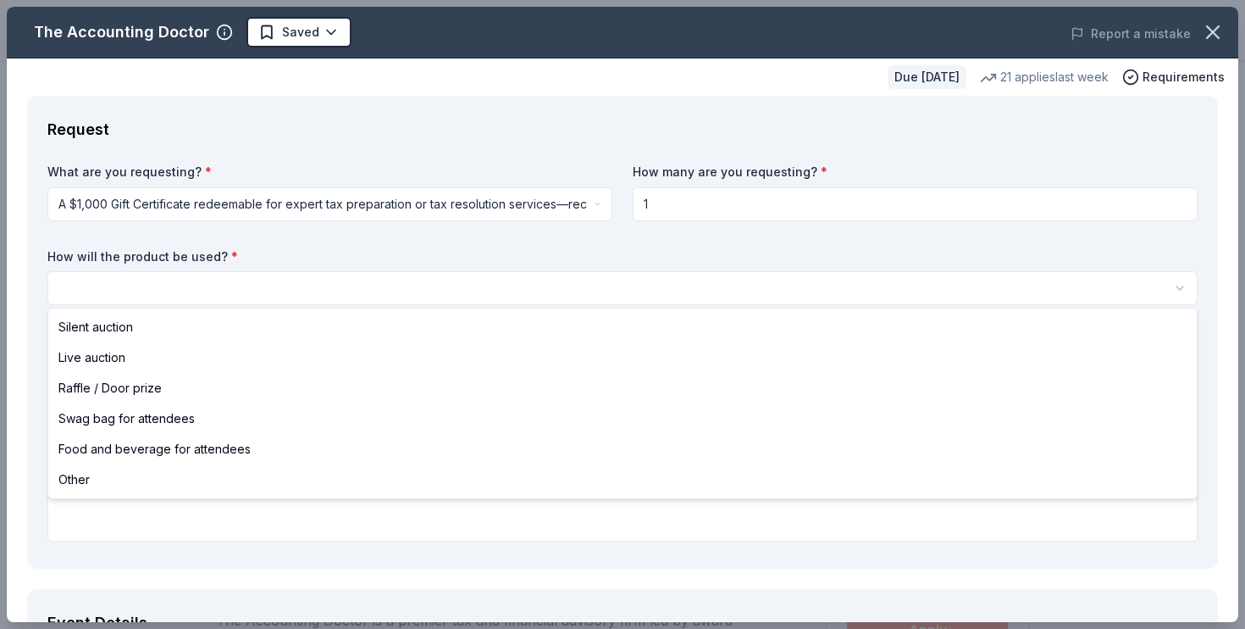
select select "silentAuction"
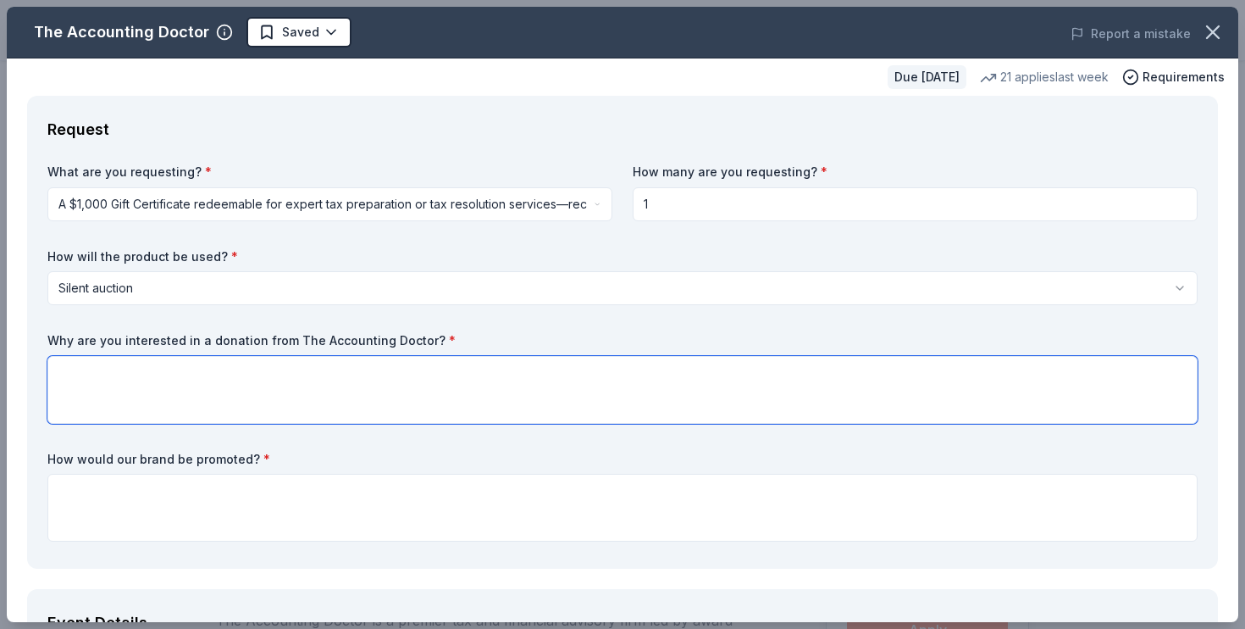
click at [462, 372] on textarea at bounding box center [622, 390] width 1150 height 68
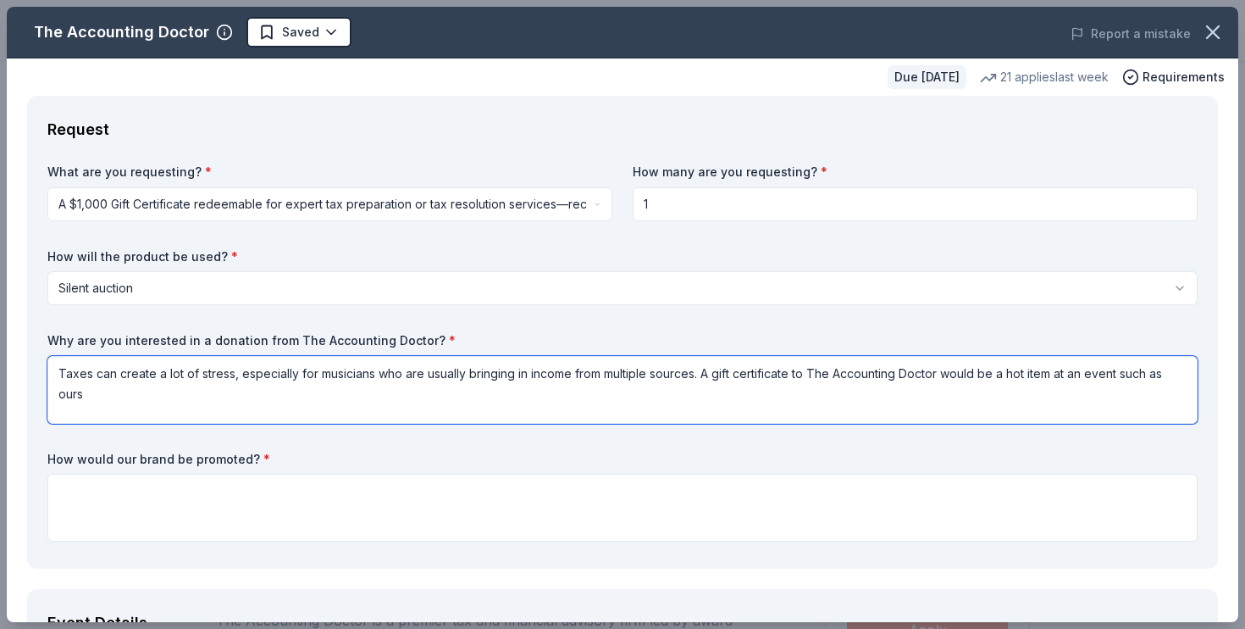
click at [269, 394] on textarea "Taxes can create a lot of stress, especially for musicians who are usually brin…" at bounding box center [622, 390] width 1150 height 68
type textarea "Taxes can create a lot of stress, especially for musicians who are usually brin…"
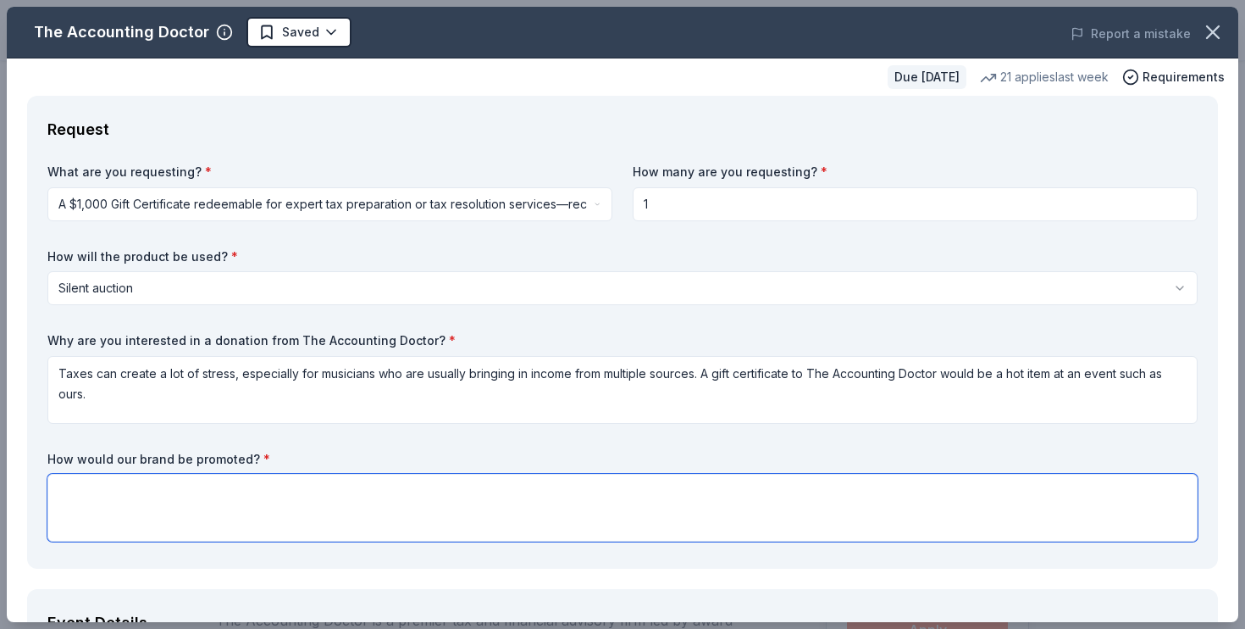
click at [224, 487] on textarea at bounding box center [622, 508] width 1150 height 68
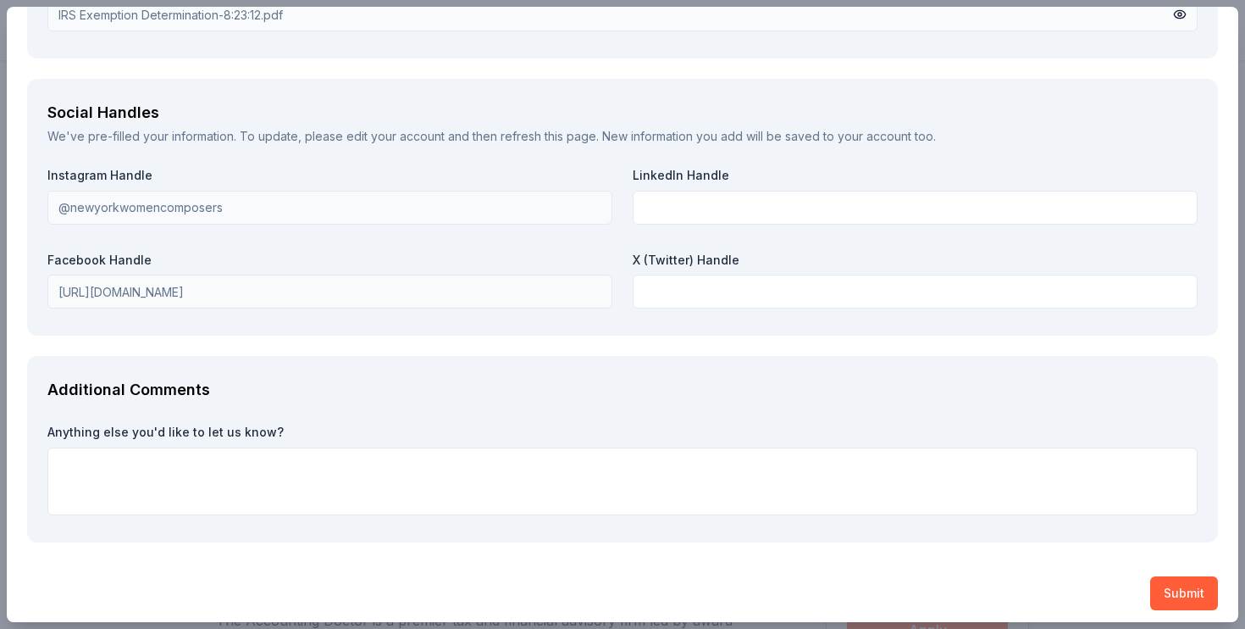
scroll to position [2115, 0]
type textarea "In the past, we have acknowledged all donors on our social media sites. We have…"
click at [1195, 582] on button "Submit" at bounding box center [1184, 594] width 68 height 34
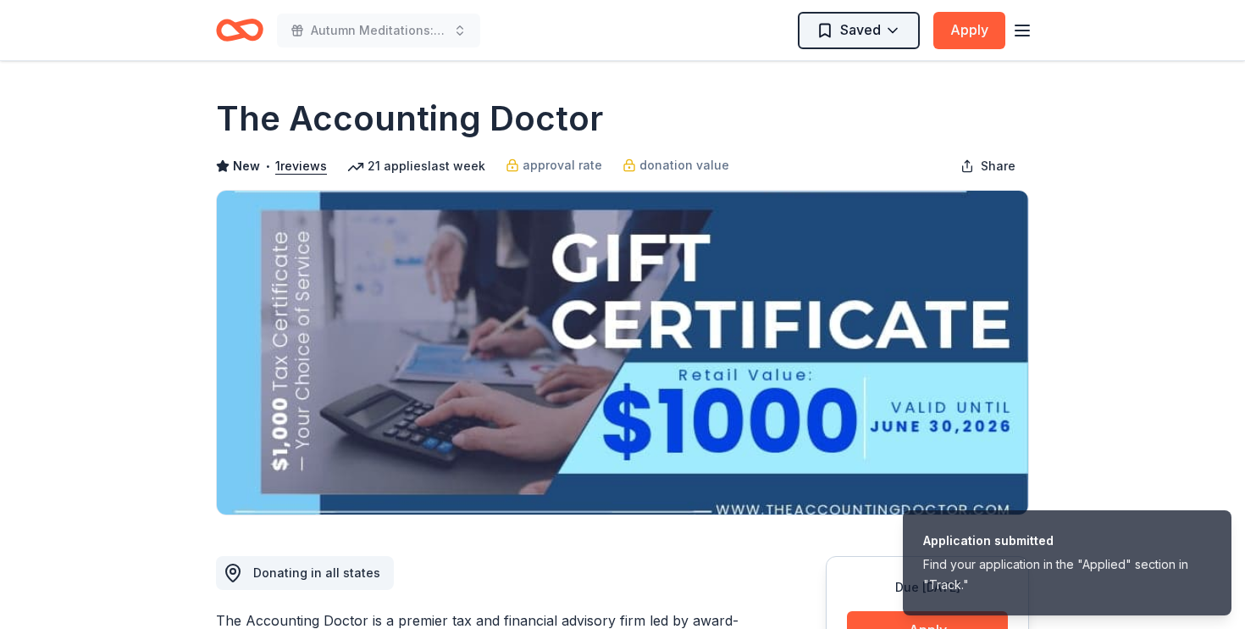
click at [886, 32] on html "Application submitted Find your application in the "Applied" section in "Track.…" at bounding box center [622, 314] width 1245 height 629
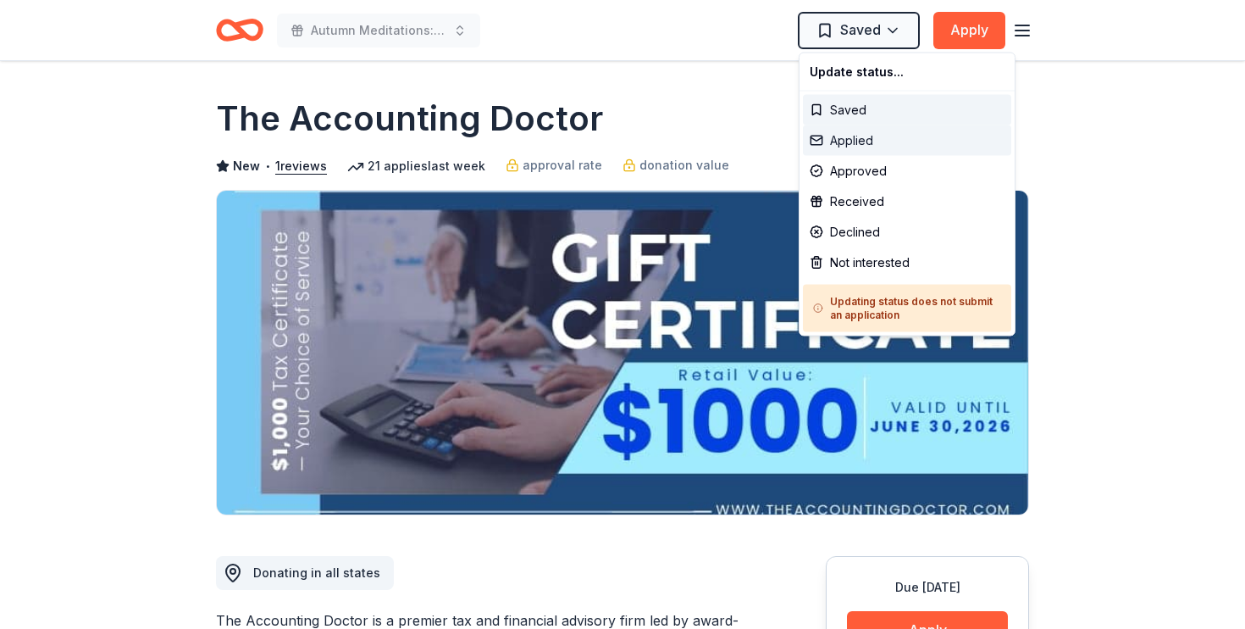
click at [891, 132] on div "Applied" at bounding box center [907, 140] width 208 height 30
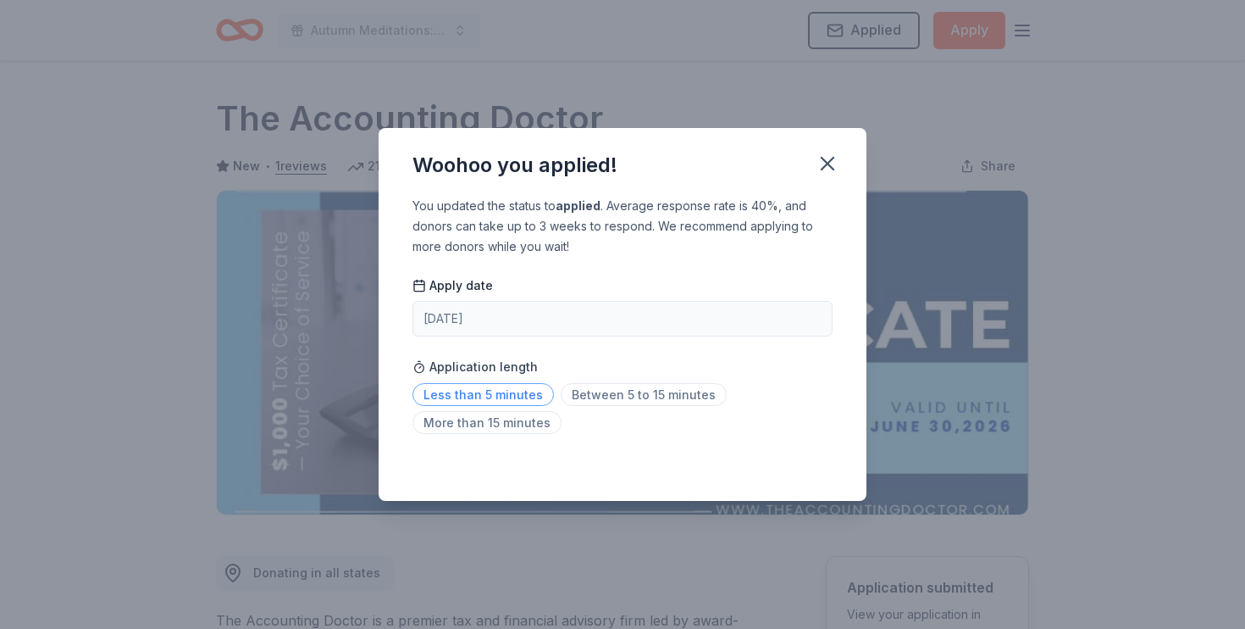
click at [518, 395] on span "Less than 5 minutes" at bounding box center [483, 394] width 141 height 23
click at [828, 162] on icon "button" at bounding box center [828, 164] width 12 height 12
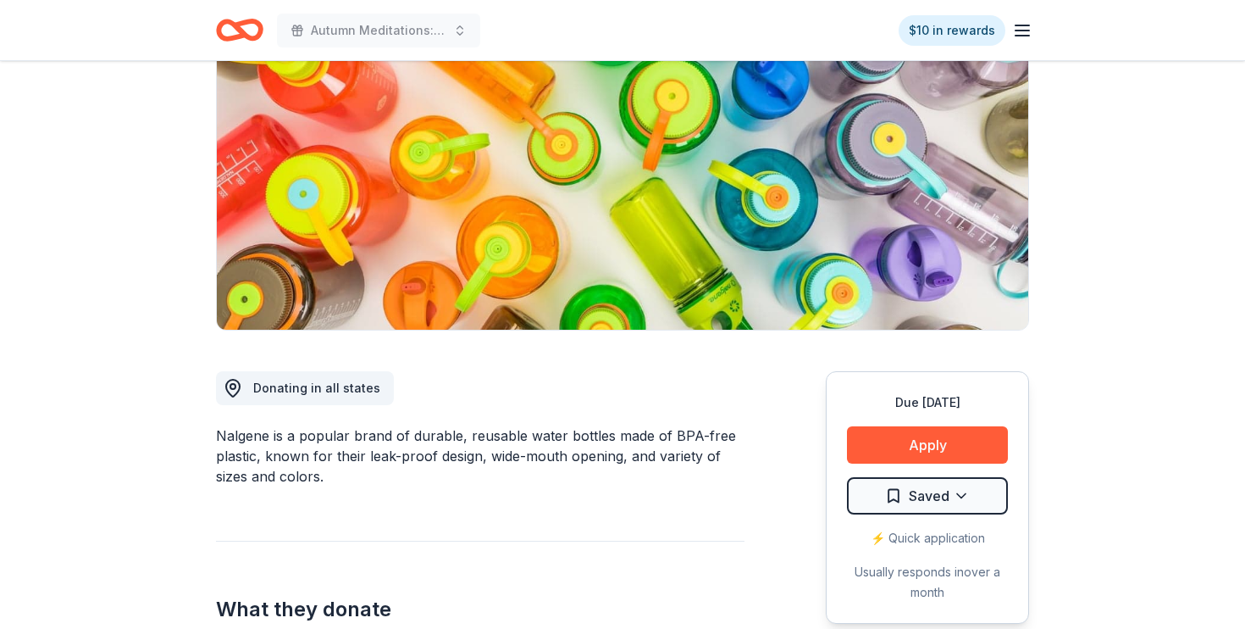
scroll to position [183, 0]
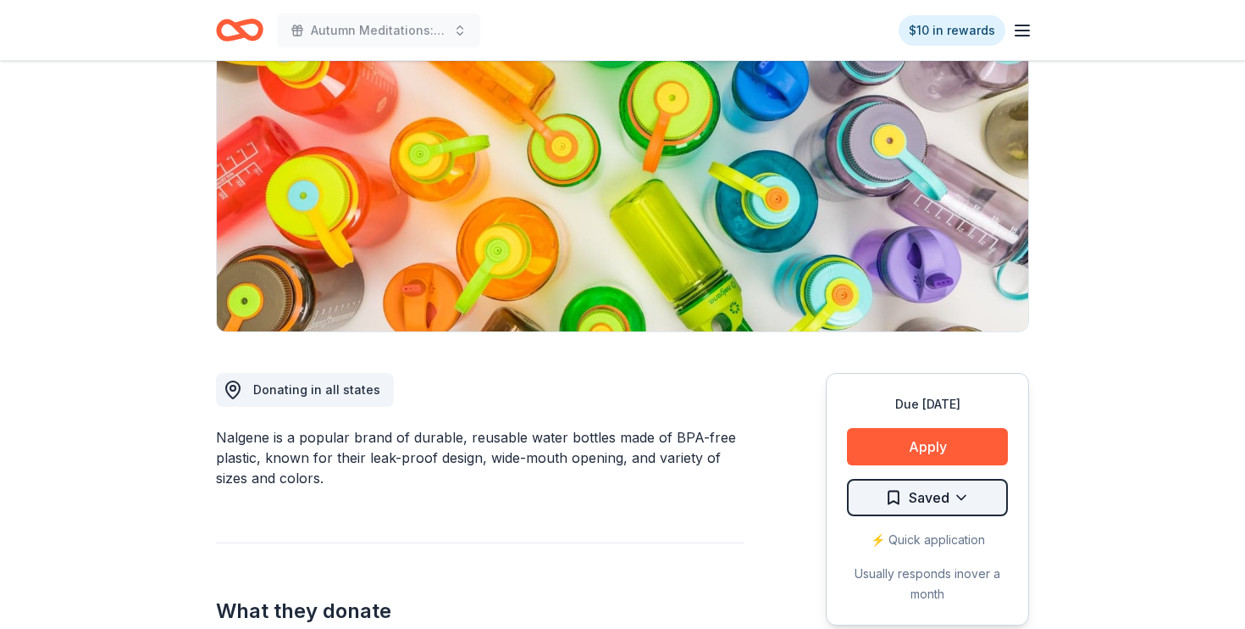
click at [972, 446] on html "Autumn Meditations: NYWC at 41 $10 in rewards Due [DATE] Share Nalgene New 7 ap…" at bounding box center [622, 131] width 1245 height 629
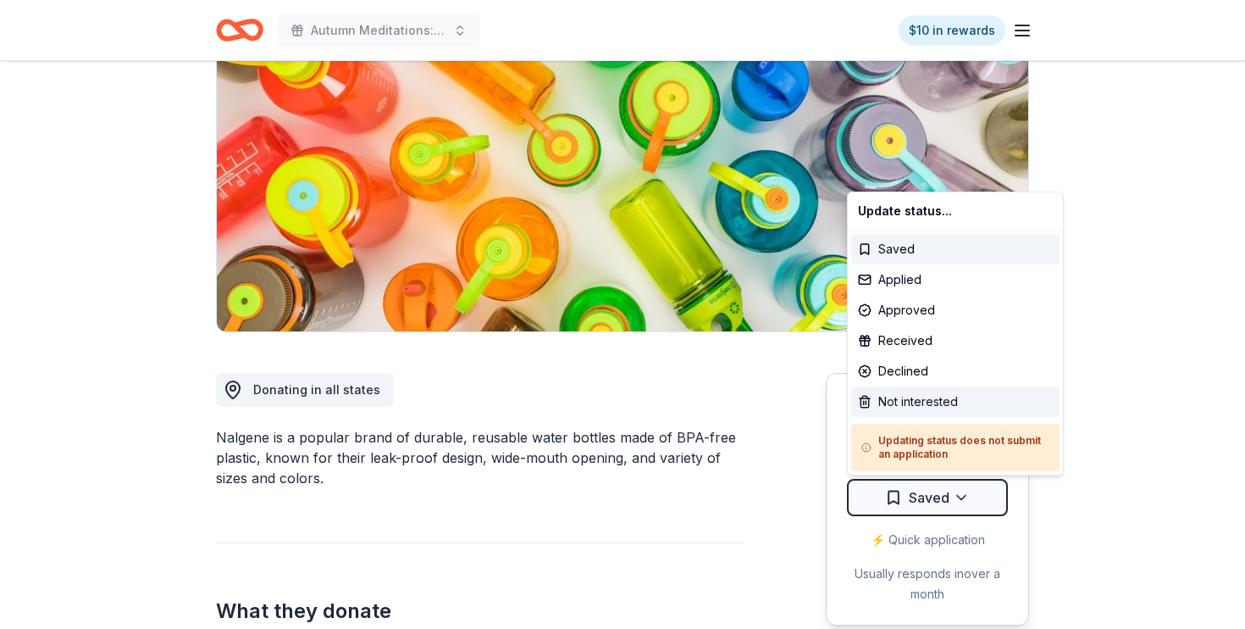
click at [957, 399] on div "Not interested" at bounding box center [955, 401] width 208 height 30
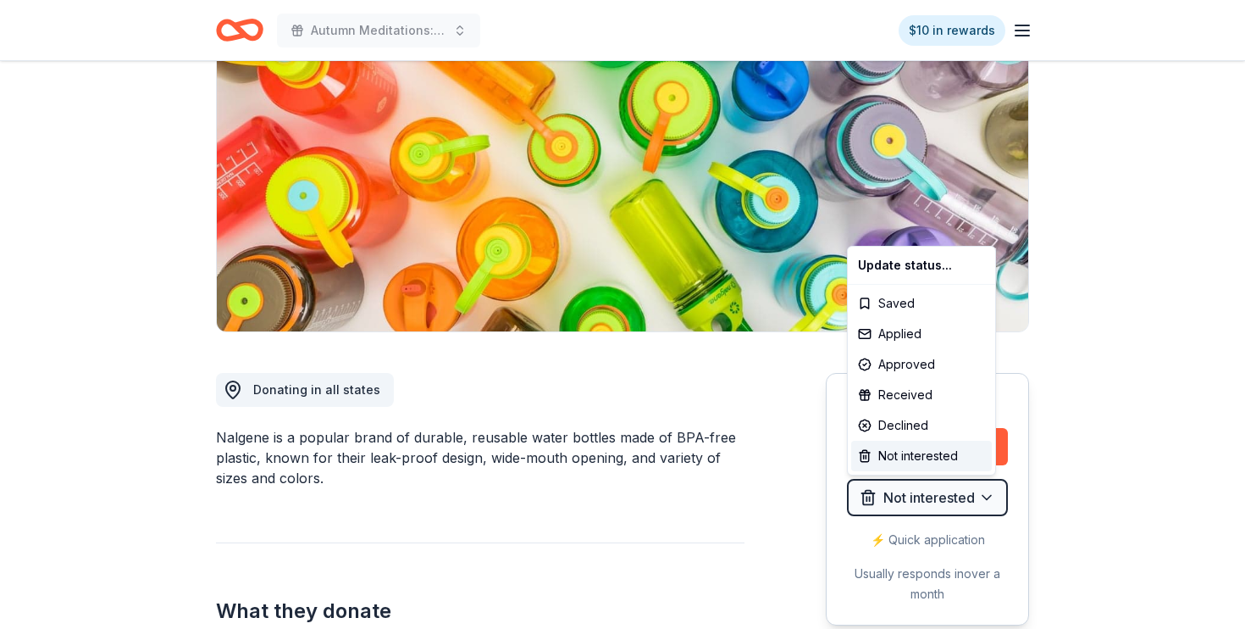
click at [1124, 363] on html "Autumn Meditations: NYWC at 41 $10 in rewards Due [DATE] Share Nalgene New 7 ap…" at bounding box center [622, 131] width 1245 height 629
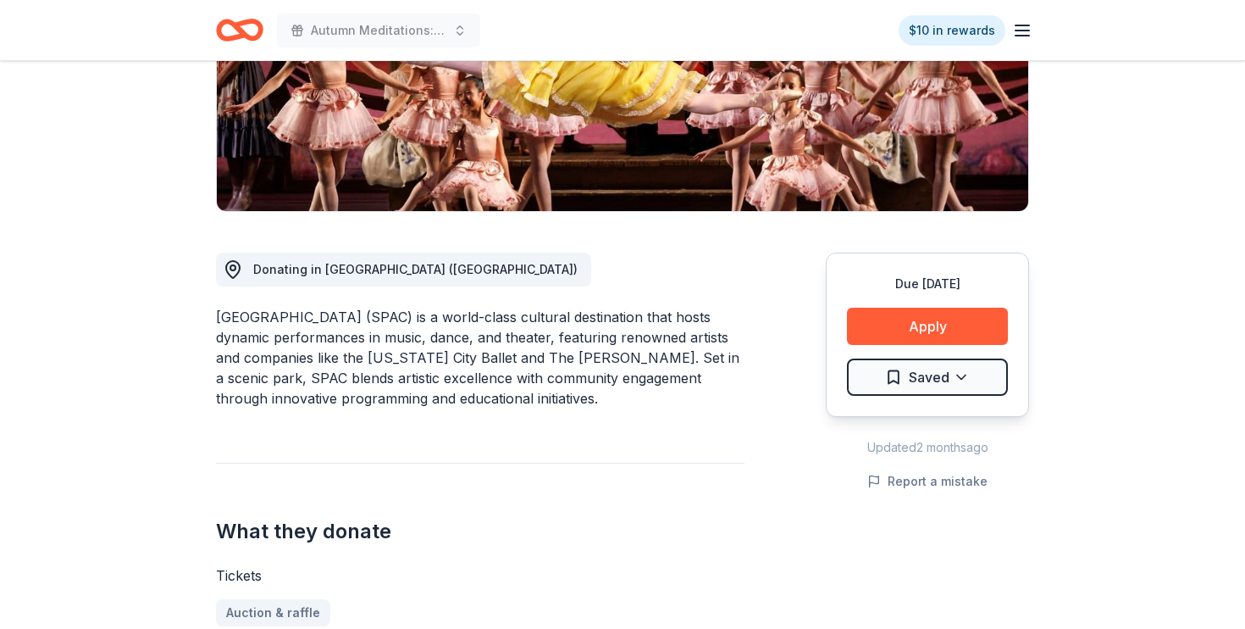
scroll to position [304, 0]
click at [913, 324] on html "Autumn Meditations: NYWC at 41 $10 in rewards Due [DATE] [GEOGRAPHIC_DATA] New …" at bounding box center [622, 10] width 1245 height 629
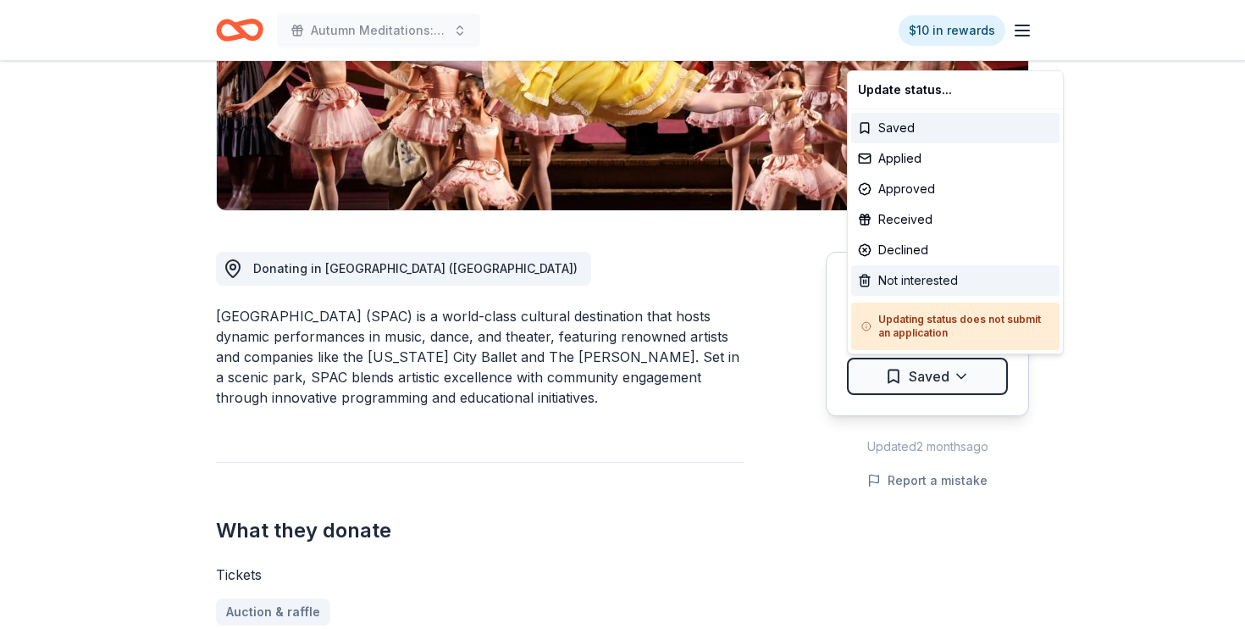
click at [929, 283] on div "Not interested" at bounding box center [955, 280] width 208 height 30
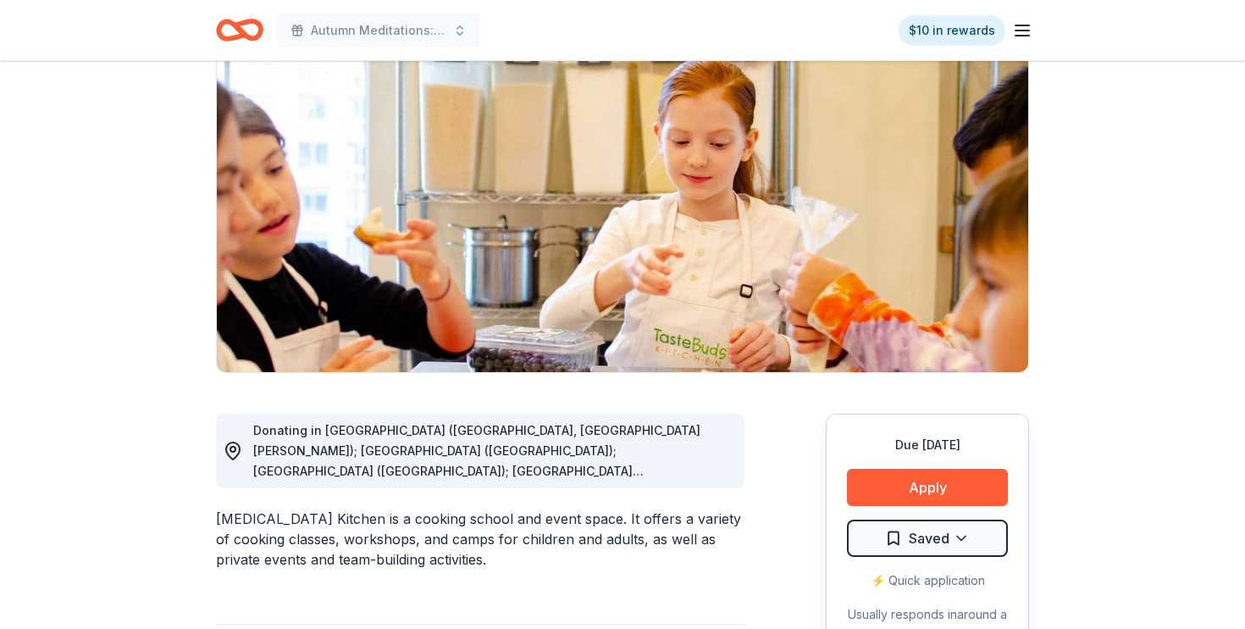
scroll to position [175, 0]
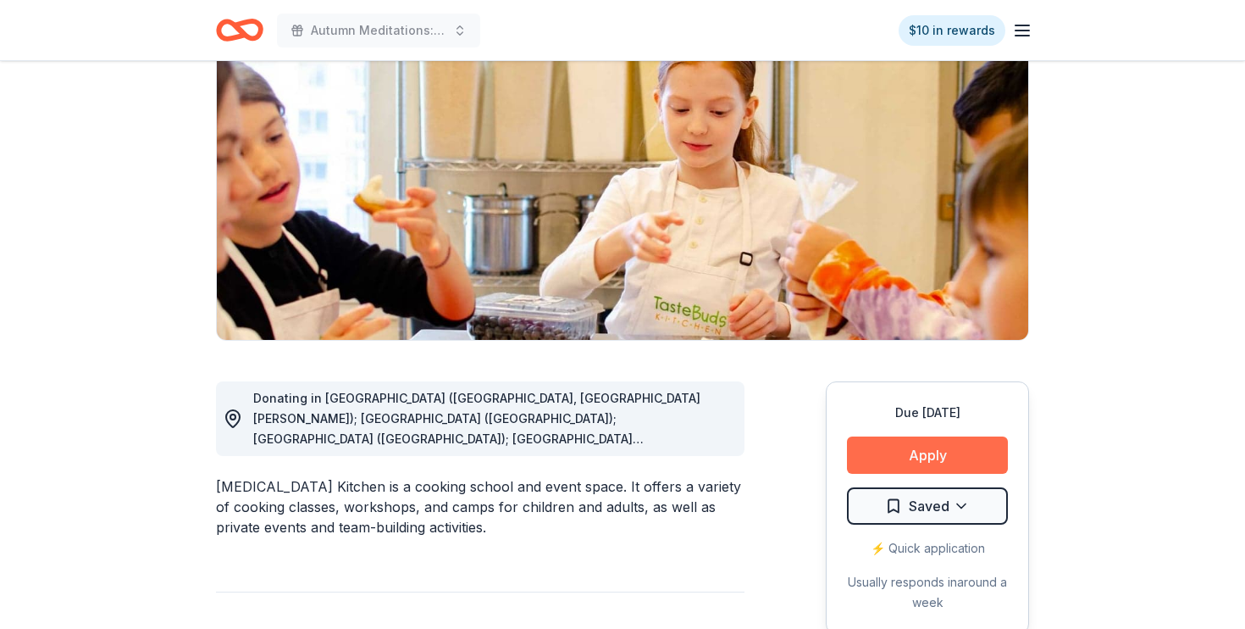
click at [933, 453] on button "Apply" at bounding box center [927, 454] width 161 height 37
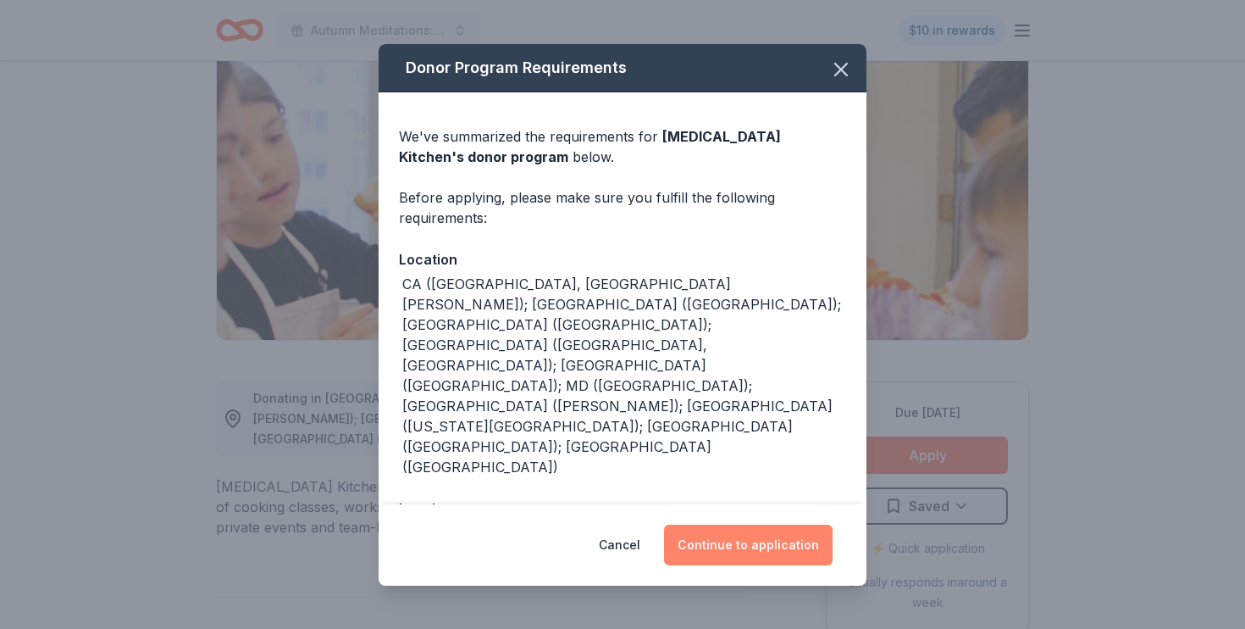
click at [766, 540] on button "Continue to application" at bounding box center [748, 544] width 169 height 41
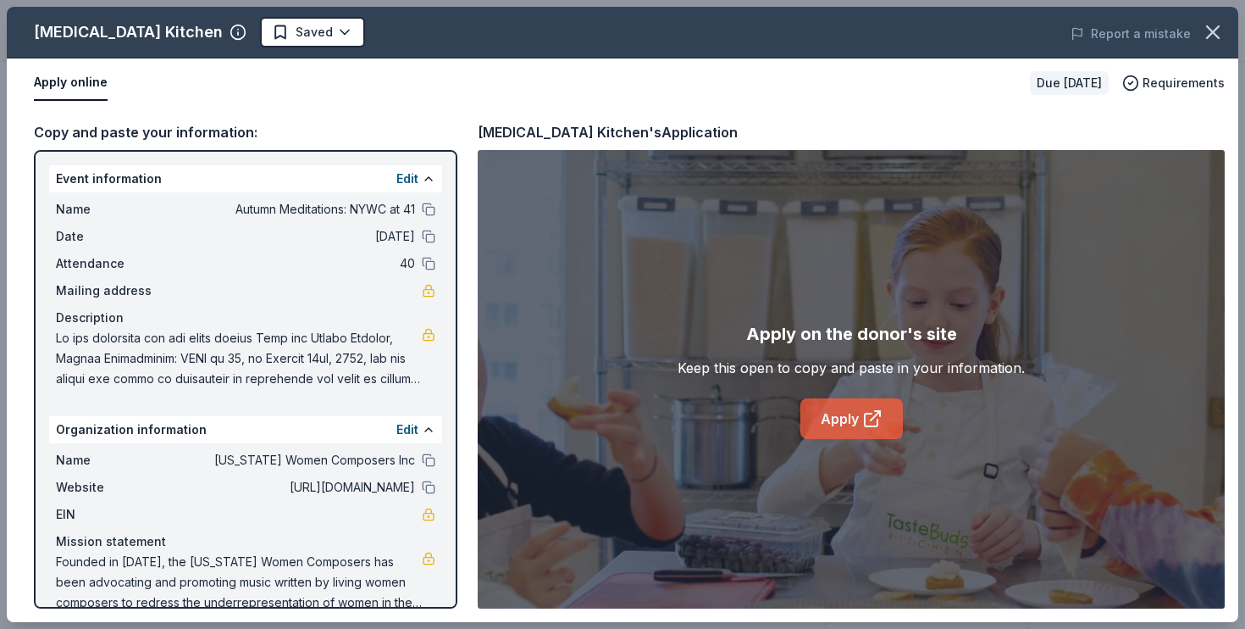
click at [862, 416] on icon at bounding box center [872, 418] width 20 height 20
click at [1217, 25] on icon "button" at bounding box center [1213, 32] width 24 height 24
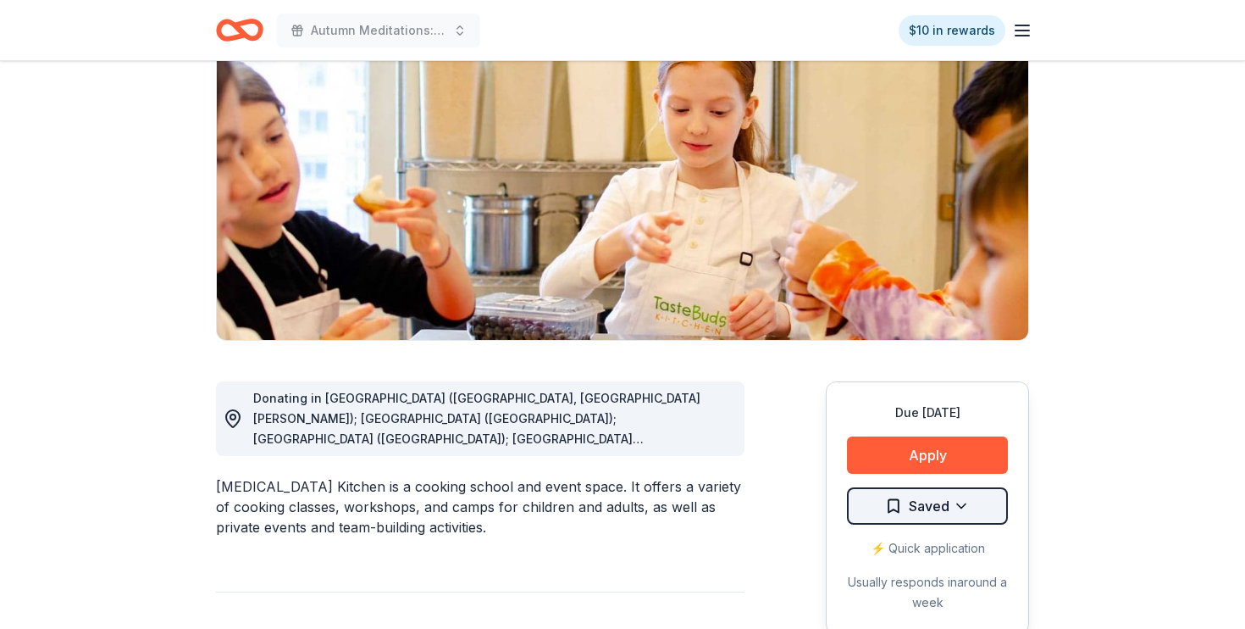
click at [946, 454] on html "Autumn Meditations: NYWC at 41 $10 in rewards Due in 30 days Share Taste Buds K…" at bounding box center [622, 139] width 1245 height 629
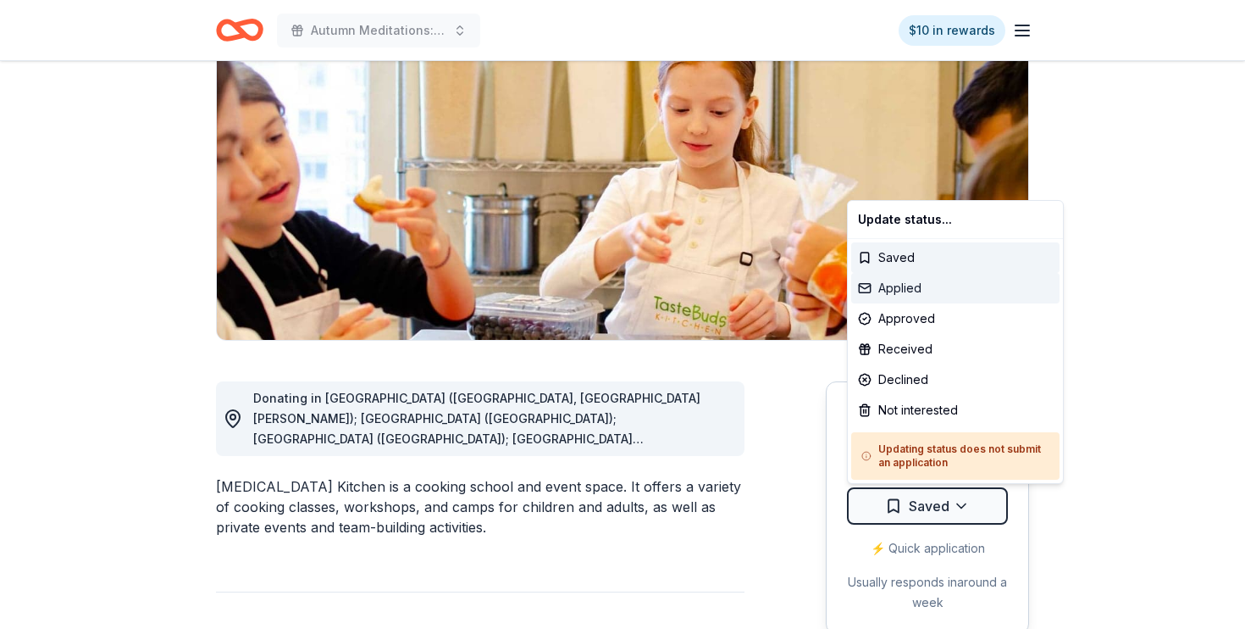
click at [931, 285] on div "Applied" at bounding box center [955, 288] width 208 height 30
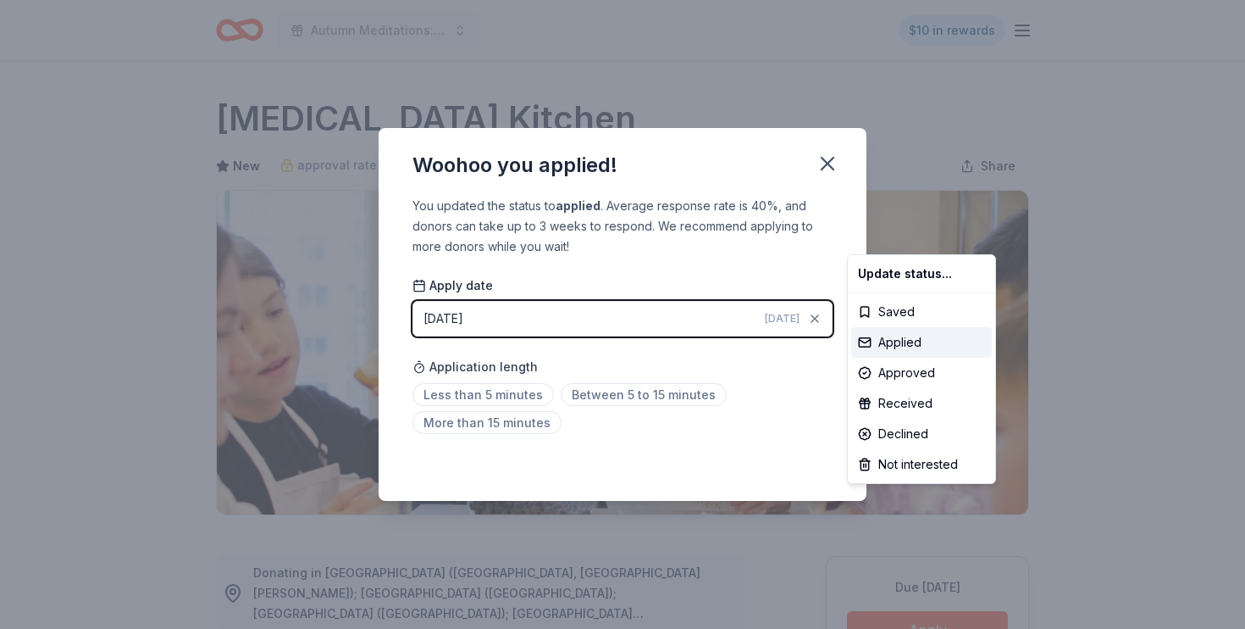
click at [523, 390] on html "Autumn Meditations: NYWC at 41 $10 in rewards Due in 30 days Share Taste Buds K…" at bounding box center [622, 314] width 1245 height 629
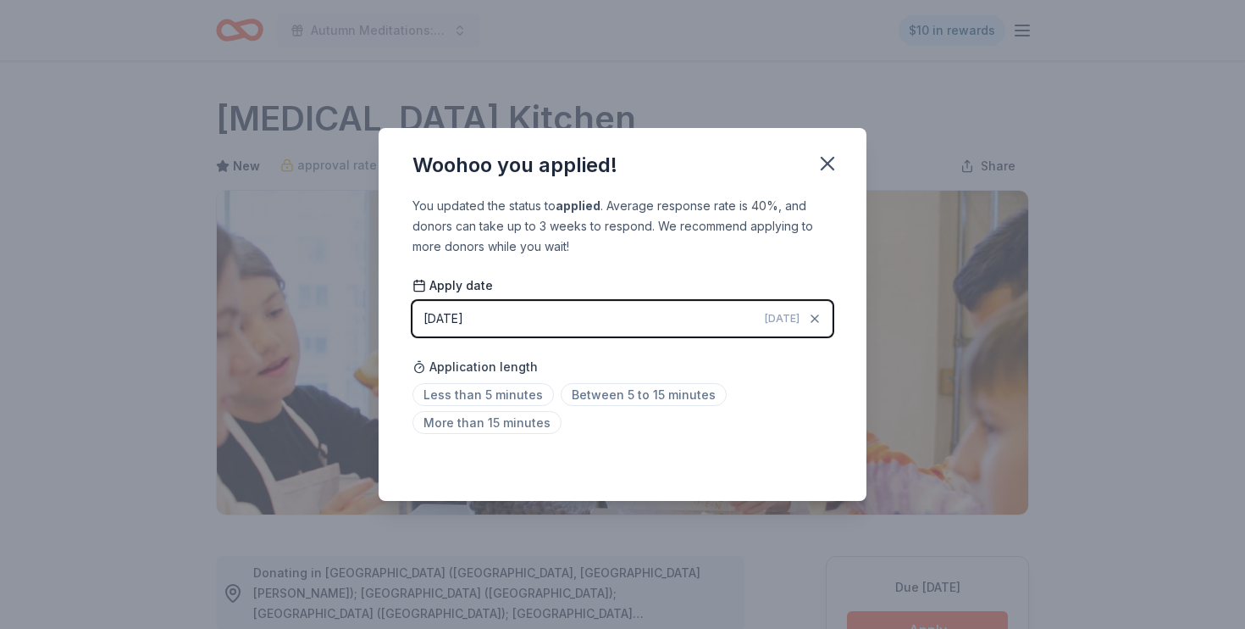
scroll to position [366, 0]
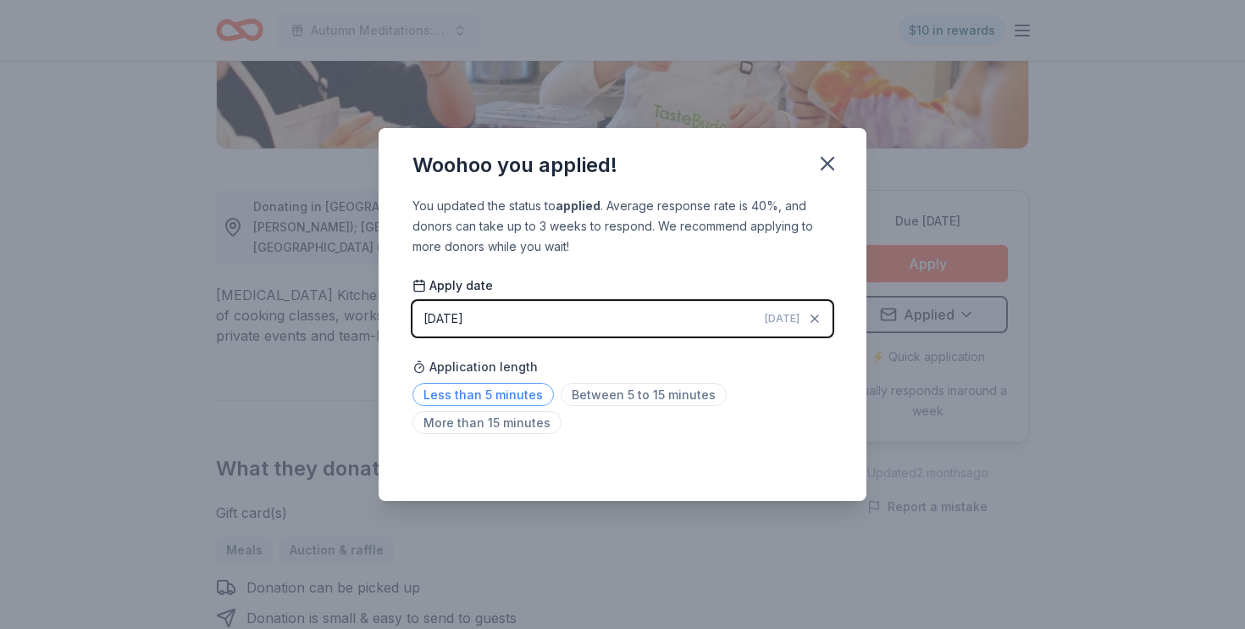
click at [519, 395] on span "Less than 5 minutes" at bounding box center [483, 394] width 141 height 23
click at [828, 161] on icon "button" at bounding box center [828, 164] width 24 height 24
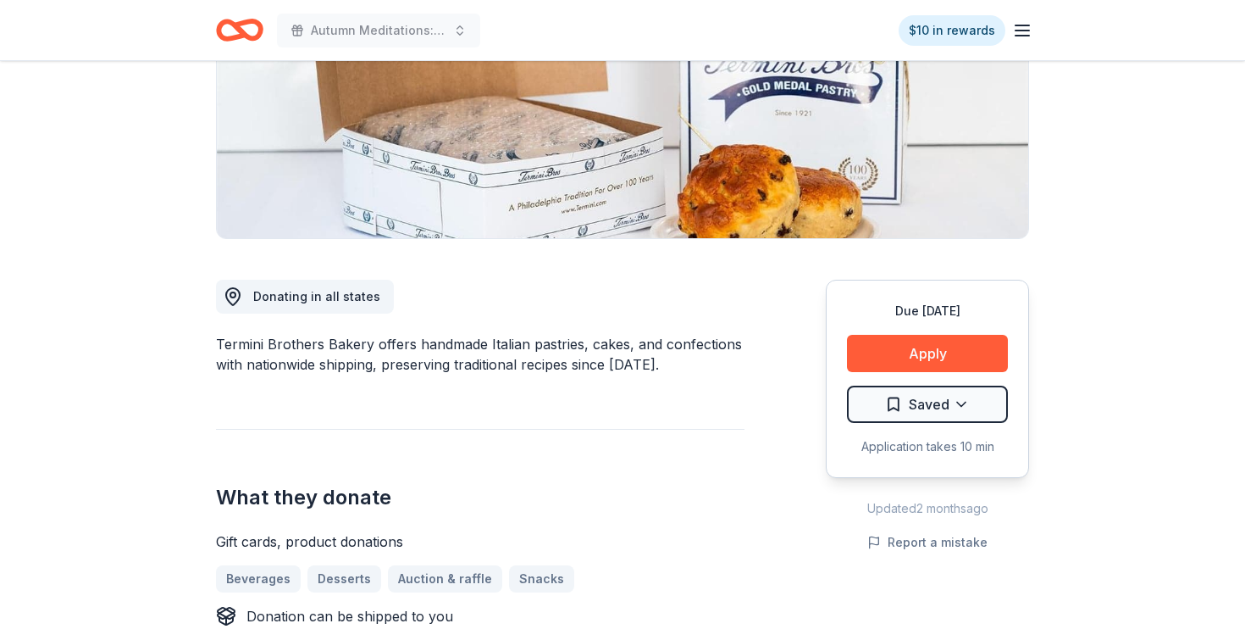
scroll to position [279, 0]
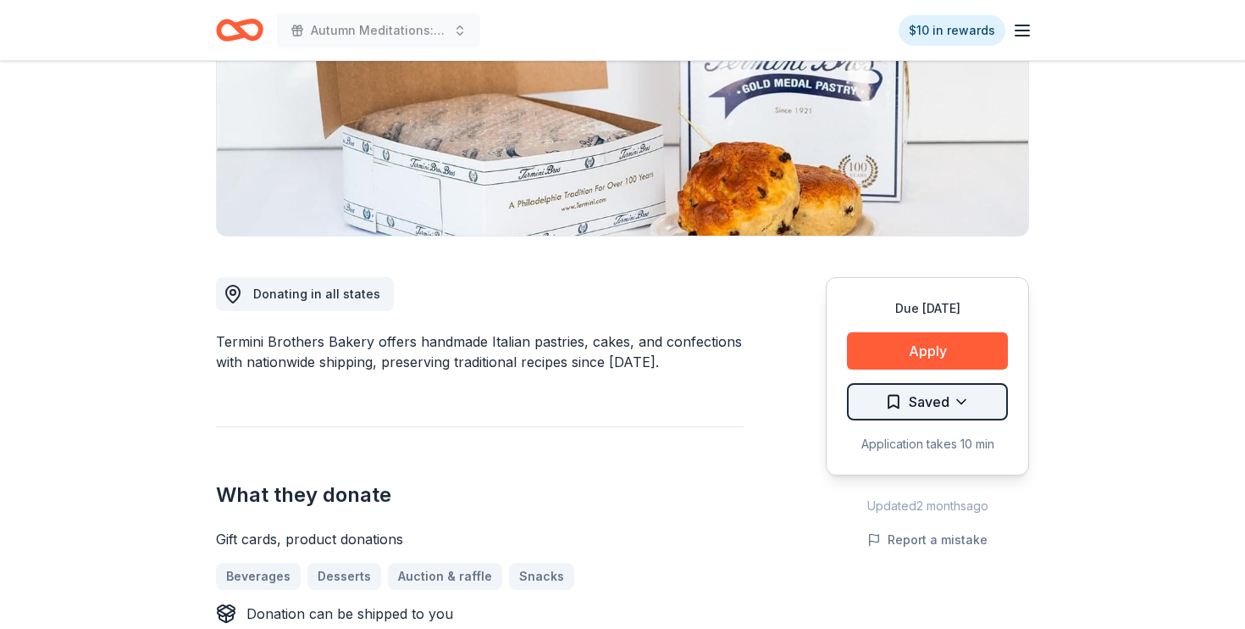
click at [889, 350] on html "Autumn Meditations: NYWC at 41 $10 in rewards Due [DATE] Share Termini Brothers…" at bounding box center [622, 35] width 1245 height 629
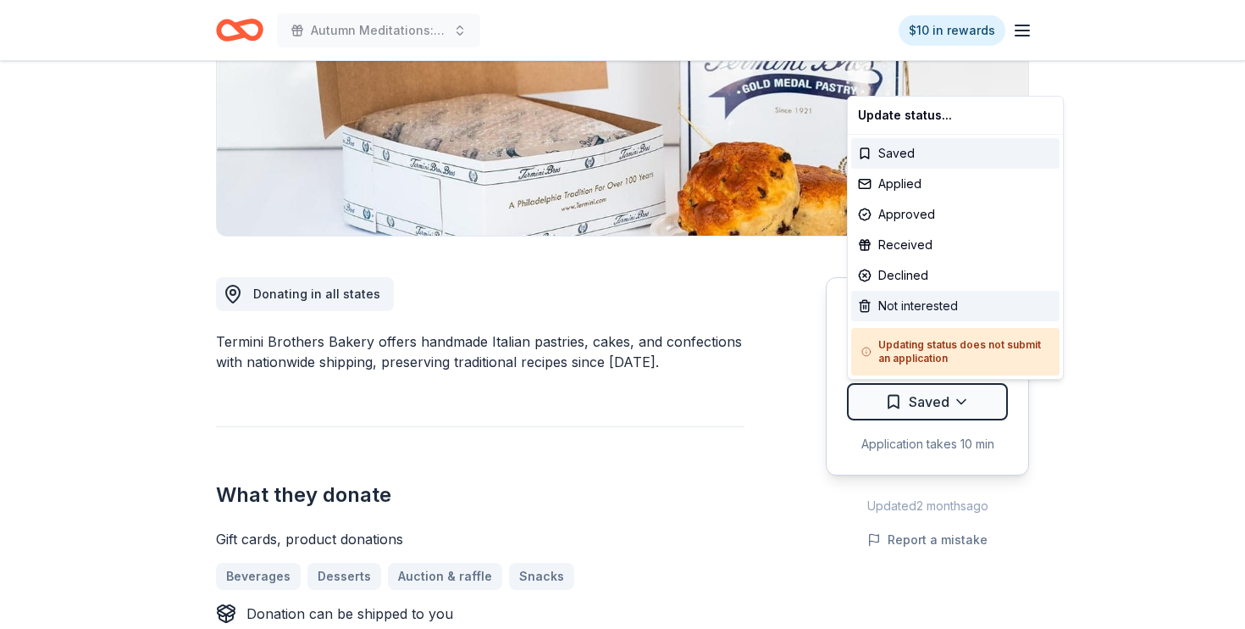
click at [909, 300] on div "Not interested" at bounding box center [955, 306] width 208 height 30
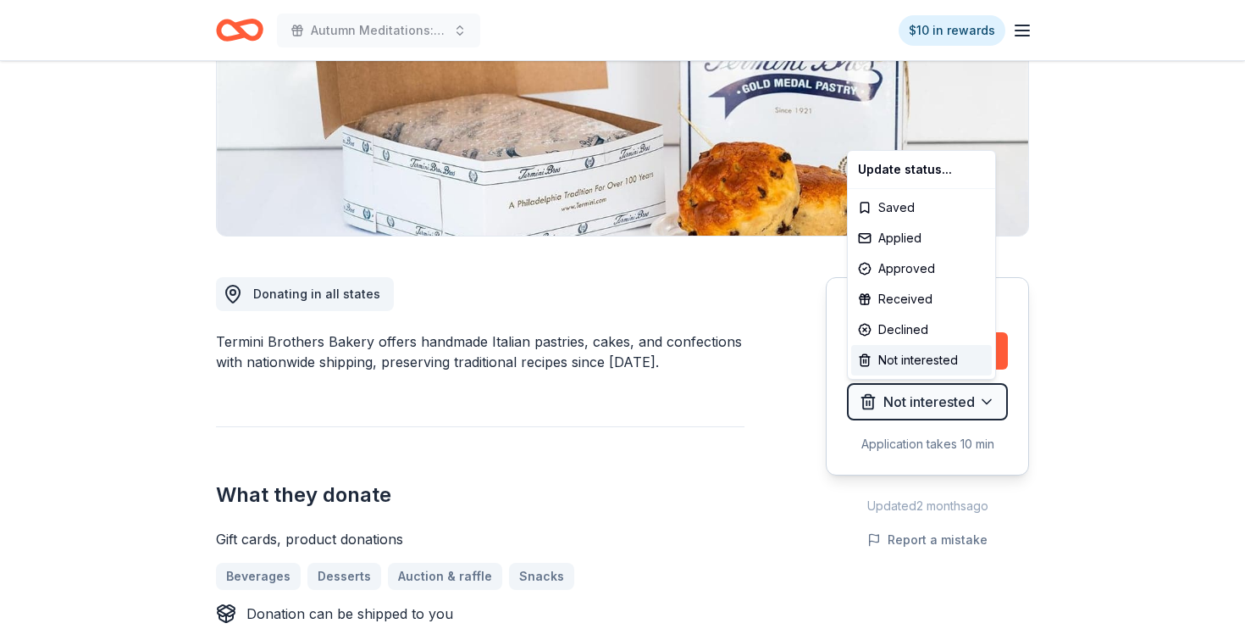
click at [1103, 208] on html "Autumn Meditations: NYWC at 41 $10 in rewards Due in 30 days Share Termini Brot…" at bounding box center [622, 35] width 1245 height 629
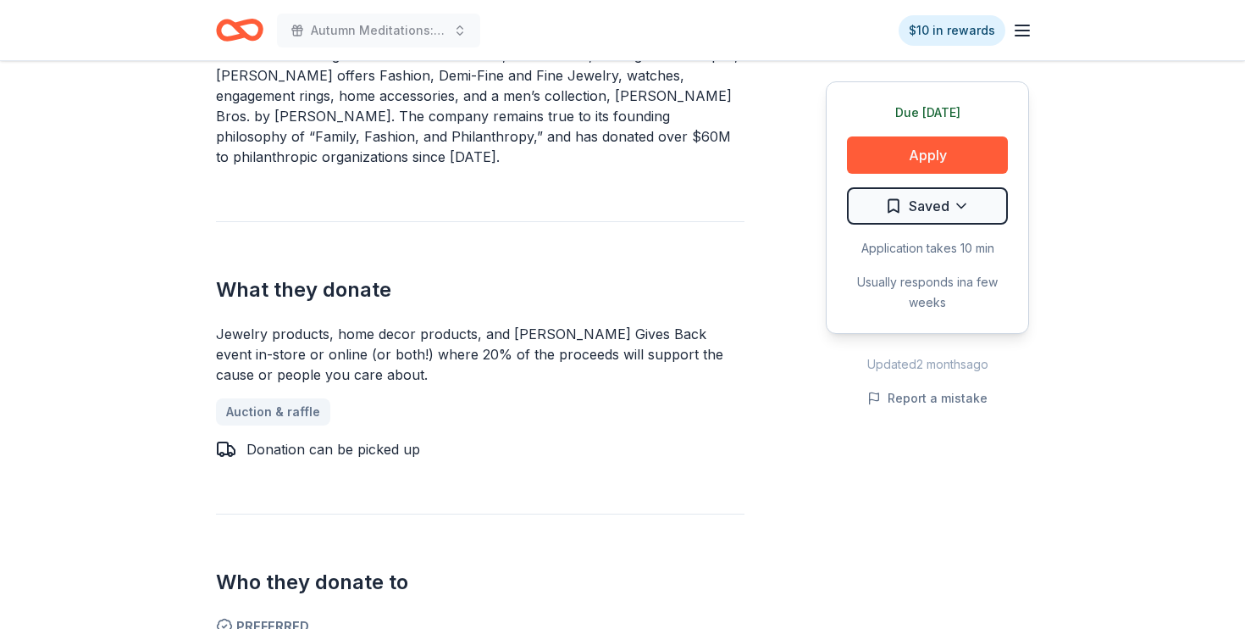
scroll to position [424, 0]
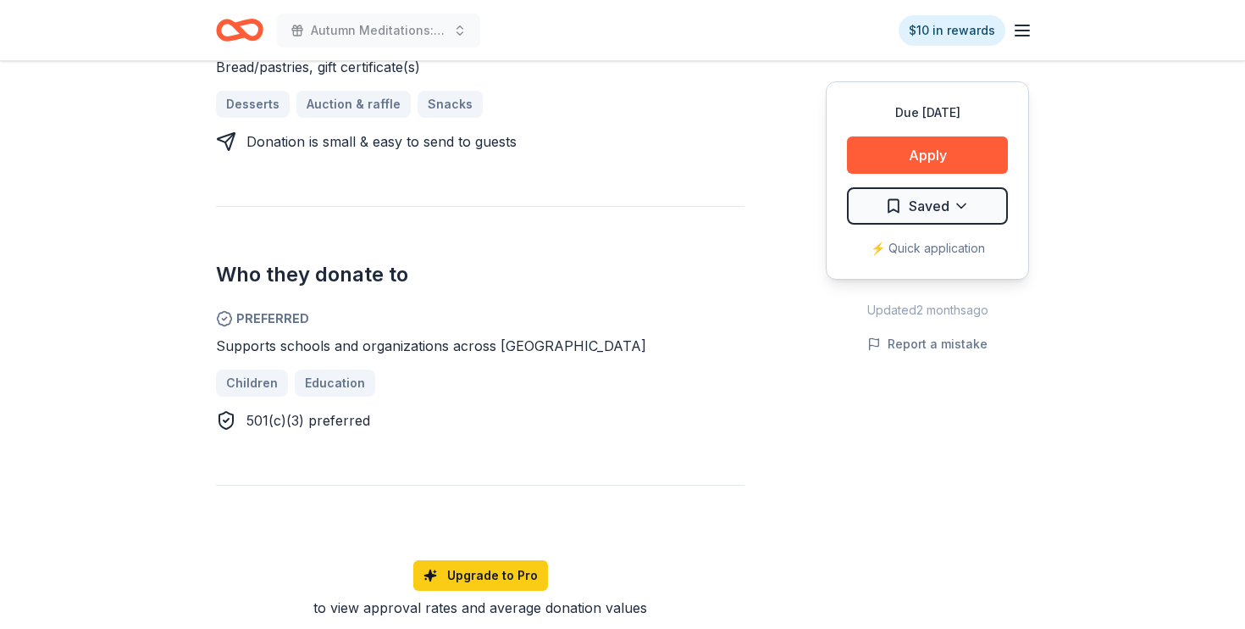
scroll to position [752, 0]
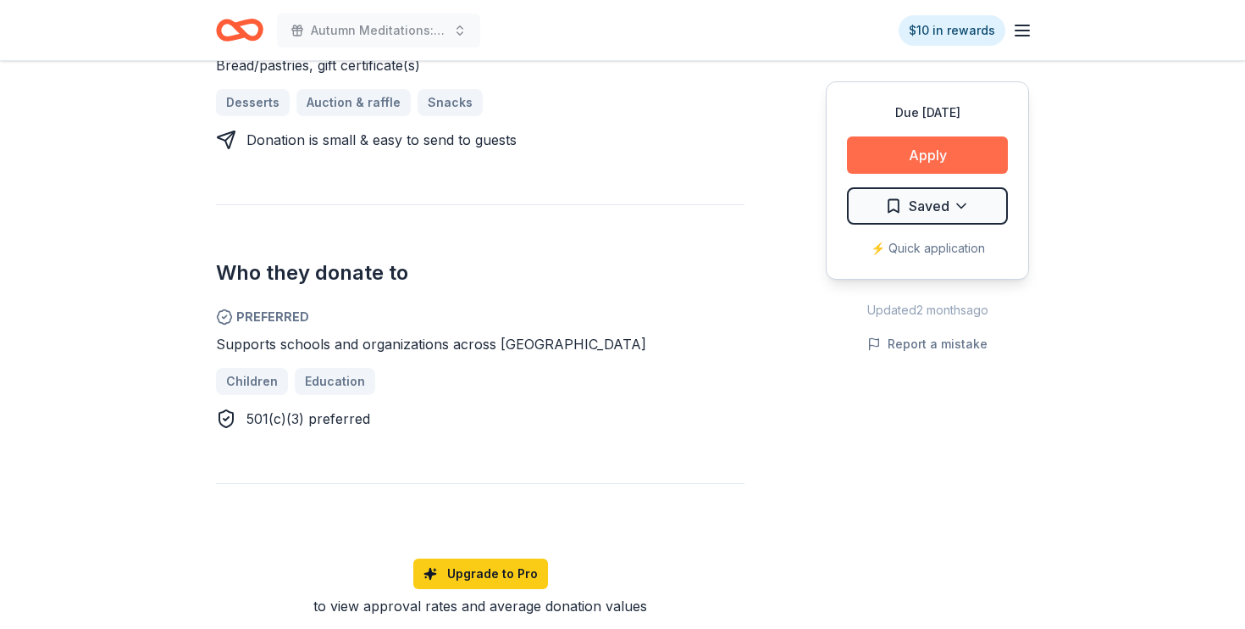
click at [895, 147] on button "Apply" at bounding box center [927, 154] width 161 height 37
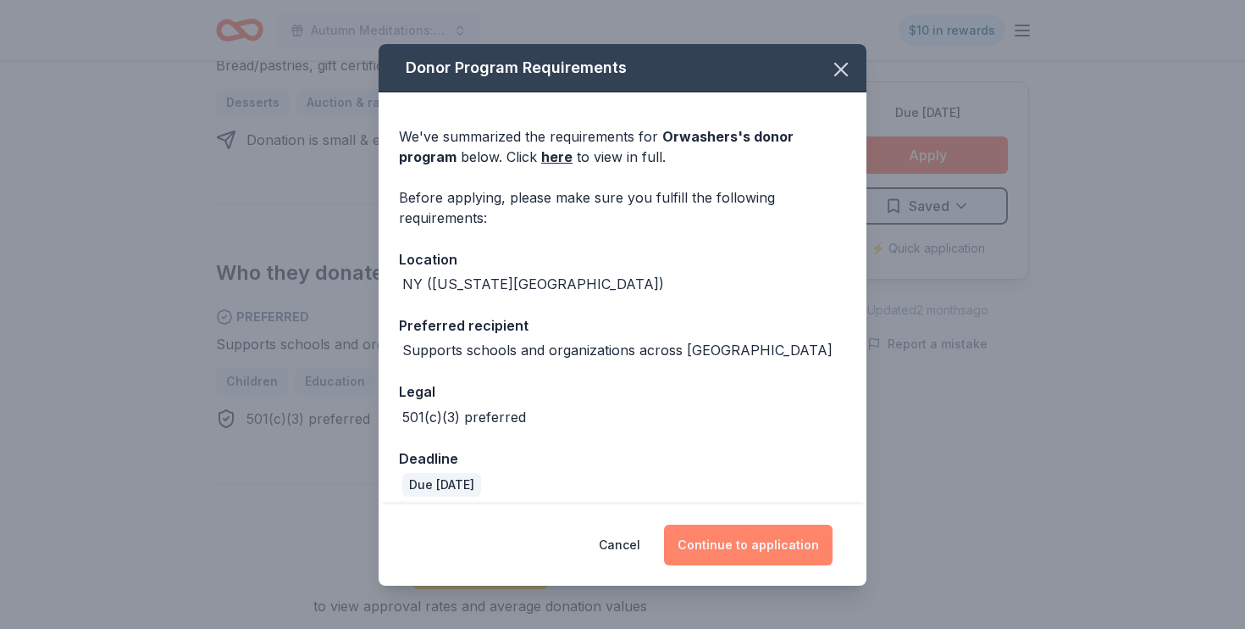
click at [778, 540] on button "Continue to application" at bounding box center [748, 544] width 169 height 41
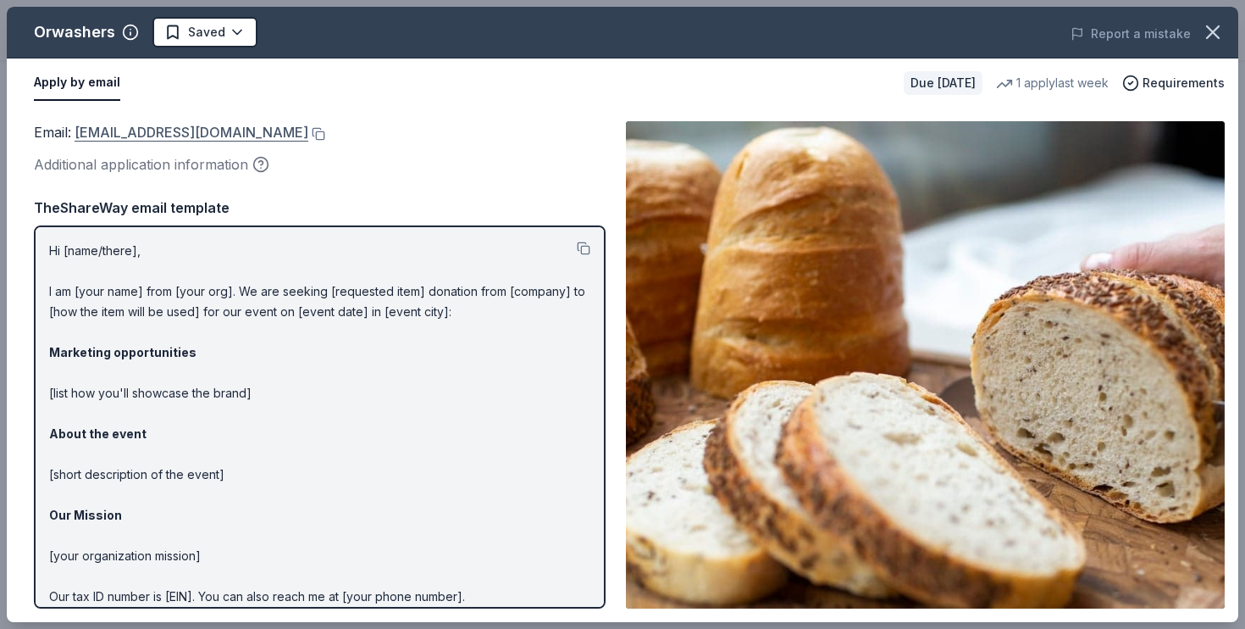
click at [208, 128] on link "[EMAIL_ADDRESS][DOMAIN_NAME]" at bounding box center [192, 132] width 234 height 22
click at [308, 130] on button at bounding box center [316, 134] width 17 height 14
